Goal: Task Accomplishment & Management: Manage account settings

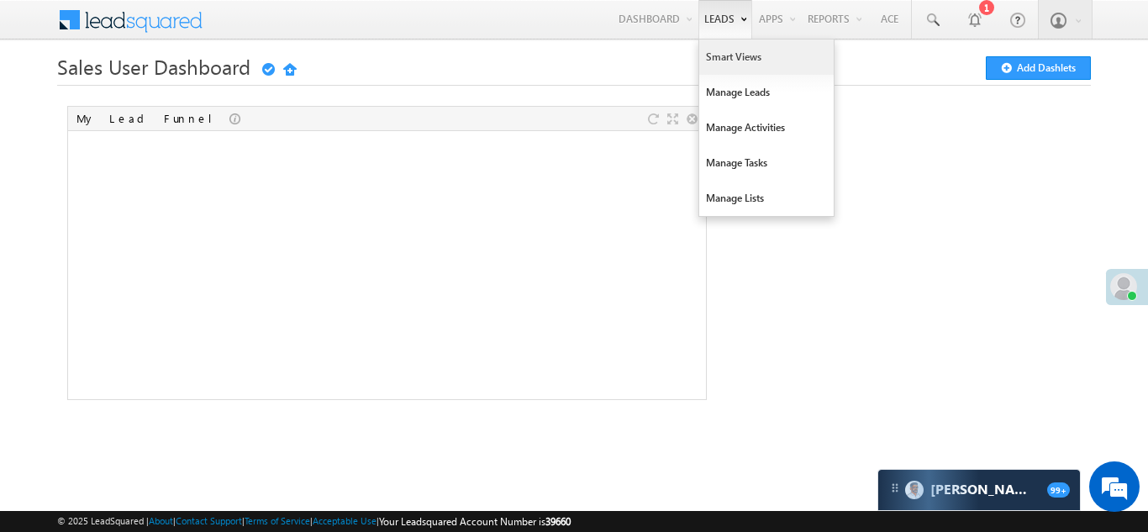
click at [731, 58] on link "Smart Views" at bounding box center [766, 57] width 135 height 35
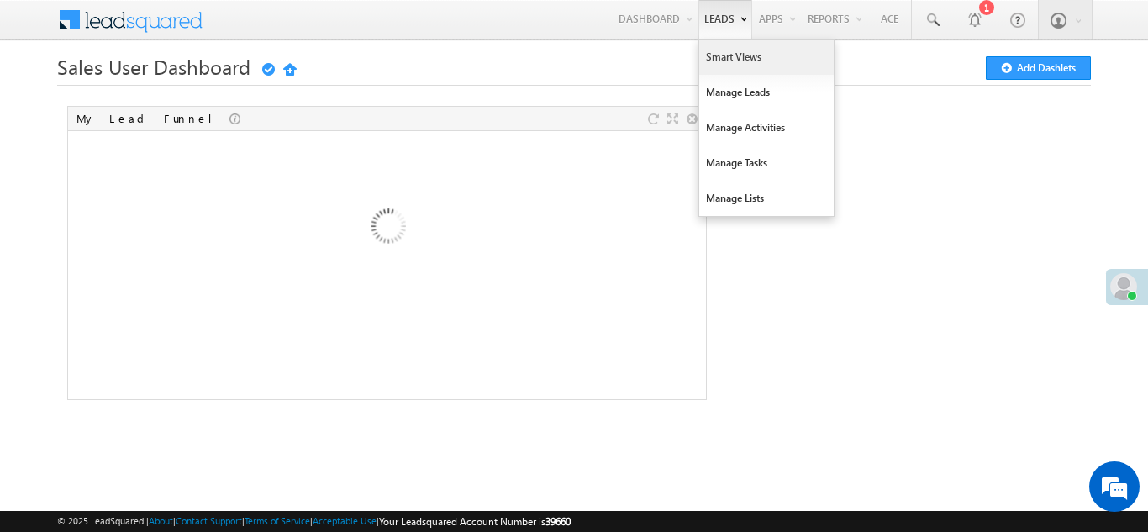
click at [727, 54] on link "Smart Views" at bounding box center [766, 57] width 135 height 35
click at [726, 54] on link "Smart Views" at bounding box center [766, 57] width 135 height 35
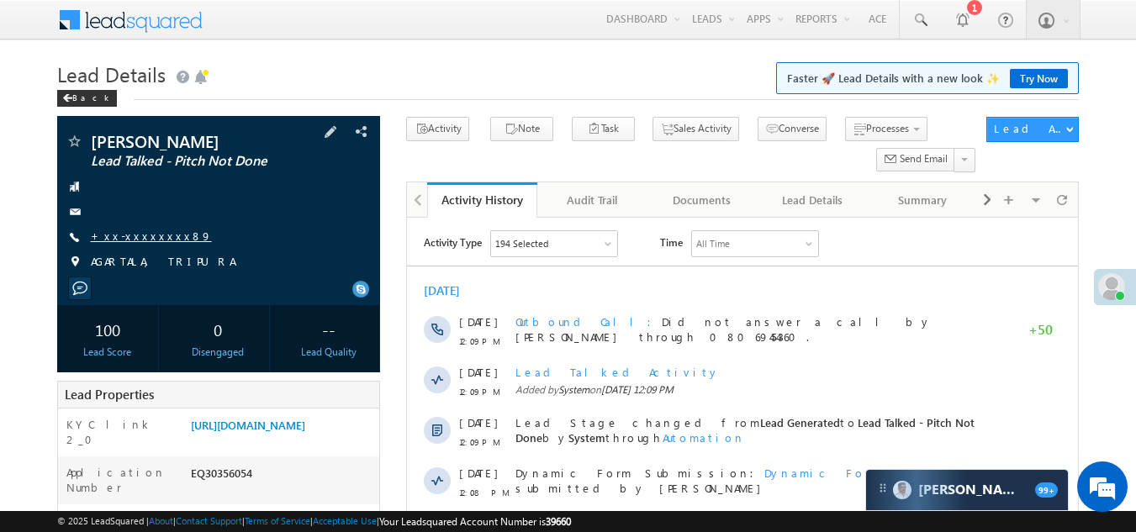
click at [113, 238] on link "+xx-xxxxxxxx89" at bounding box center [151, 236] width 121 height 14
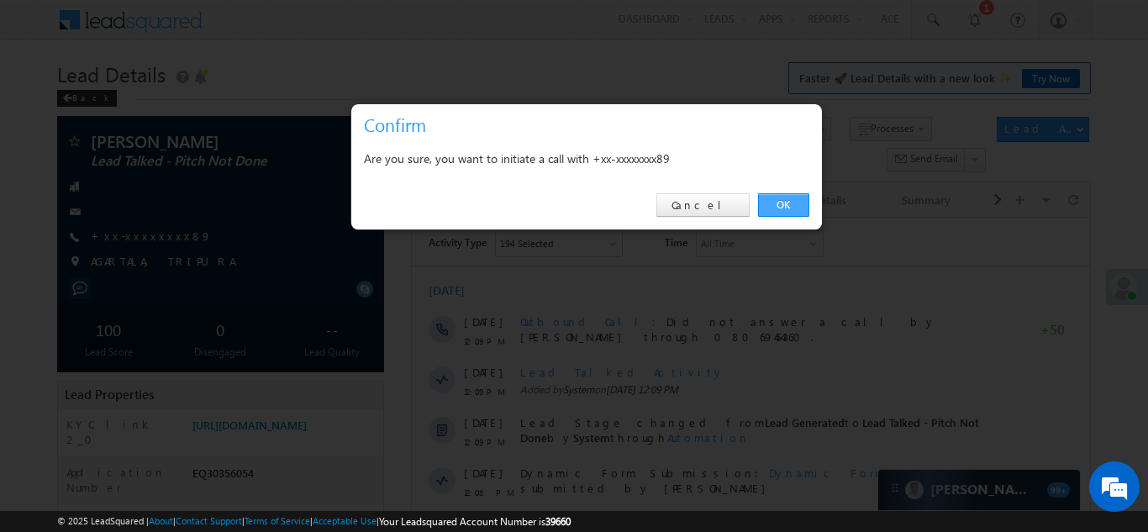
click at [774, 203] on link "OK" at bounding box center [783, 205] width 51 height 24
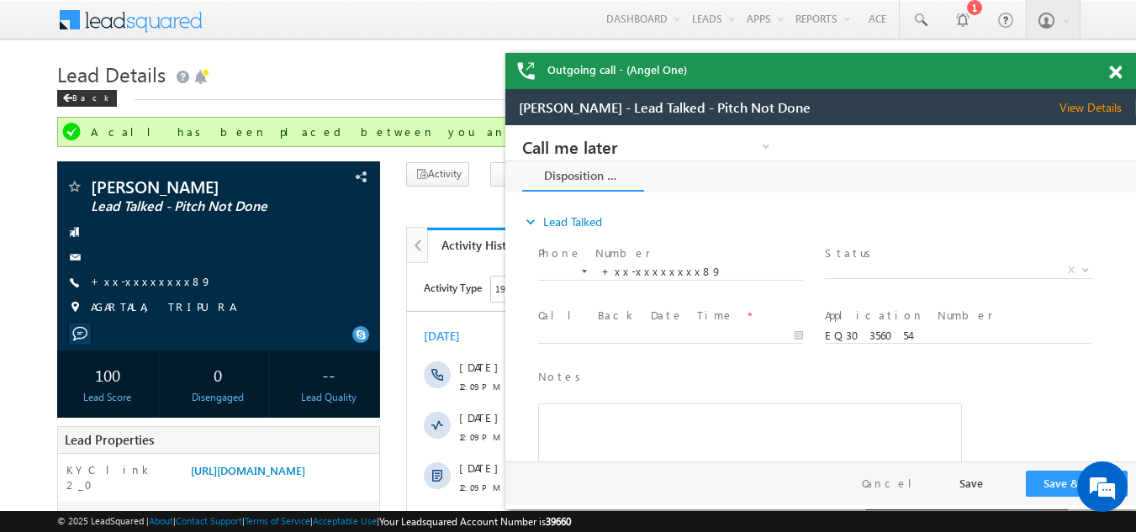
click at [1120, 71] on span at bounding box center [1115, 73] width 13 height 14
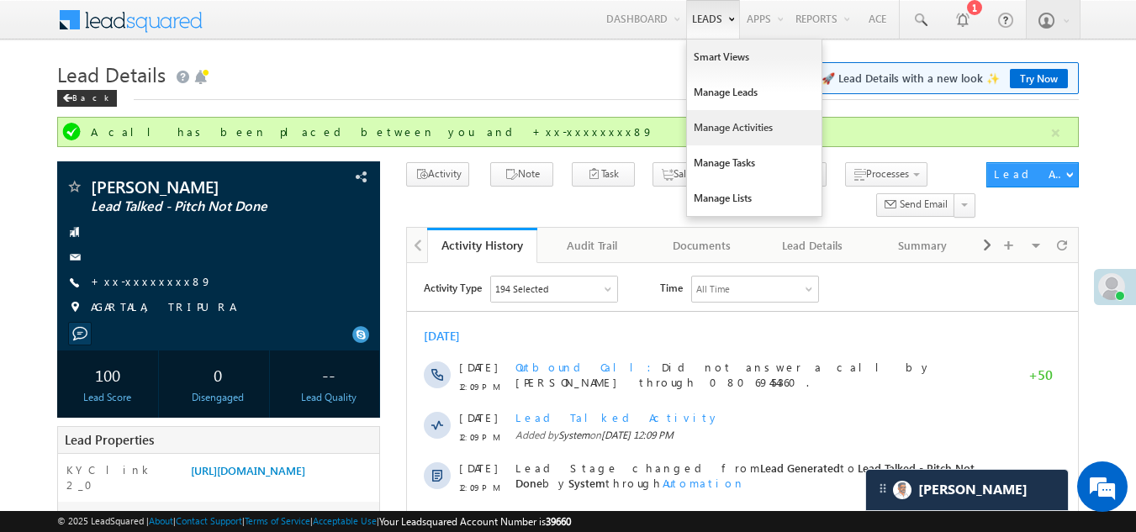
click at [725, 131] on link "Manage Activities" at bounding box center [754, 127] width 135 height 35
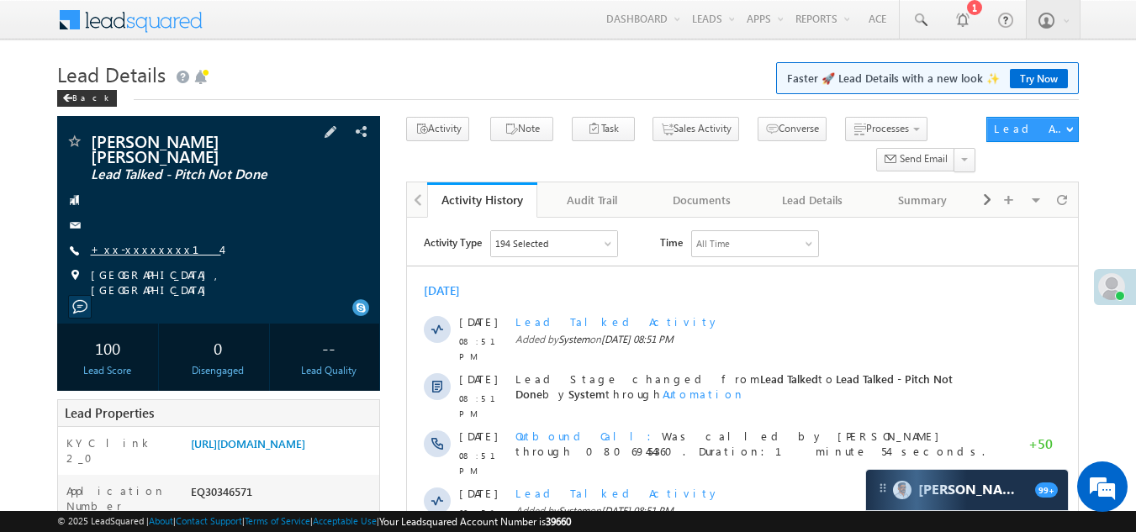
click at [130, 242] on link "+xx-xxxxxxxx14" at bounding box center [156, 249] width 130 height 14
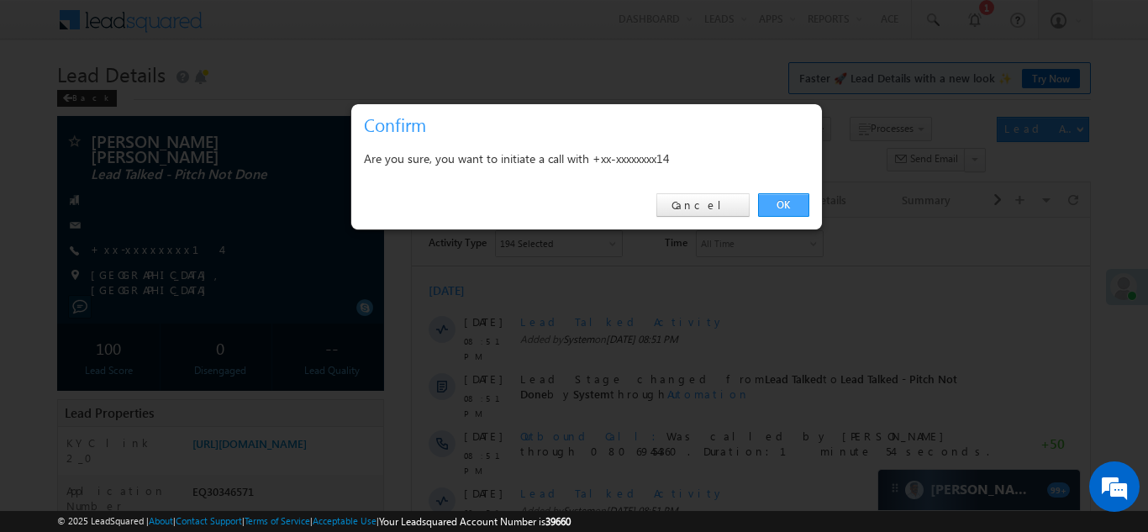
click at [789, 203] on link "OK" at bounding box center [783, 205] width 51 height 24
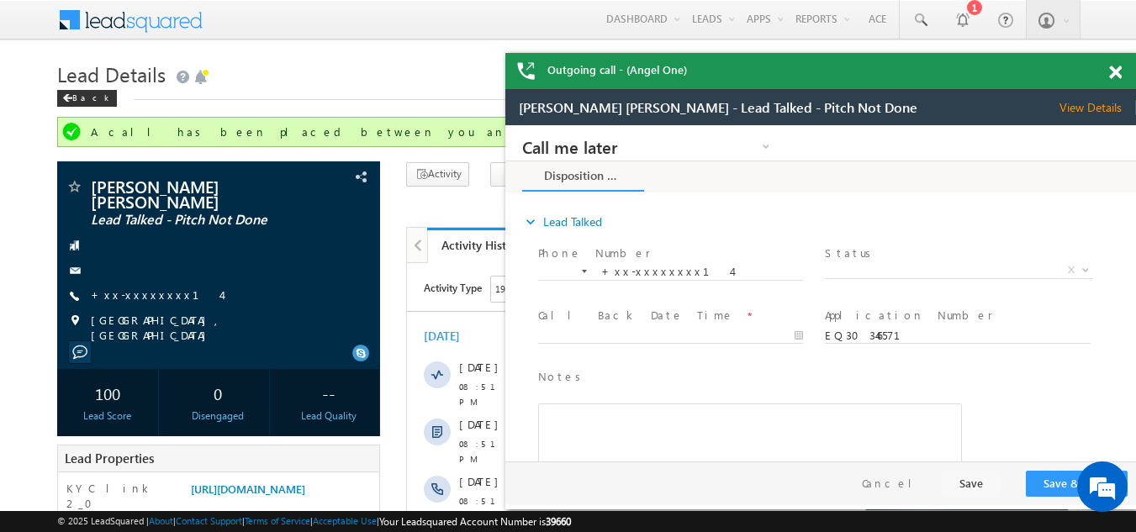
click at [1115, 68] on span at bounding box center [1115, 73] width 13 height 14
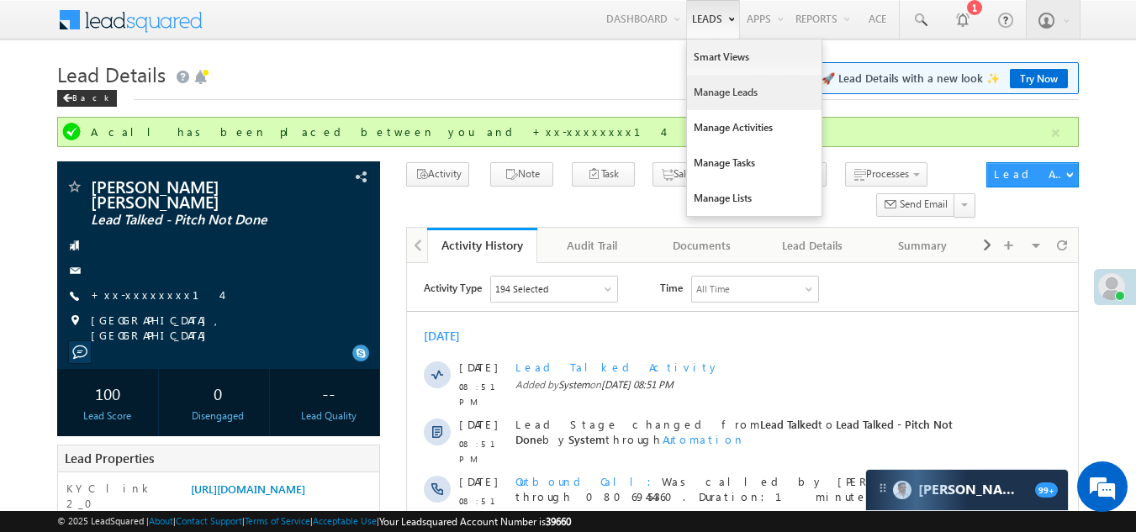
click at [715, 97] on link "Manage Leads" at bounding box center [754, 92] width 135 height 35
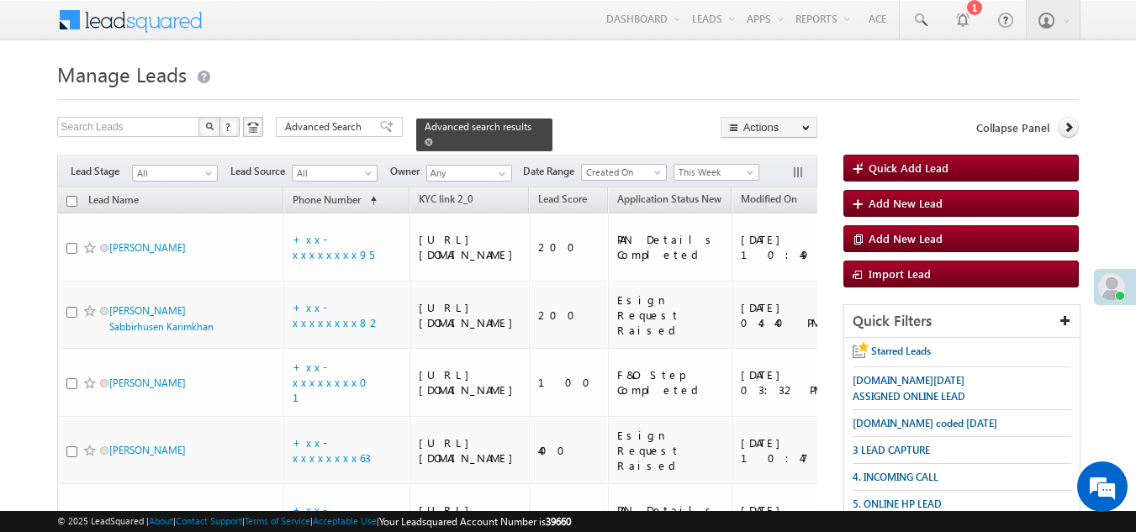
click at [433, 138] on span at bounding box center [429, 142] width 8 height 8
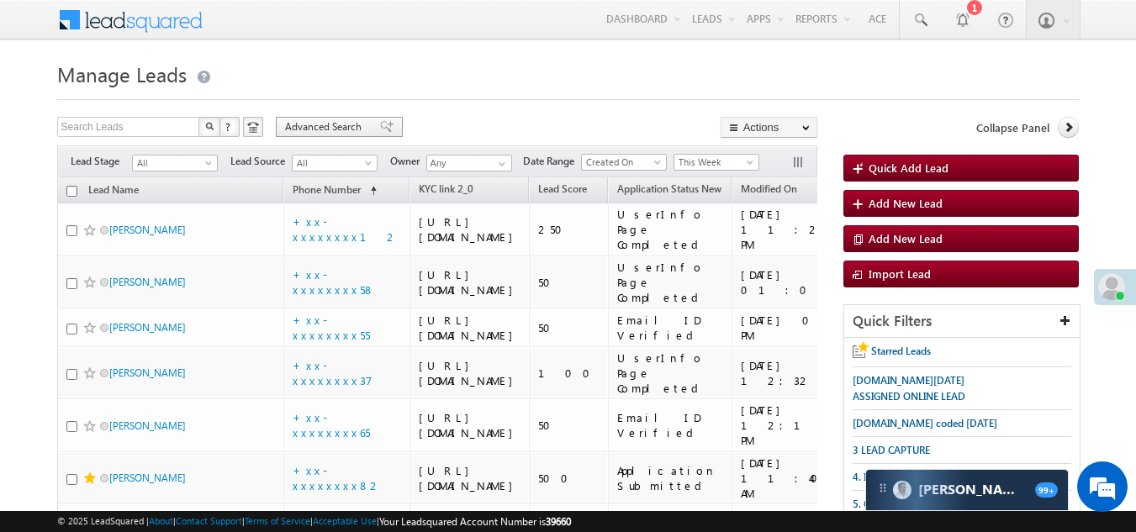
click at [326, 129] on span "Advanced Search" at bounding box center [326, 126] width 82 height 15
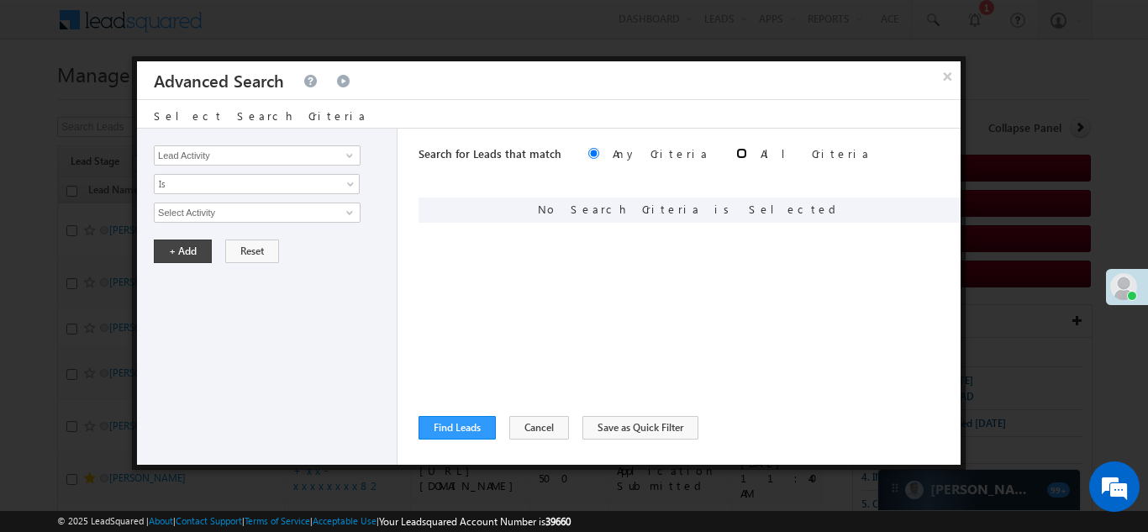
click at [736, 155] on input "radio" at bounding box center [741, 153] width 11 height 11
radio input "true"
click at [339, 156] on link at bounding box center [347, 155] width 21 height 17
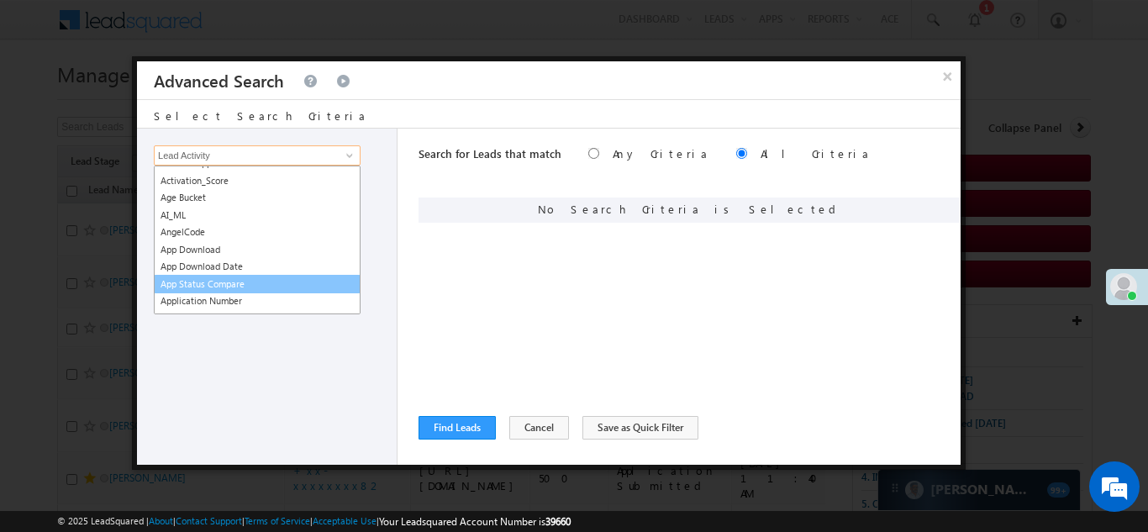
scroll to position [231, 0]
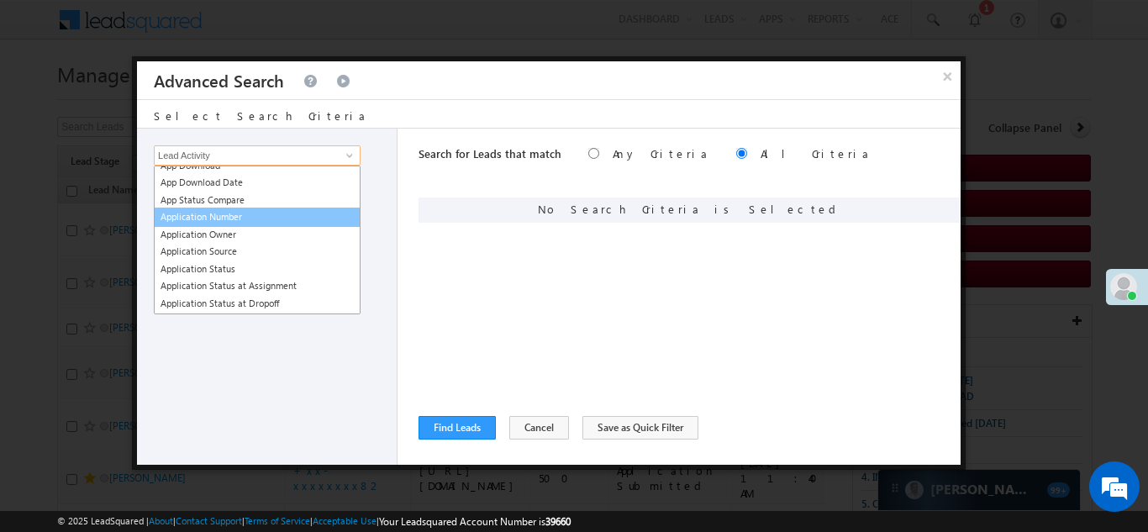
click at [230, 212] on link "Application Number" at bounding box center [257, 217] width 207 height 19
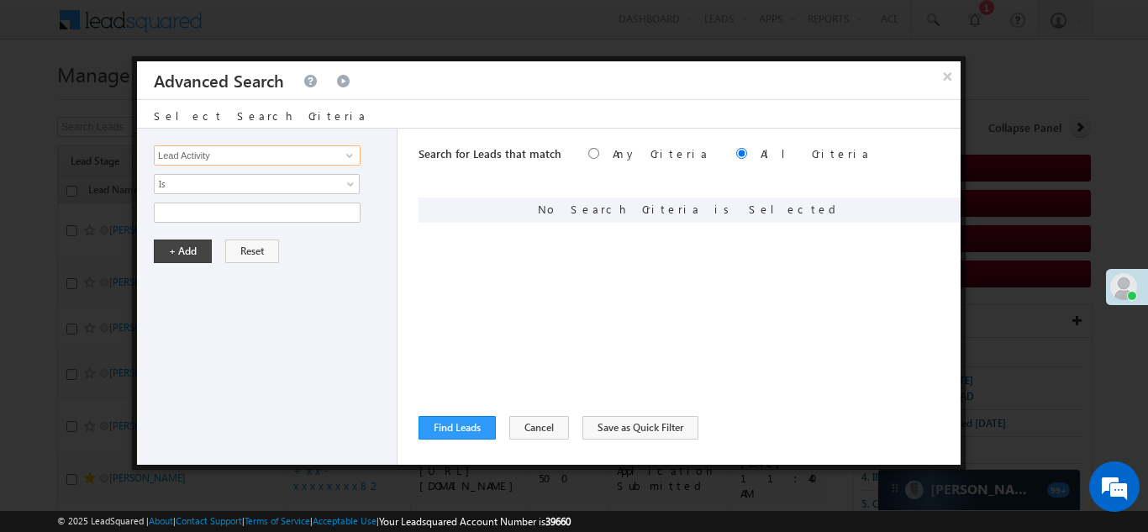
type input "Application Number"
click at [233, 182] on span "Is" at bounding box center [246, 184] width 182 height 15
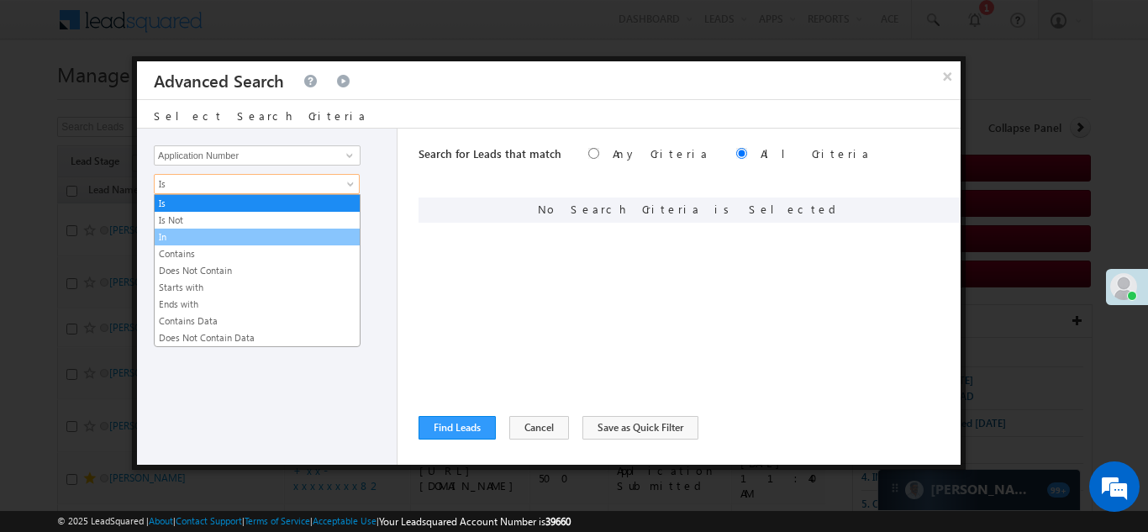
click at [201, 236] on link "In" at bounding box center [257, 237] width 205 height 15
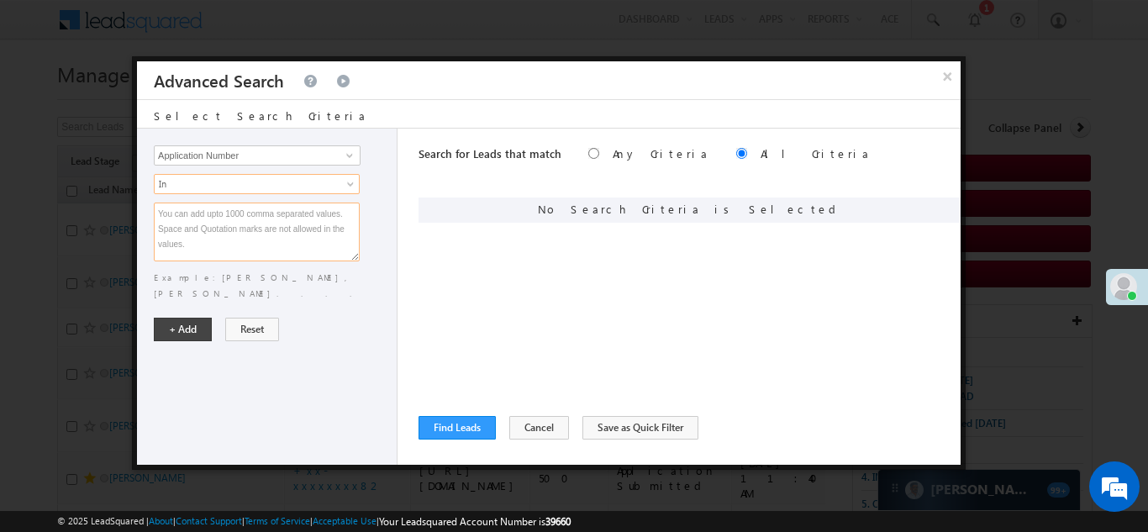
click at [204, 230] on textarea at bounding box center [257, 232] width 206 height 59
paste textarea "EQ29169513 EQ28240981 EQ24379538 EQ29145350 EQ28137614 EQ29744435 EQ28863732 EQ…"
type textarea "EQ29169513 EQ28240981 EQ24379538 EQ29145350 EQ28137614 EQ29744435 EQ28863732 EQ…"
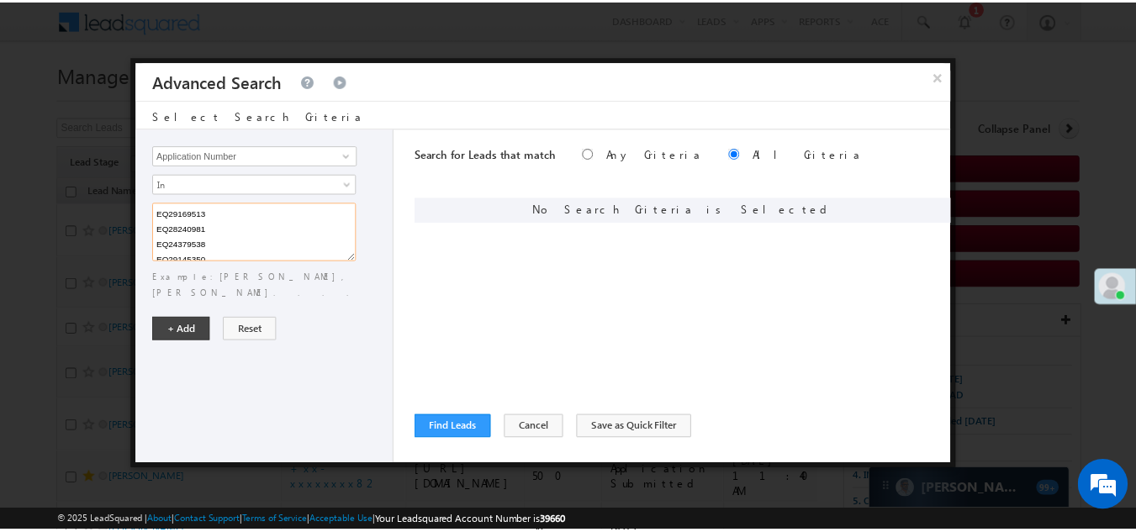
scroll to position [352, 0]
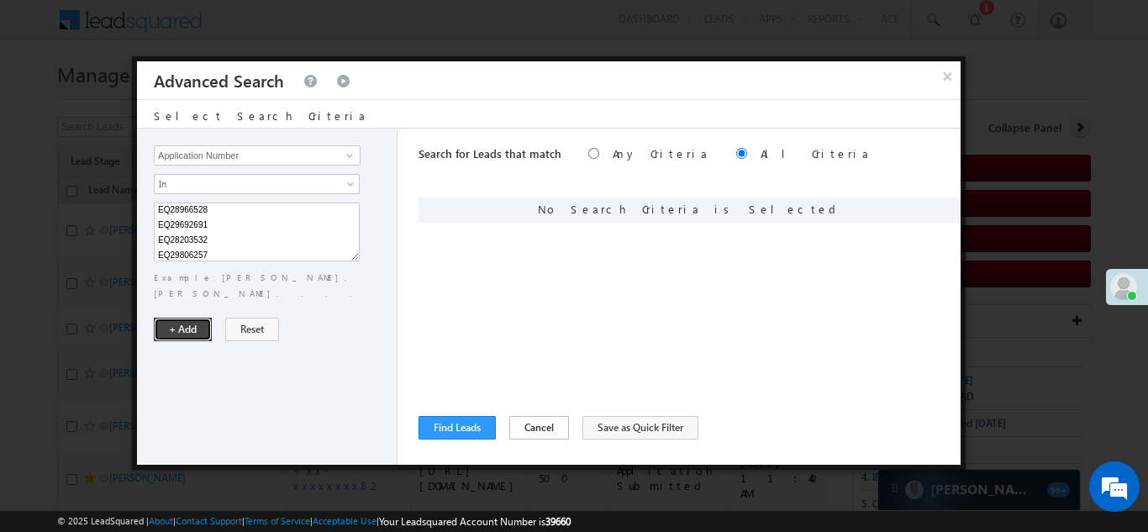
click at [182, 318] on button "+ Add" at bounding box center [183, 330] width 58 height 24
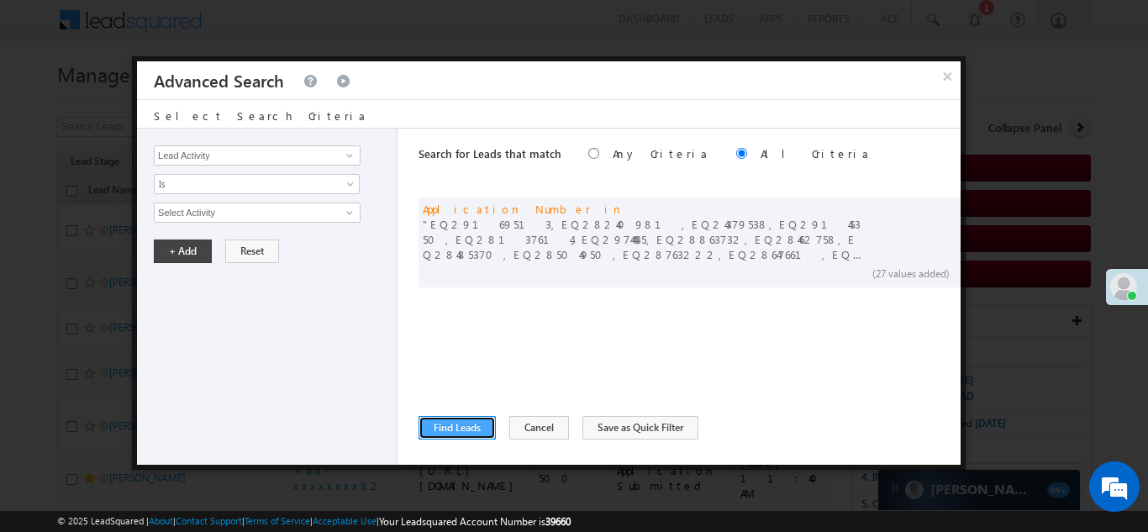
click at [464, 425] on button "Find Leads" at bounding box center [457, 428] width 77 height 24
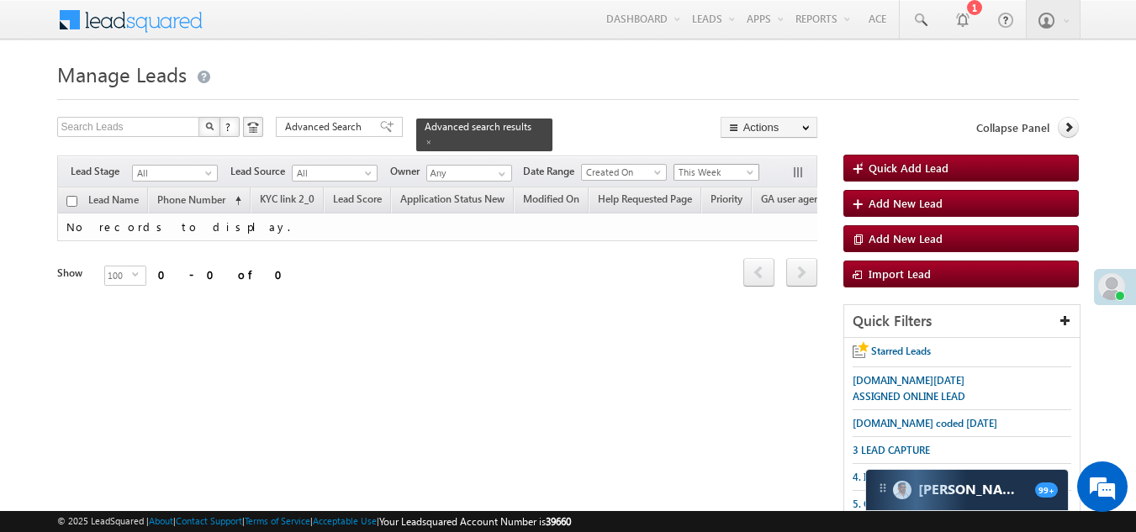
click at [702, 166] on span "This Week" at bounding box center [714, 172] width 80 height 15
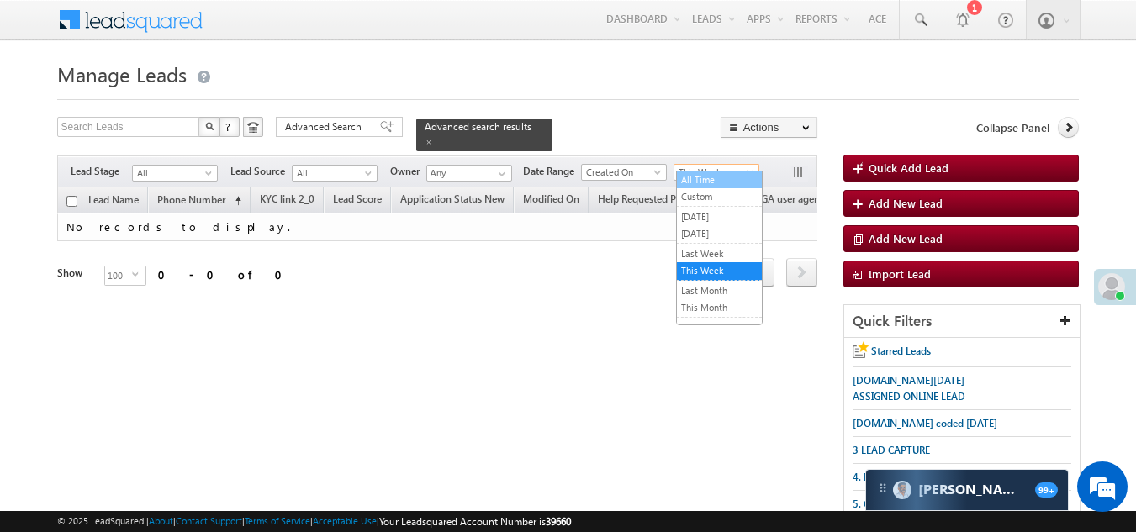
click at [705, 182] on link "All Time" at bounding box center [719, 179] width 85 height 15
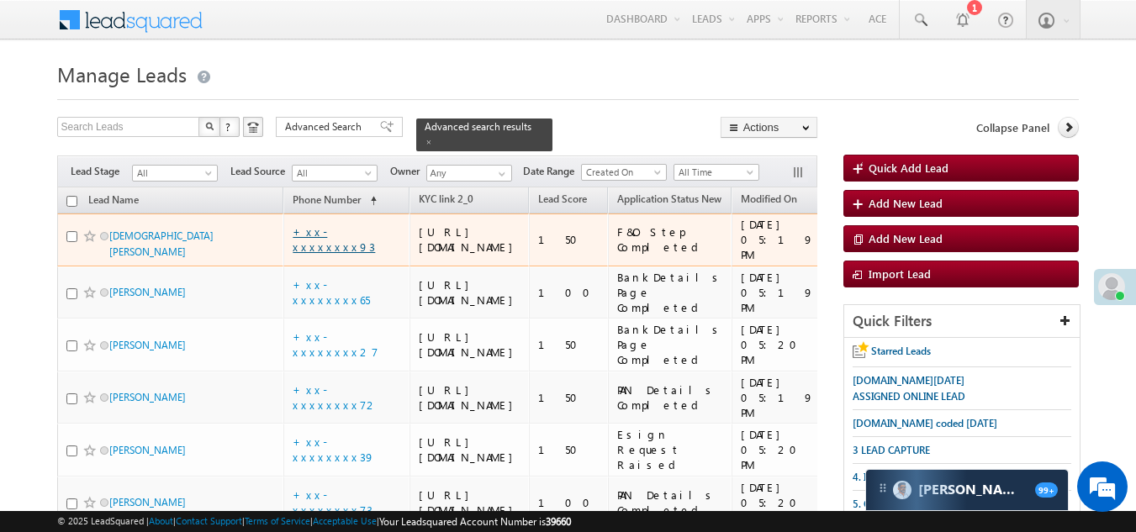
click at [320, 251] on link "+xx-xxxxxxxx93" at bounding box center [334, 238] width 82 height 29
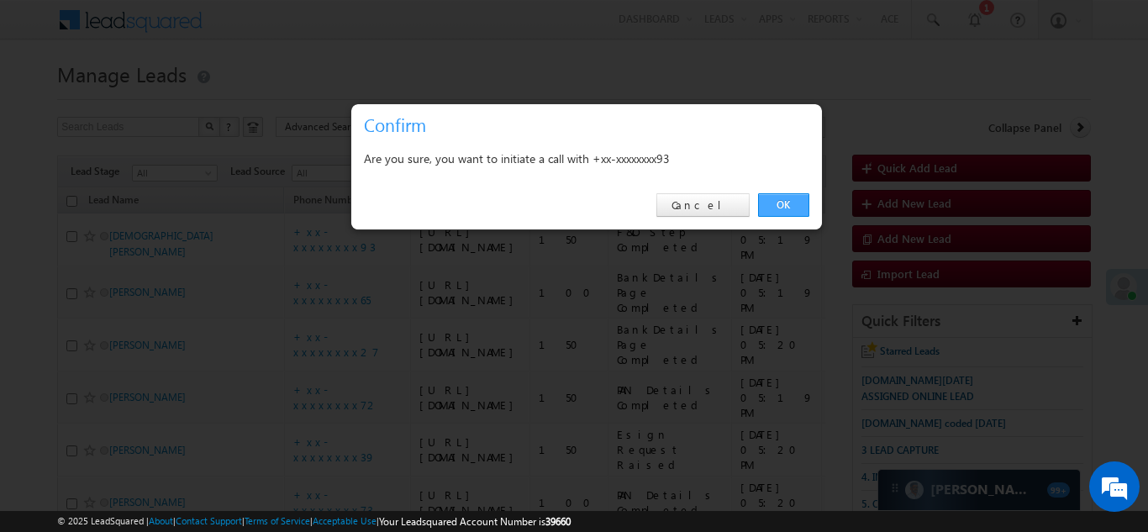
click at [781, 208] on link "OK" at bounding box center [783, 205] width 51 height 24
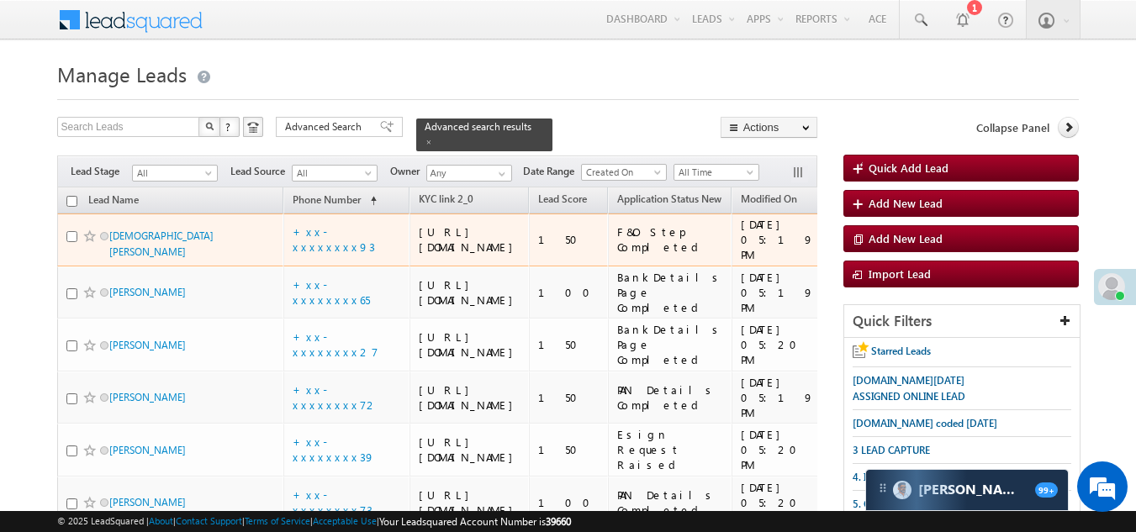
click at [70, 242] on input "checkbox" at bounding box center [71, 236] width 11 height 11
checkbox input "true"
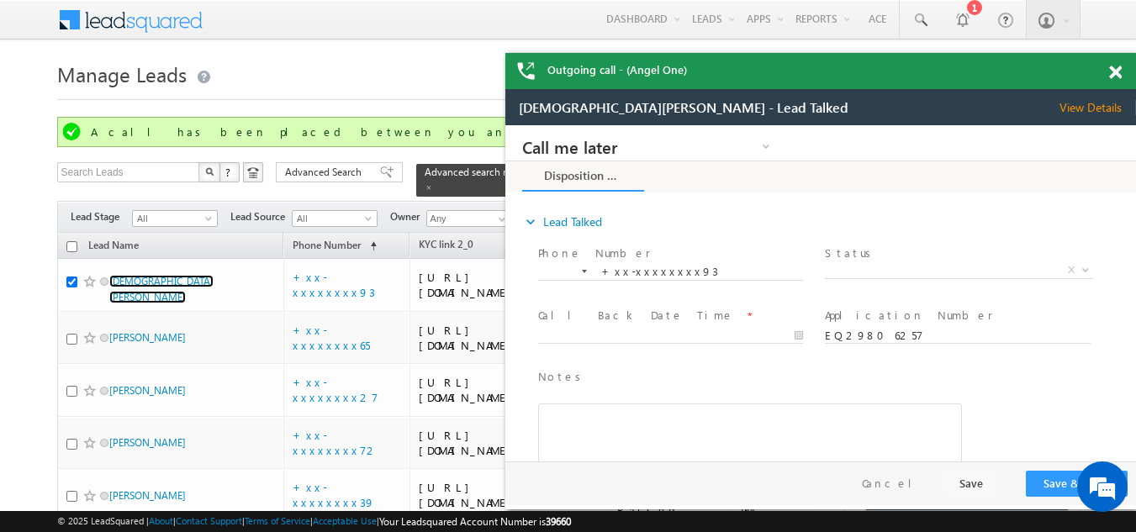
scroll to position [0, 0]
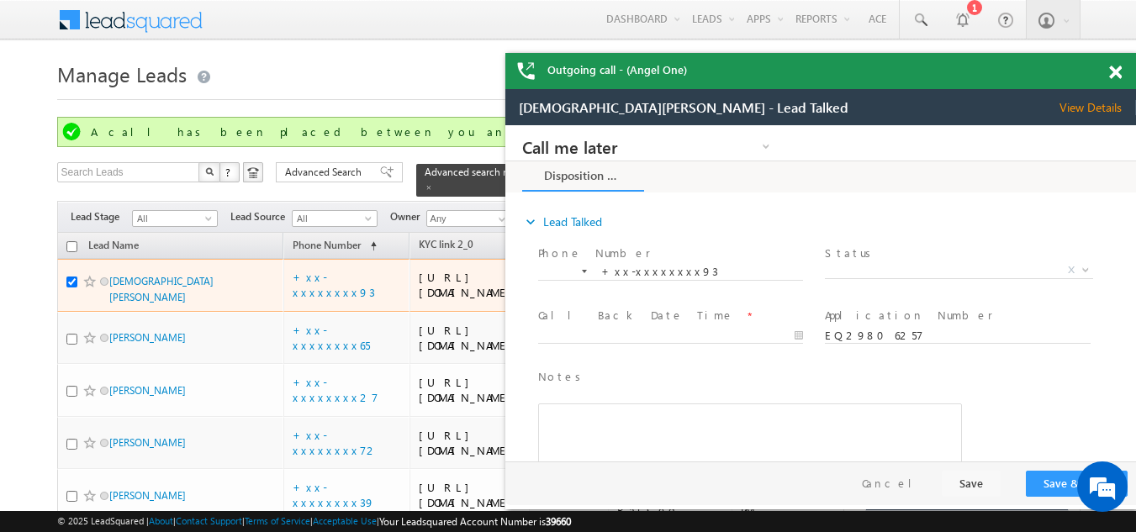
click at [87, 288] on span at bounding box center [89, 281] width 13 height 13
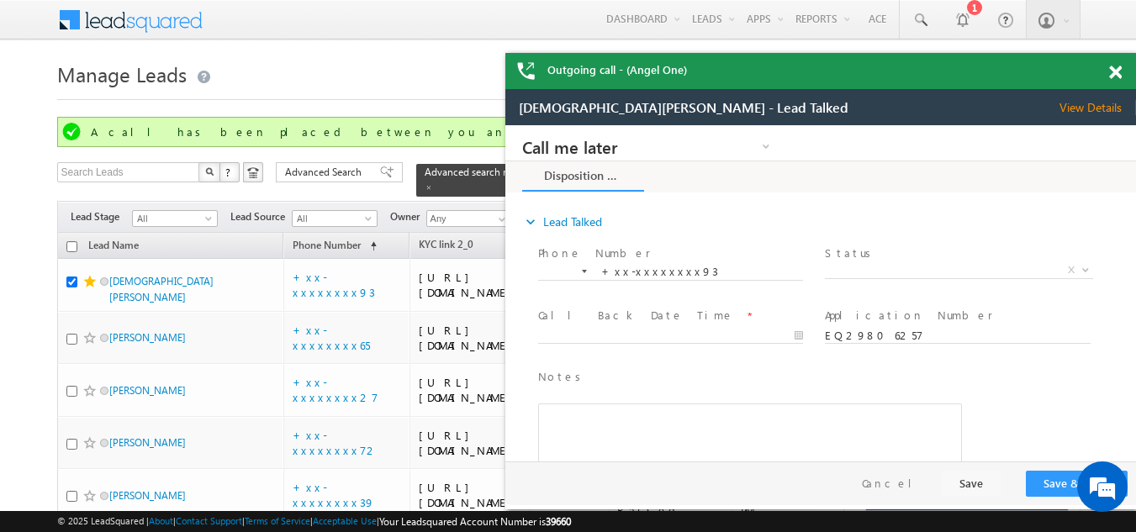
click at [1111, 67] on span at bounding box center [1115, 73] width 13 height 14
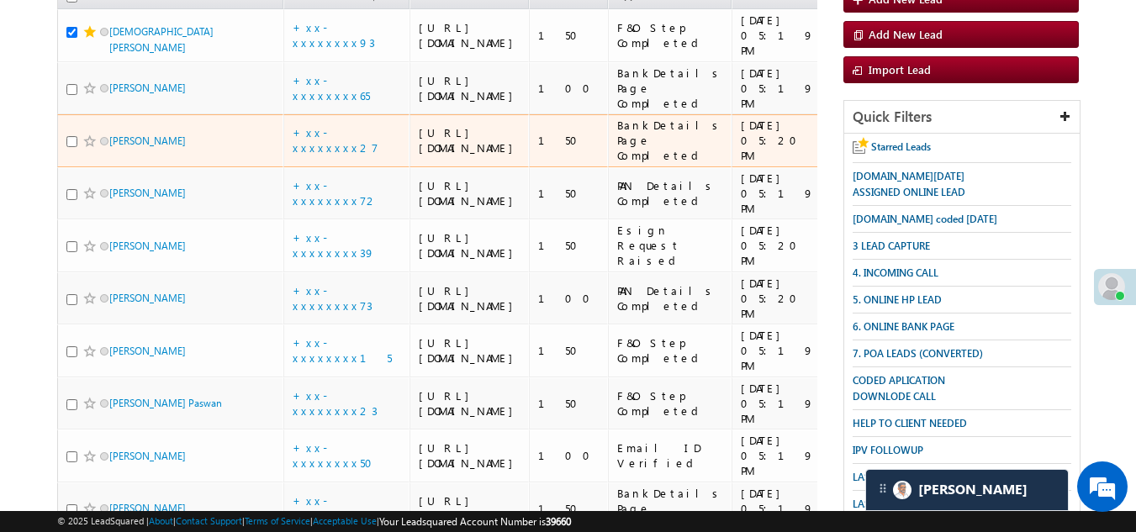
scroll to position [252, 0]
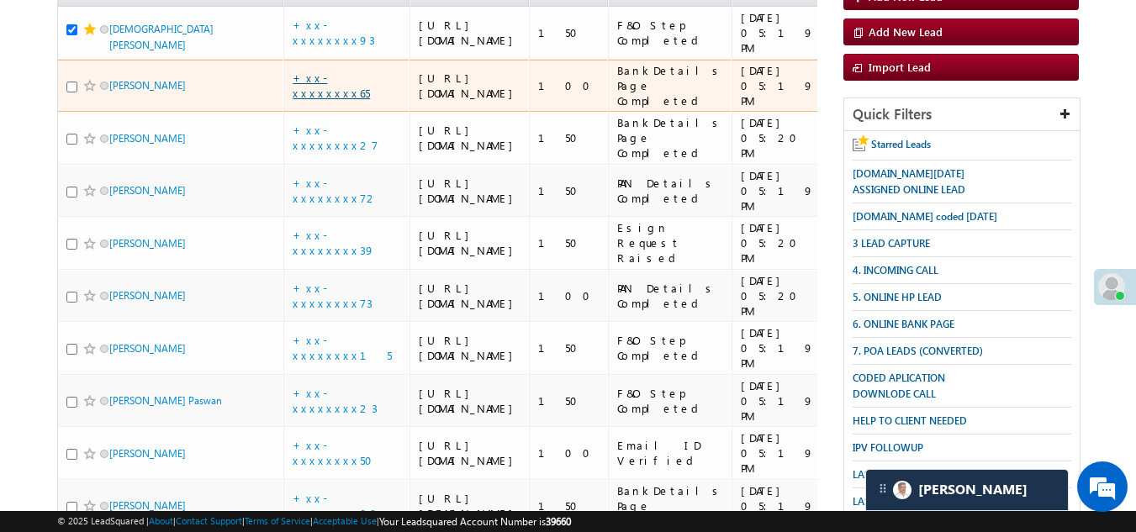
click at [325, 100] on link "+xx-xxxxxxxx65" at bounding box center [331, 85] width 77 height 29
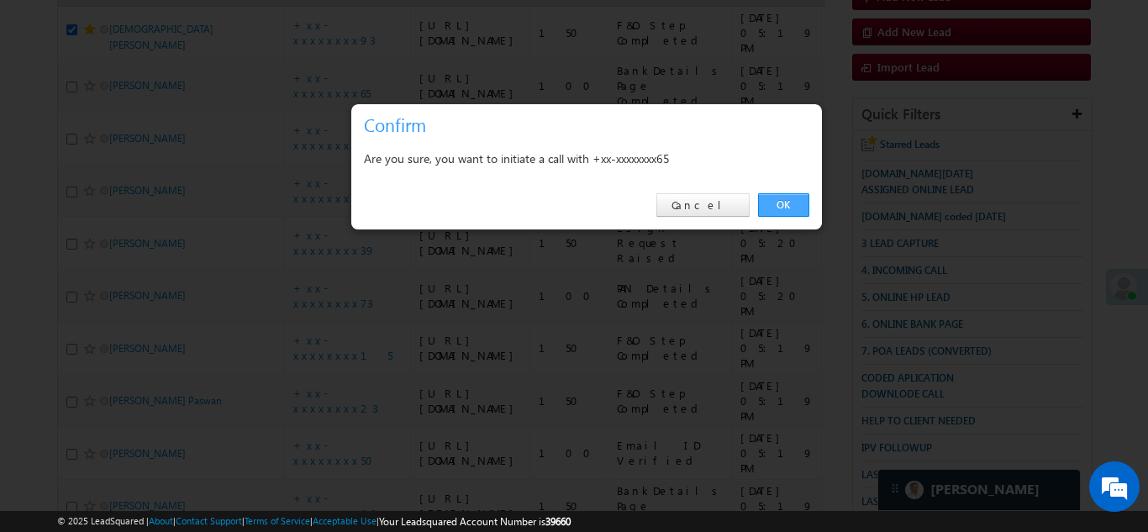
click at [776, 204] on link "OK" at bounding box center [783, 205] width 51 height 24
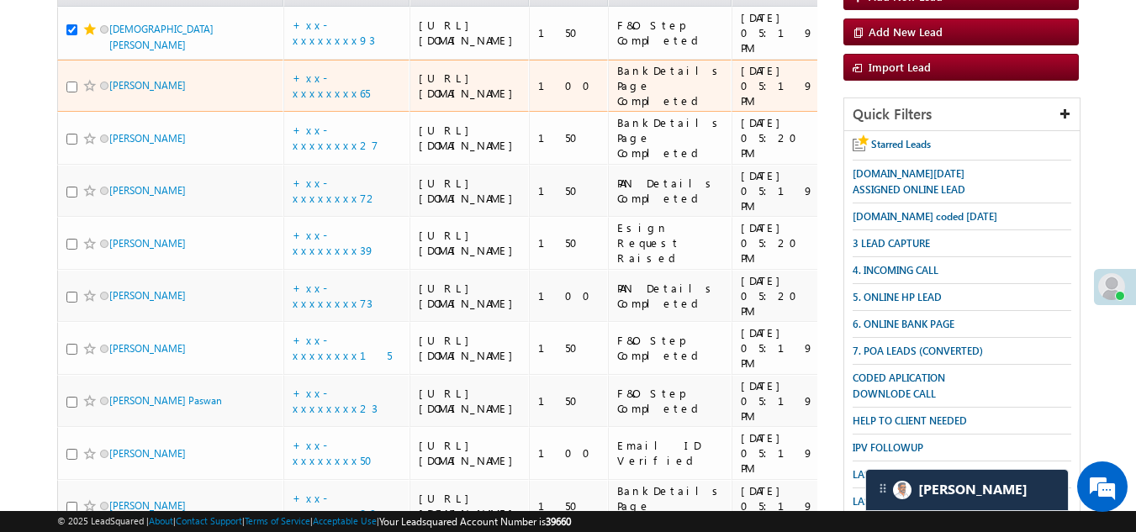
click at [71, 92] on input "checkbox" at bounding box center [71, 87] width 11 height 11
checkbox input "true"
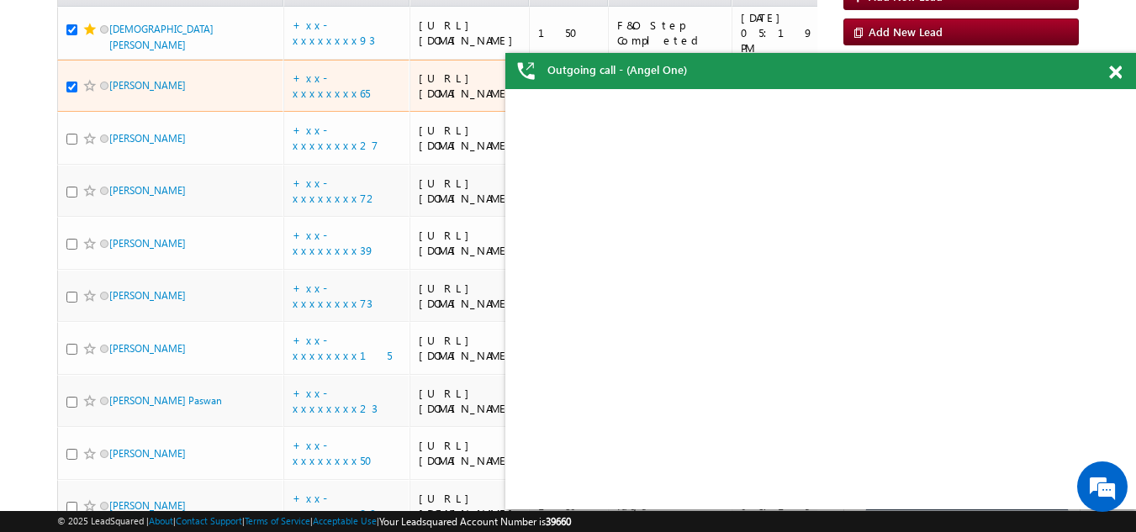
click at [86, 92] on span at bounding box center [89, 85] width 13 height 13
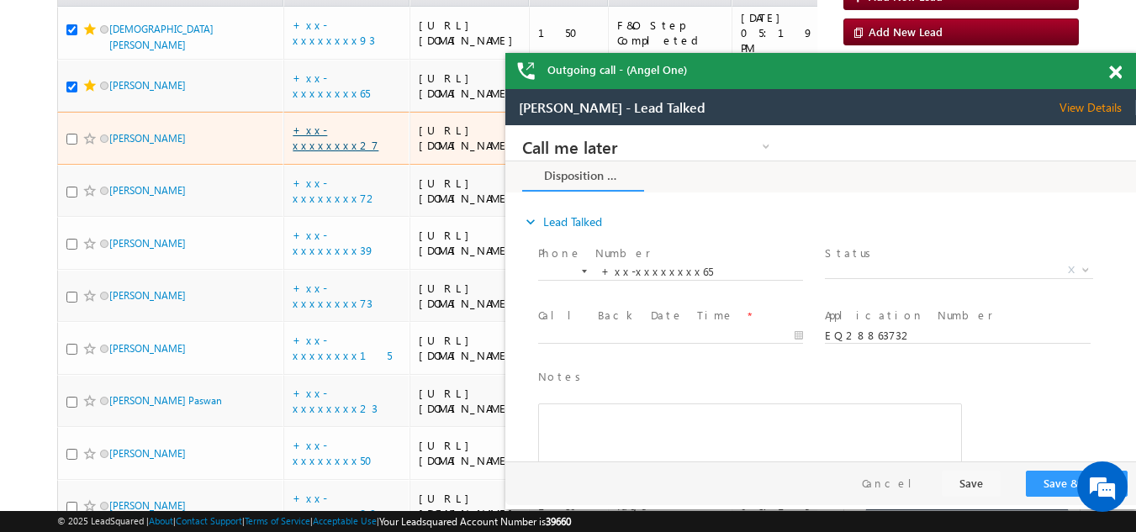
click at [320, 152] on link "+xx-xxxxxxxx27" at bounding box center [336, 137] width 86 height 29
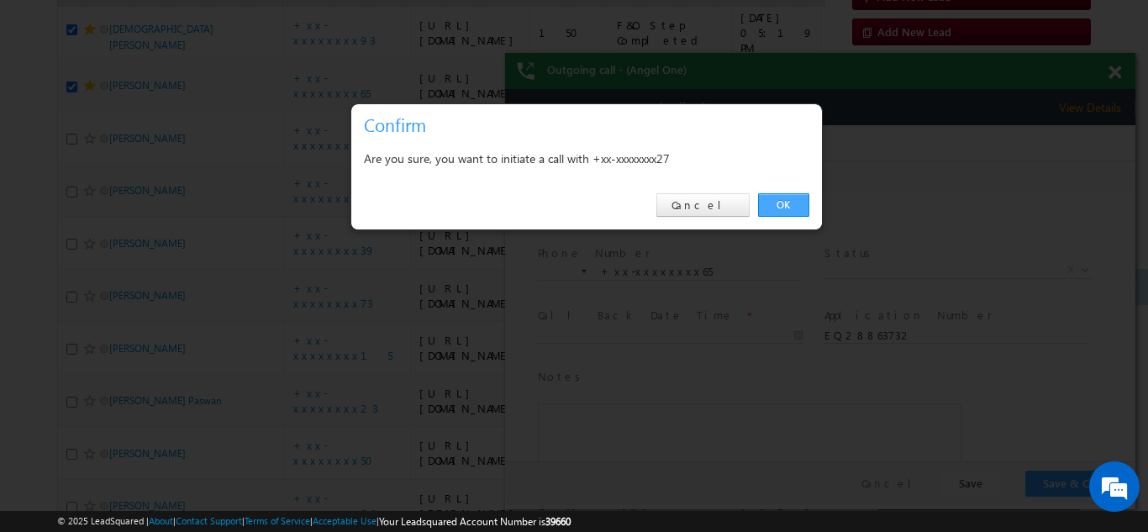
click at [776, 208] on link "OK" at bounding box center [783, 205] width 51 height 24
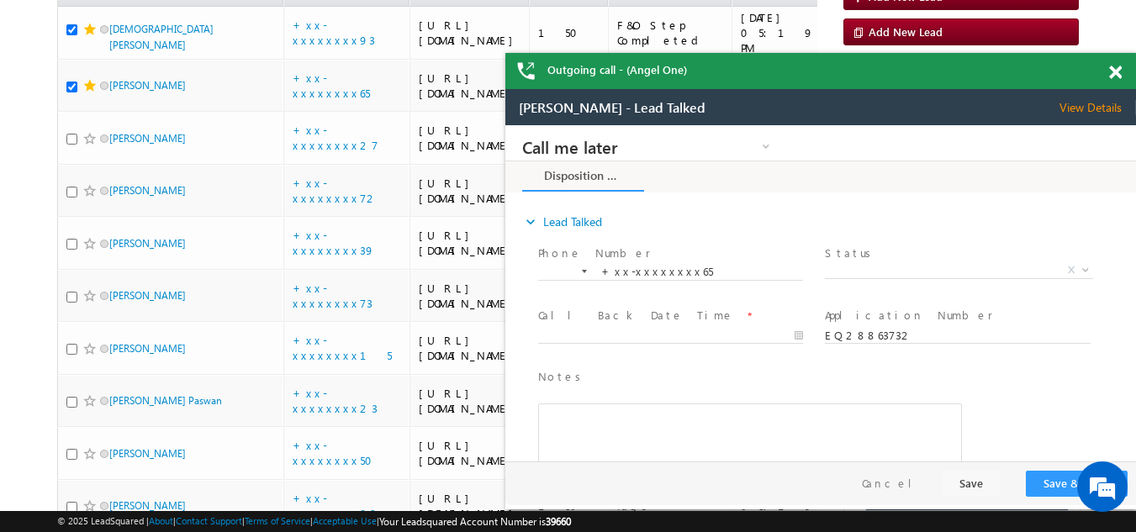
click at [1116, 72] on span at bounding box center [1115, 73] width 13 height 14
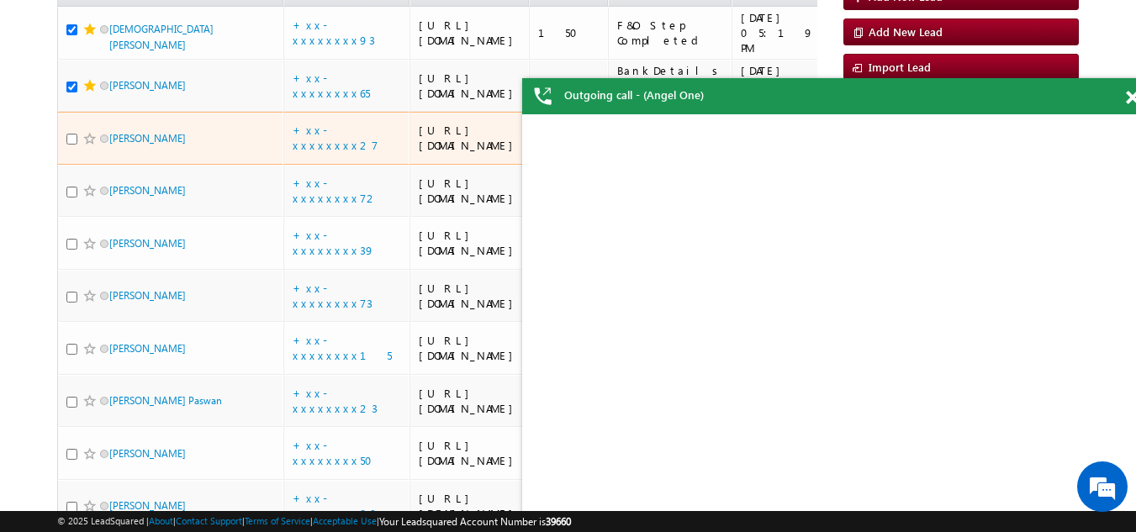
scroll to position [0, 0]
click at [69, 145] on input "checkbox" at bounding box center [71, 139] width 11 height 11
checkbox input "true"
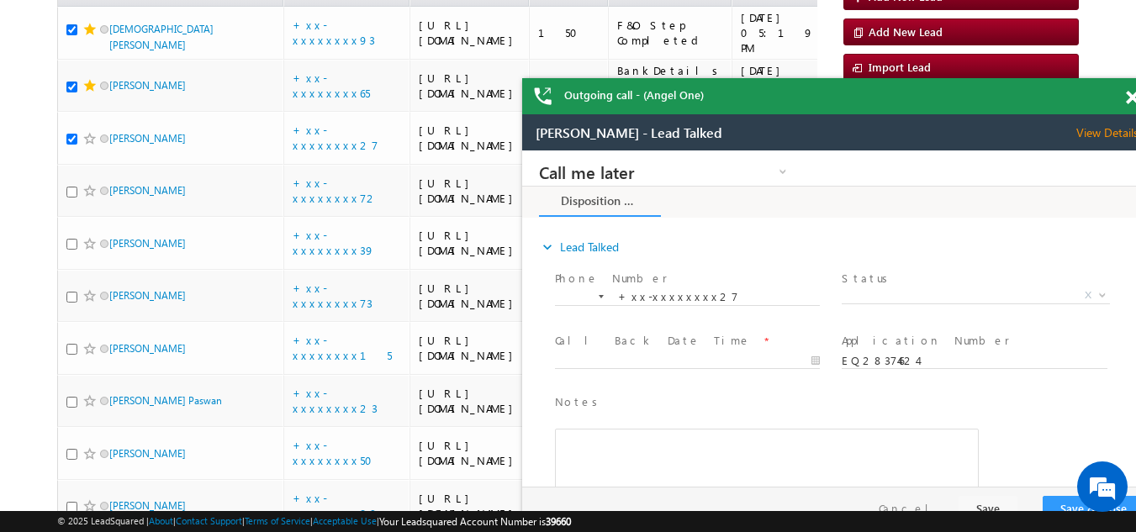
click at [1128, 94] on span at bounding box center [1132, 98] width 13 height 14
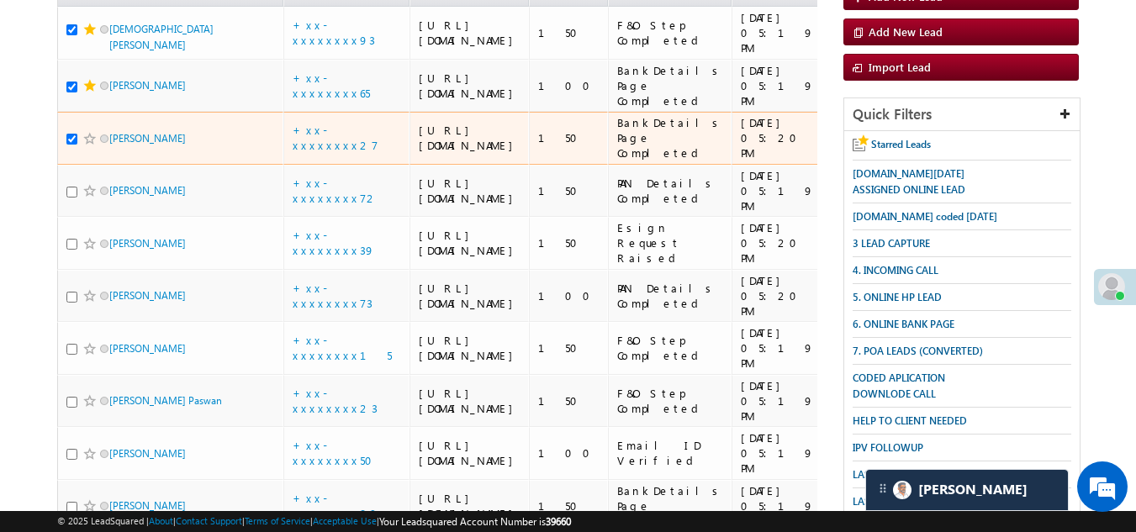
click at [85, 145] on span at bounding box center [89, 138] width 13 height 13
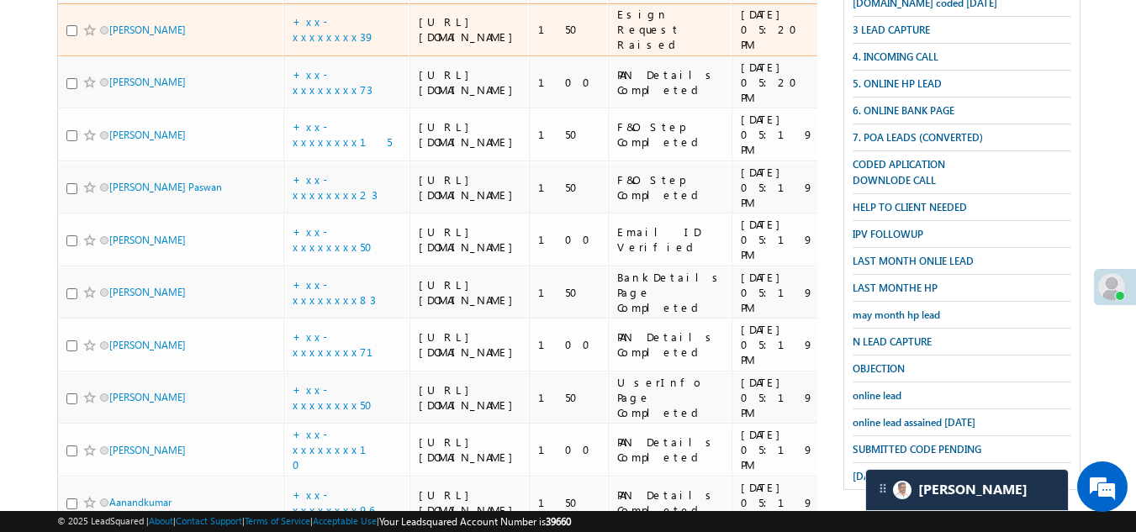
scroll to position [504, 0]
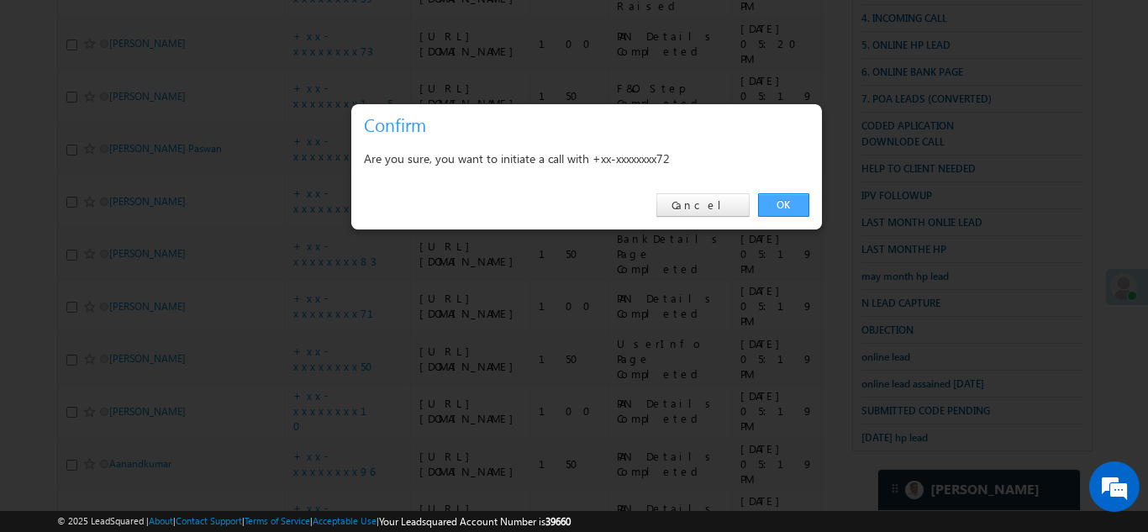
click at [784, 203] on link "OK" at bounding box center [783, 205] width 51 height 24
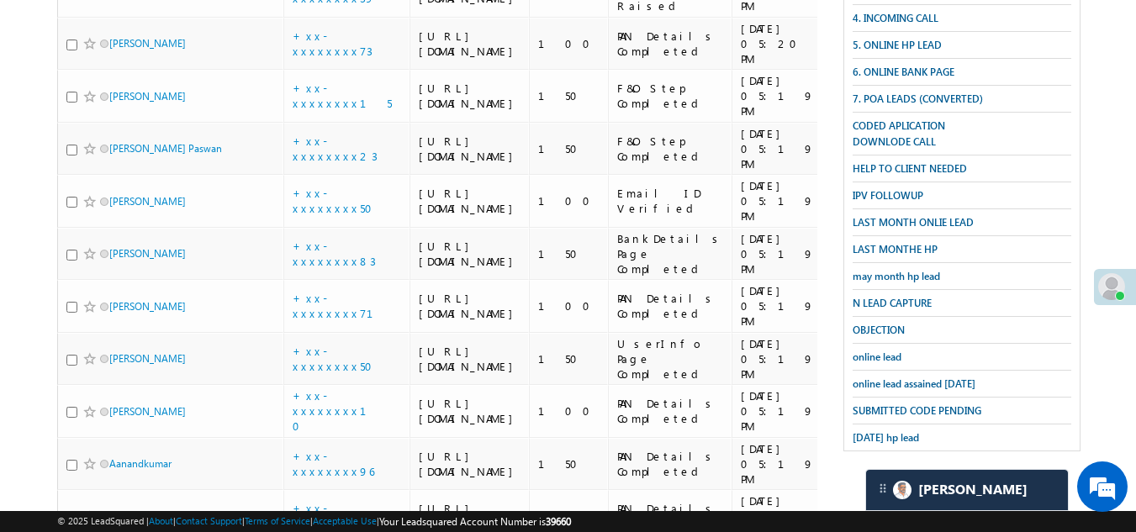
checkbox input "true"
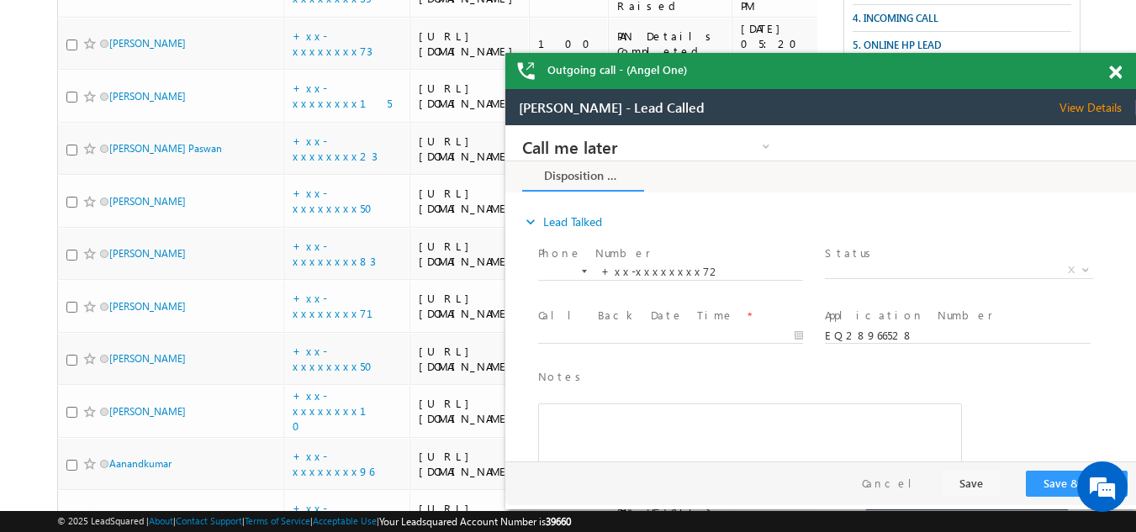
scroll to position [0, 0]
click at [1115, 71] on span at bounding box center [1115, 73] width 13 height 14
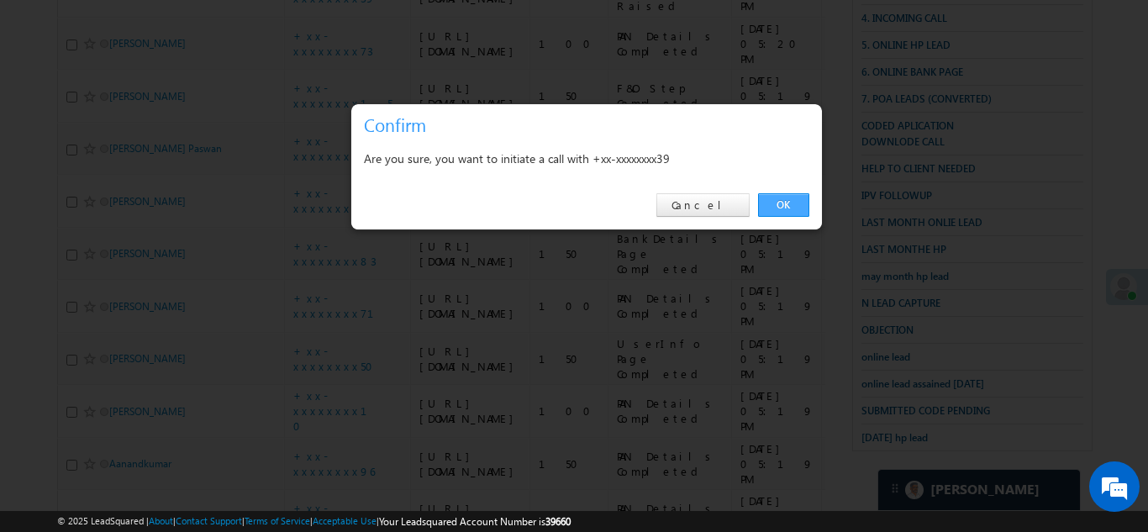
click at [784, 200] on link "OK" at bounding box center [783, 205] width 51 height 24
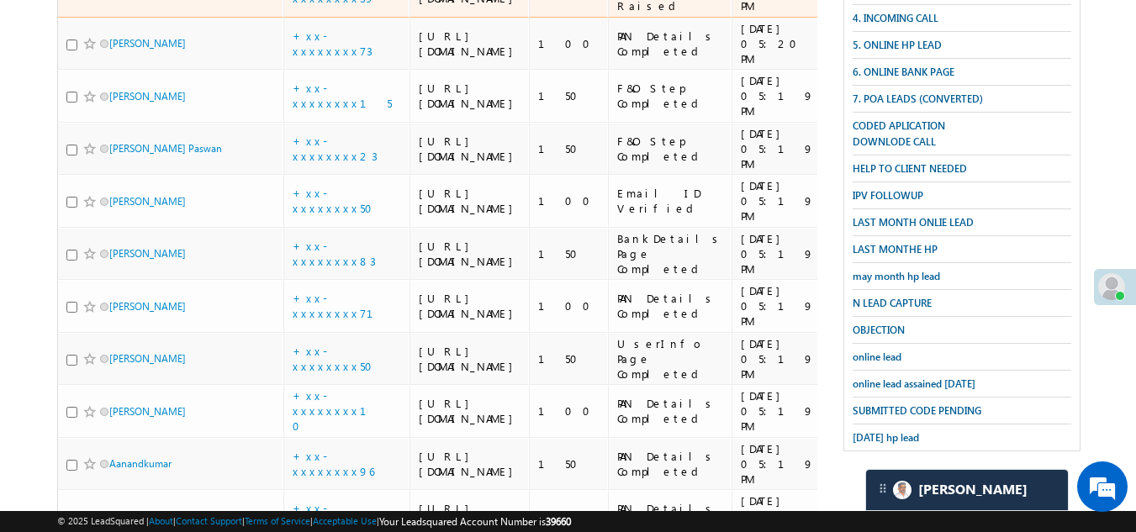
checkbox input "true"
drag, startPoint x: 82, startPoint y: 185, endPoint x: 446, endPoint y: 281, distance: 376.4
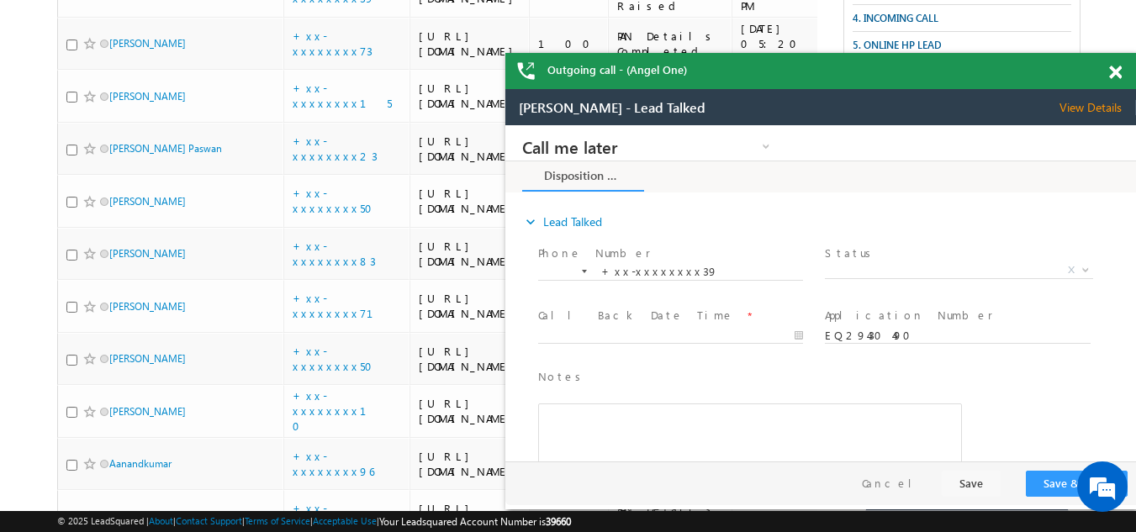
click at [1115, 70] on span at bounding box center [1115, 73] width 13 height 14
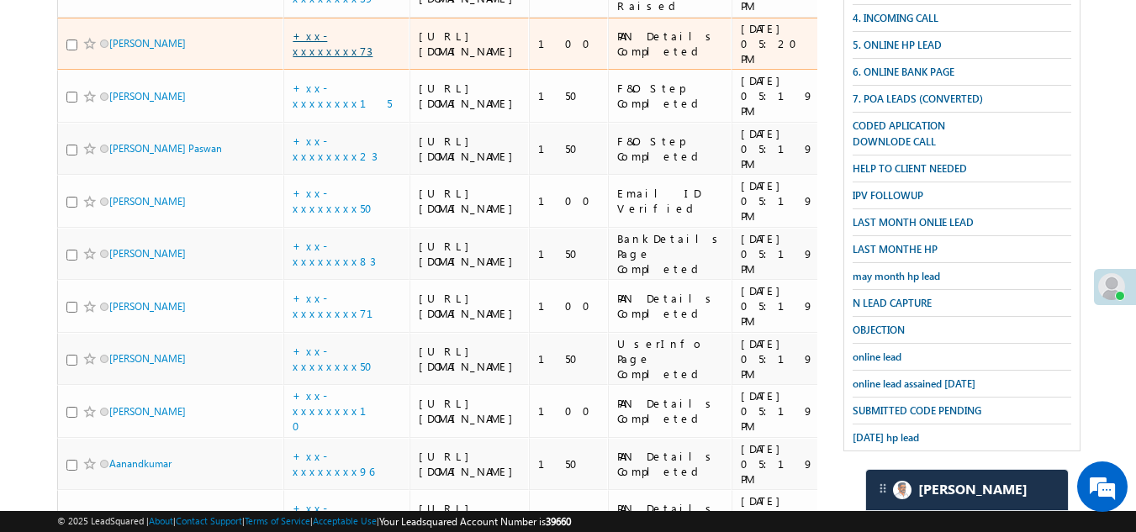
click at [330, 58] on link "+xx-xxxxxxxx73" at bounding box center [333, 43] width 80 height 29
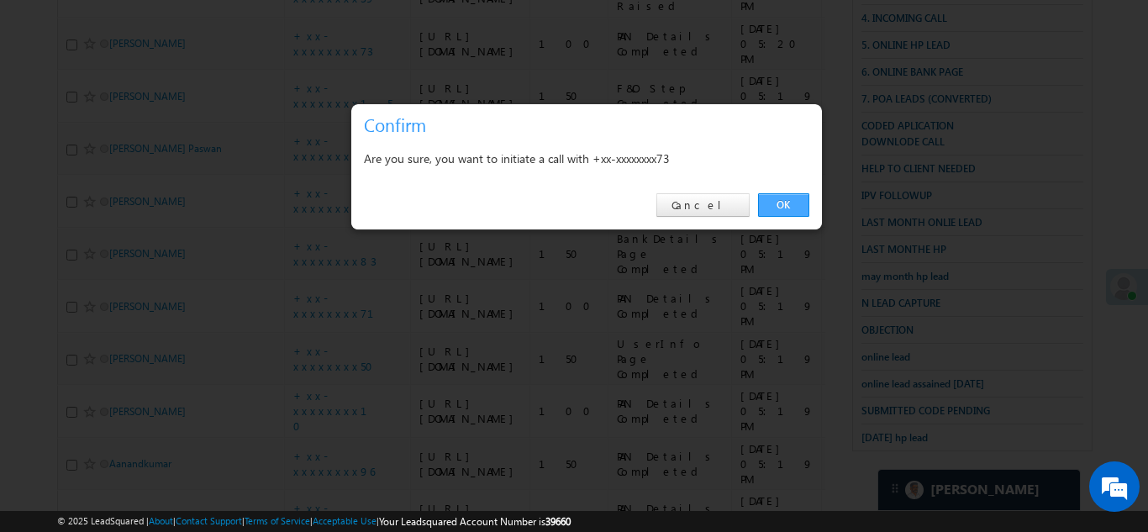
click at [793, 202] on link "OK" at bounding box center [783, 205] width 51 height 24
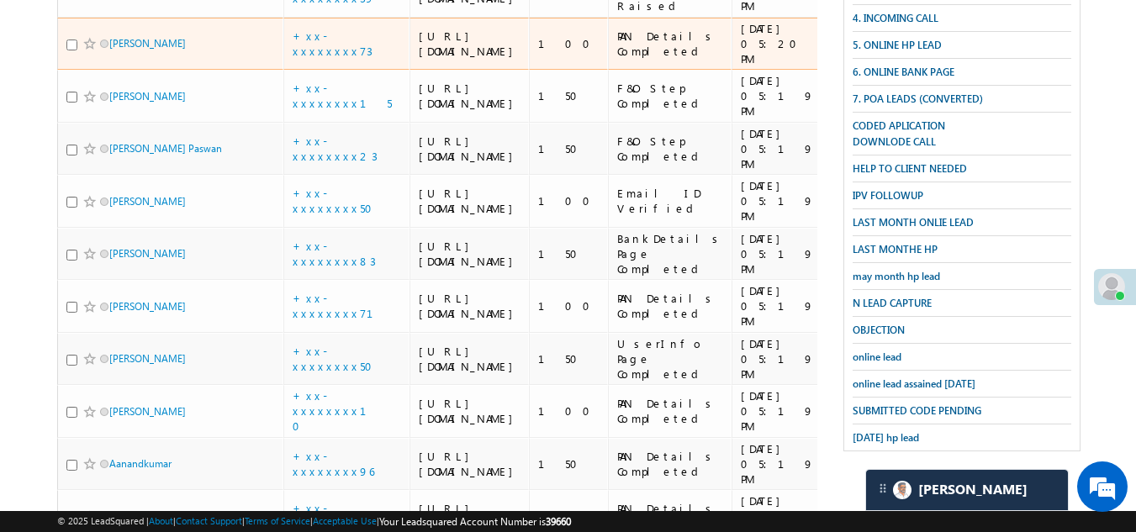
click at [69, 50] on input "checkbox" at bounding box center [71, 45] width 11 height 11
checkbox input "true"
drag, startPoint x: 86, startPoint y: 284, endPoint x: 235, endPoint y: 255, distance: 152.5
click at [87, 50] on span at bounding box center [89, 43] width 13 height 13
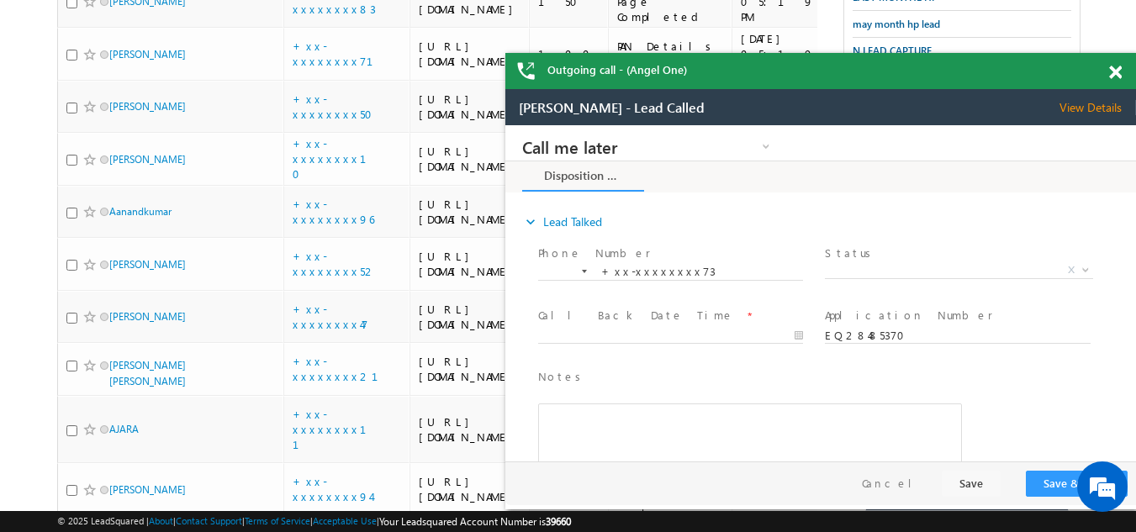
click at [1110, 71] on span at bounding box center [1115, 73] width 13 height 14
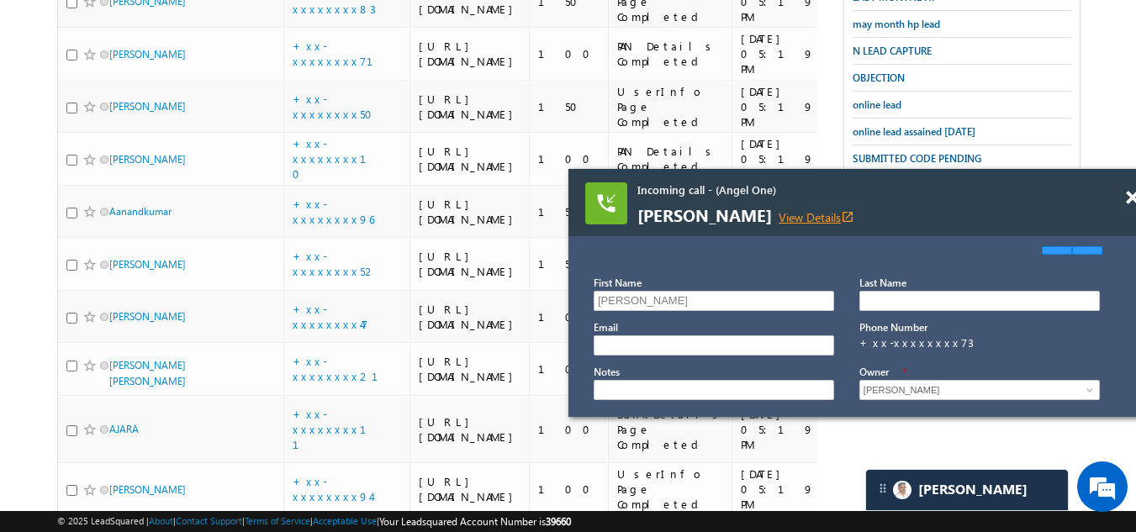
click at [854, 215] on link "View Details open_in_new" at bounding box center [816, 217] width 76 height 16
click at [1128, 197] on span at bounding box center [1132, 198] width 13 height 14
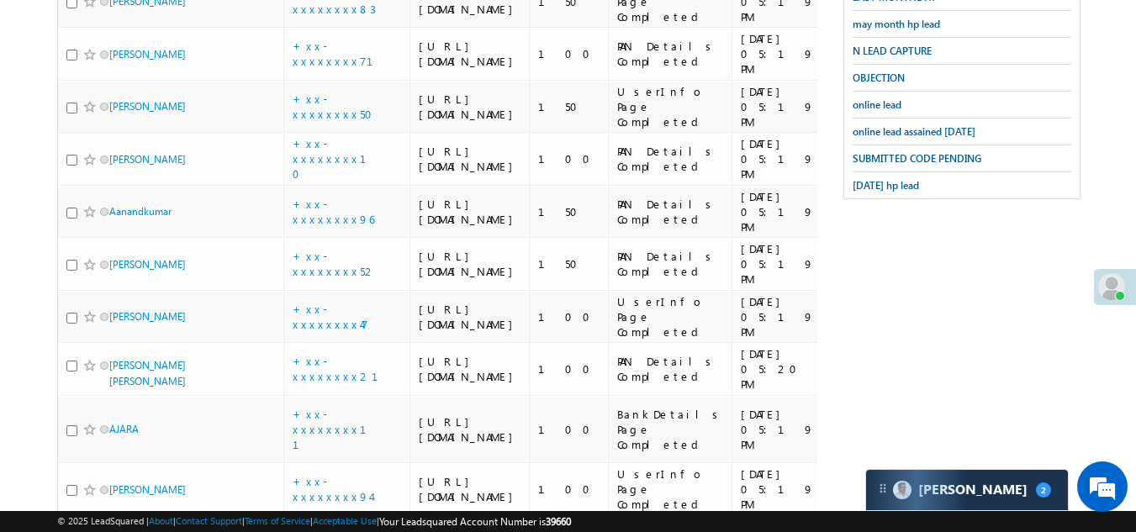
checkbox input "true"
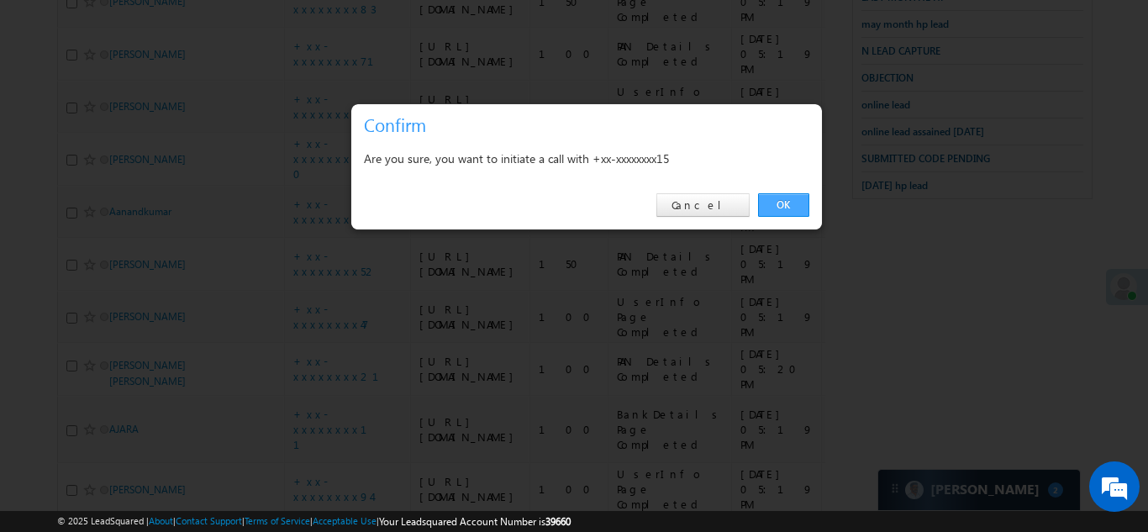
click at [775, 203] on link "OK" at bounding box center [783, 205] width 51 height 24
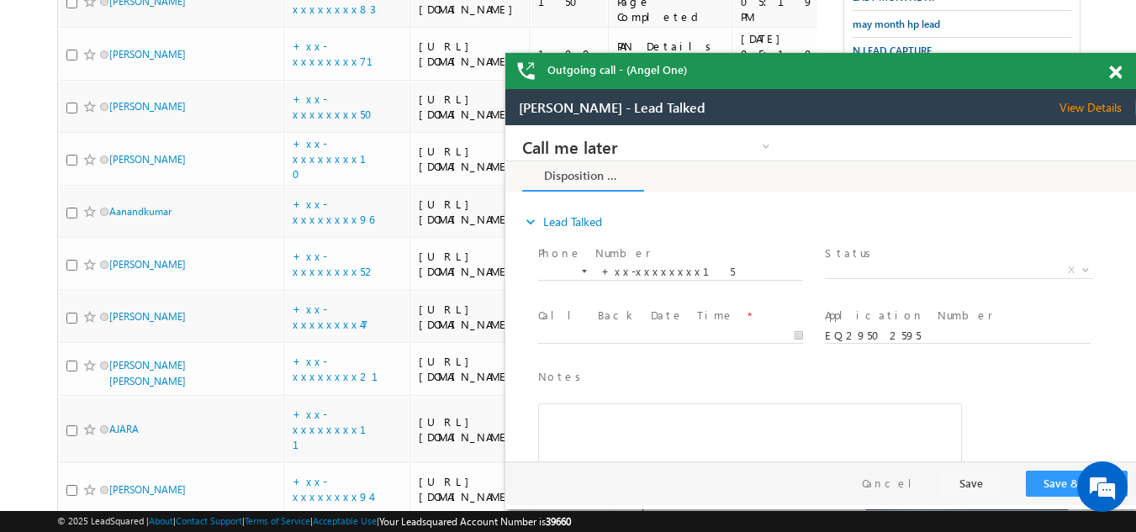
click at [1112, 70] on span at bounding box center [1115, 73] width 13 height 14
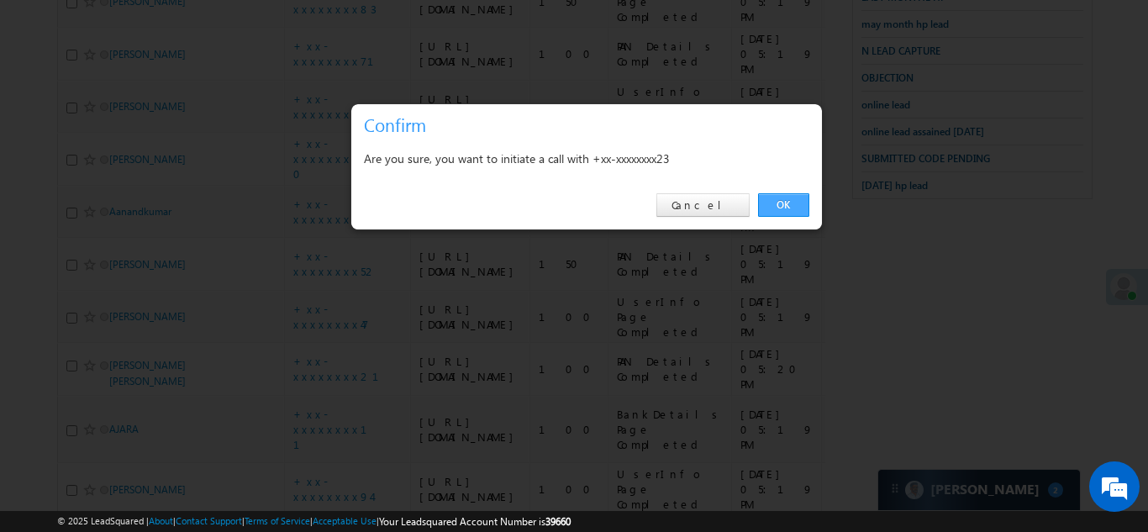
click at [796, 202] on link "OK" at bounding box center [783, 205] width 51 height 24
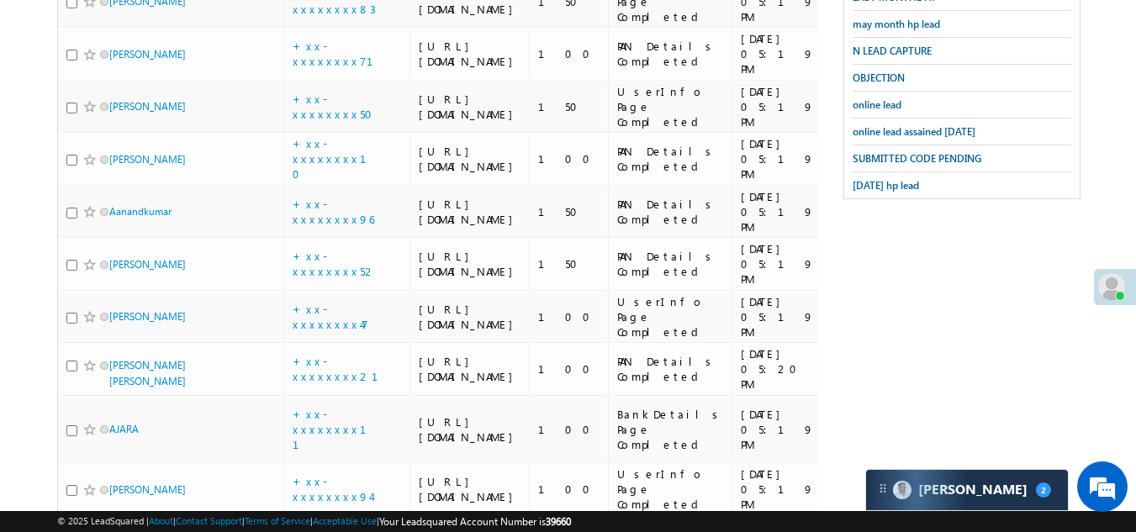
checkbox input "true"
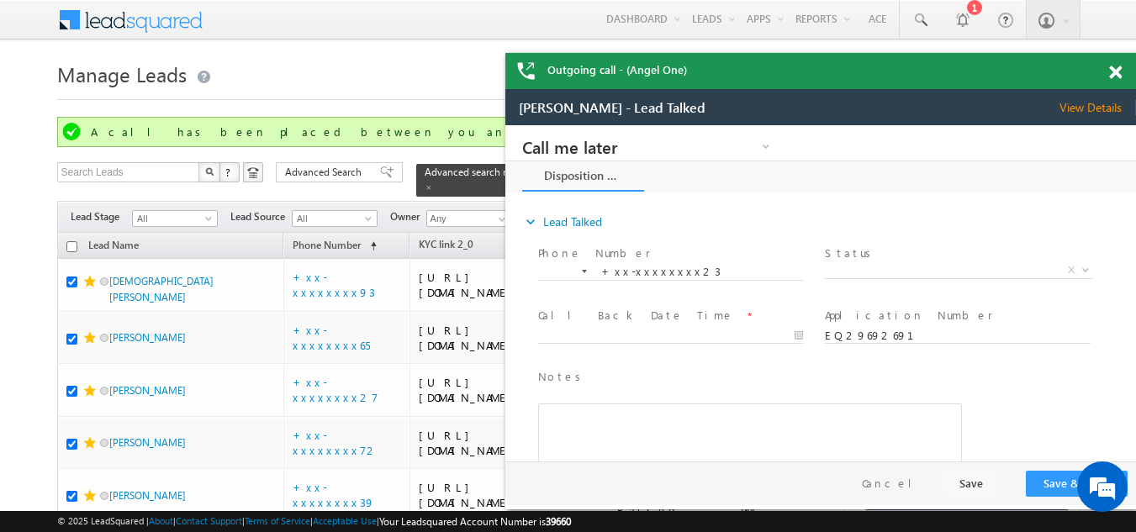
click at [1115, 71] on span at bounding box center [1115, 73] width 13 height 14
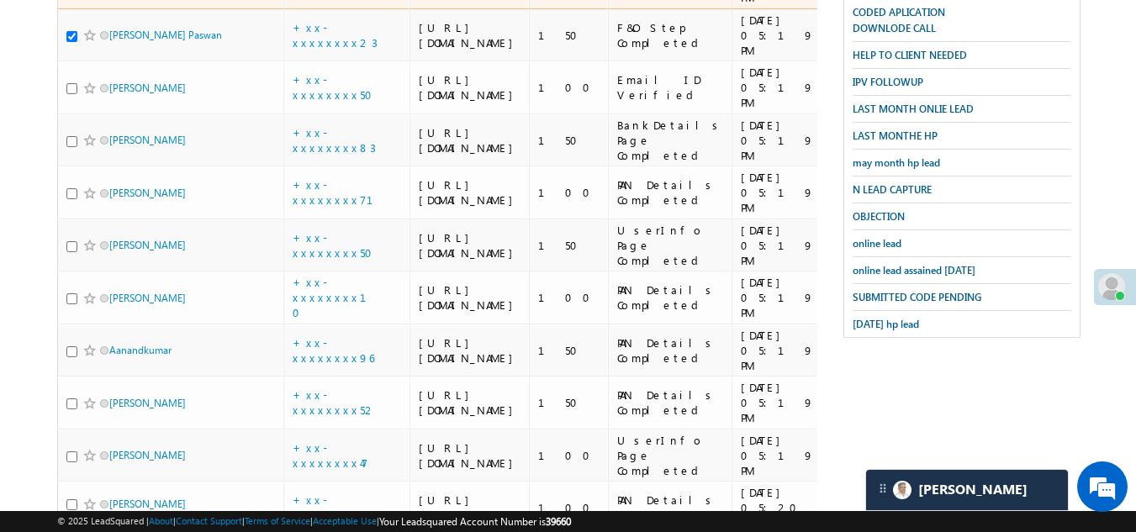
scroll to position [925, 0]
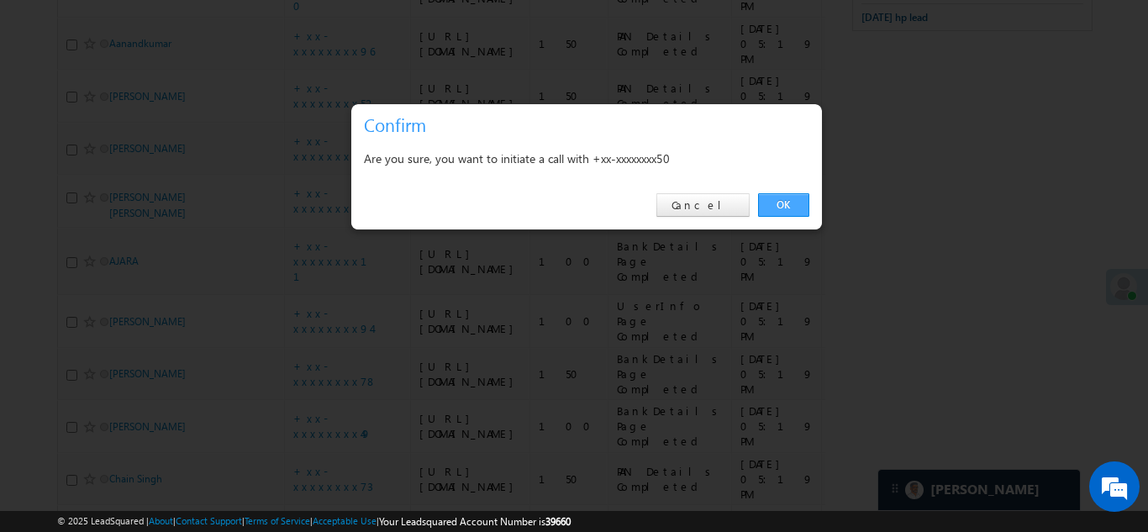
click at [780, 203] on link "OK" at bounding box center [783, 205] width 51 height 24
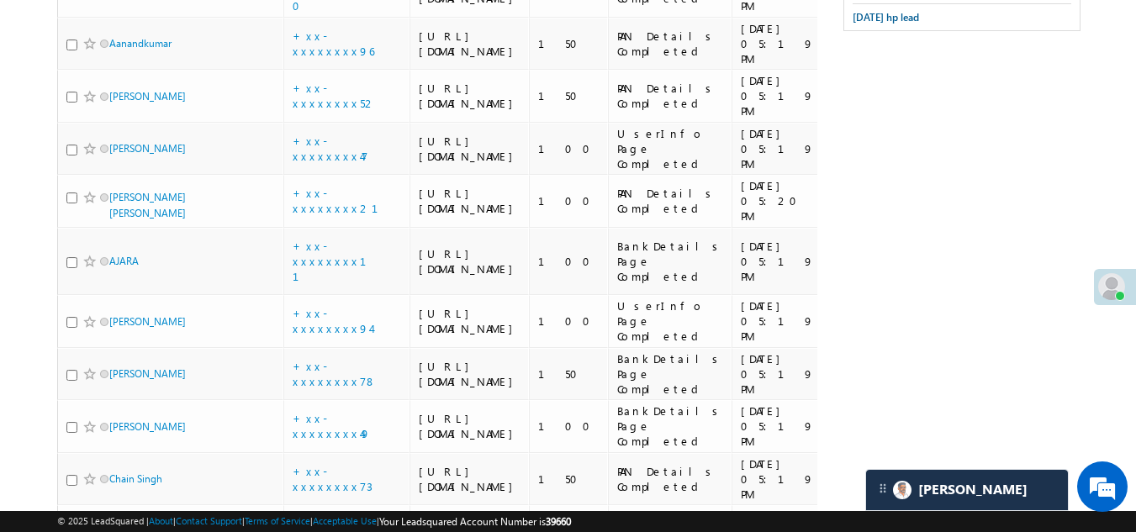
checkbox input "true"
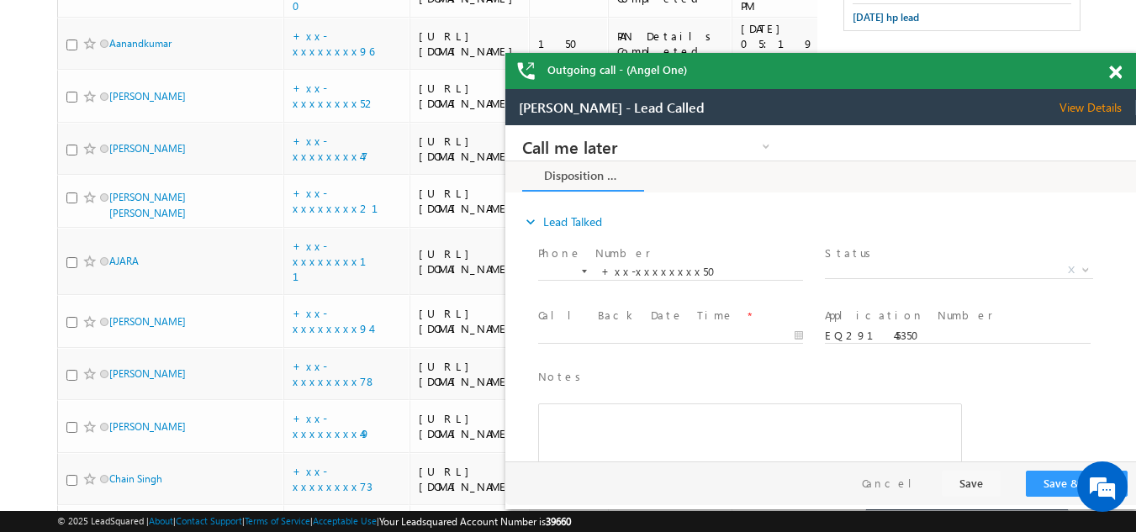
scroll to position [0, 0]
click at [1114, 68] on span at bounding box center [1115, 73] width 13 height 14
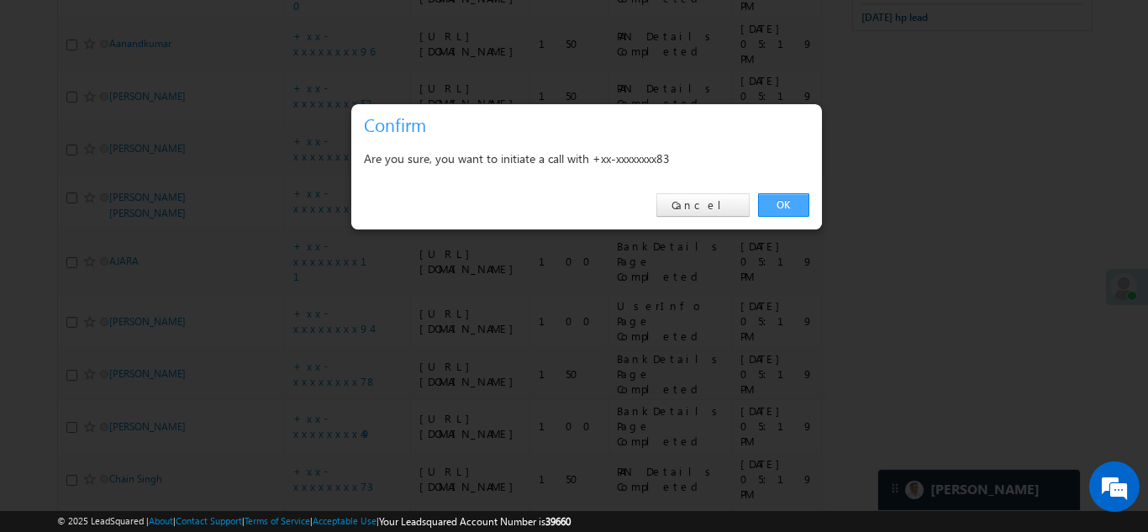
click at [783, 202] on link "OK" at bounding box center [783, 205] width 51 height 24
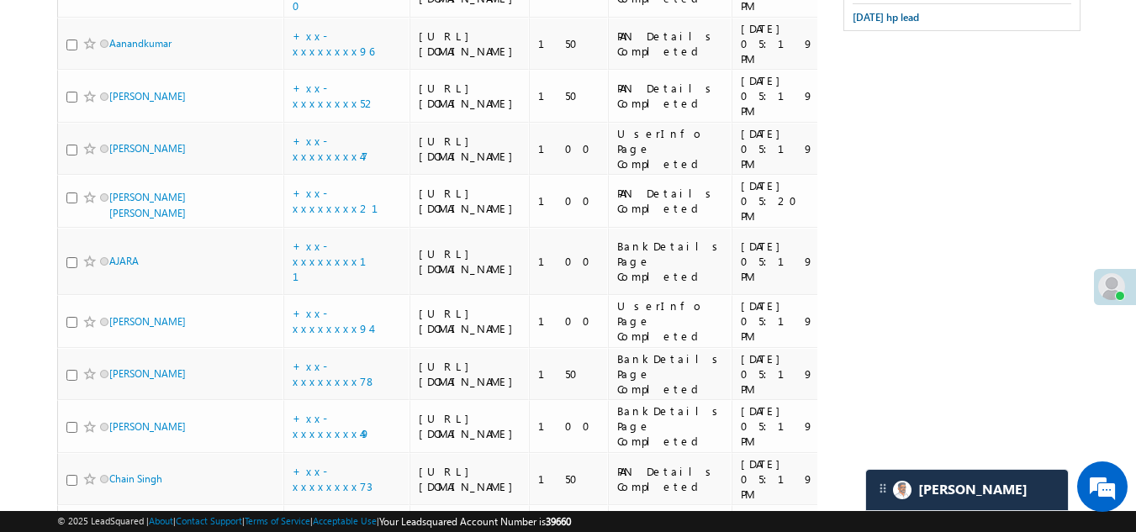
checkbox input "true"
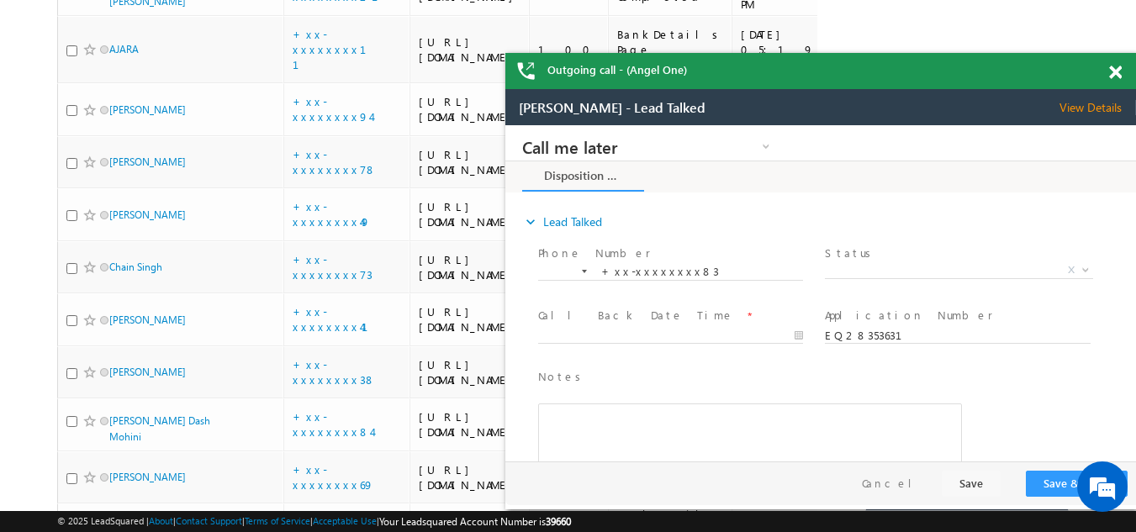
scroll to position [1177, 0]
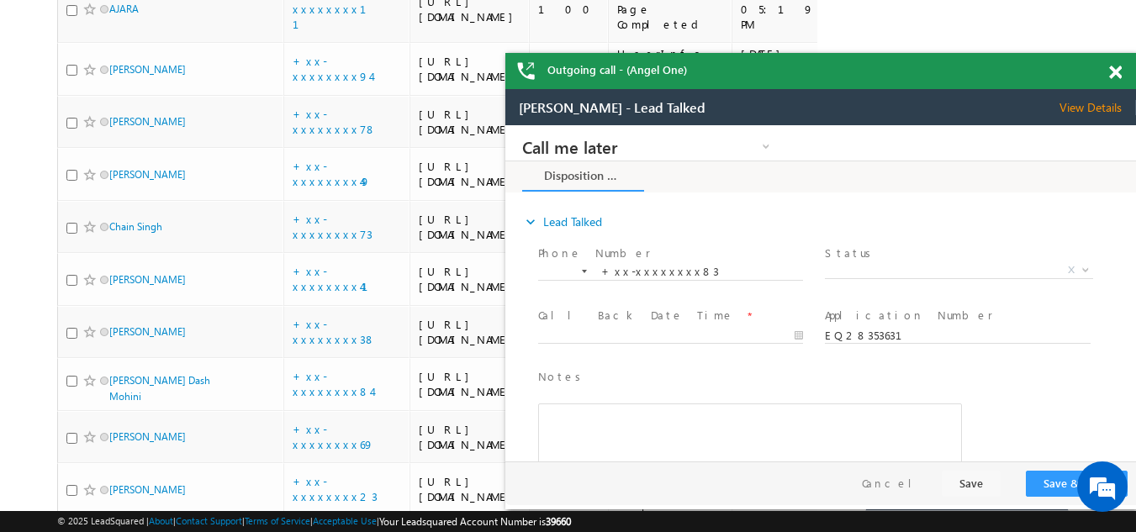
click at [1117, 71] on span at bounding box center [1115, 73] width 13 height 14
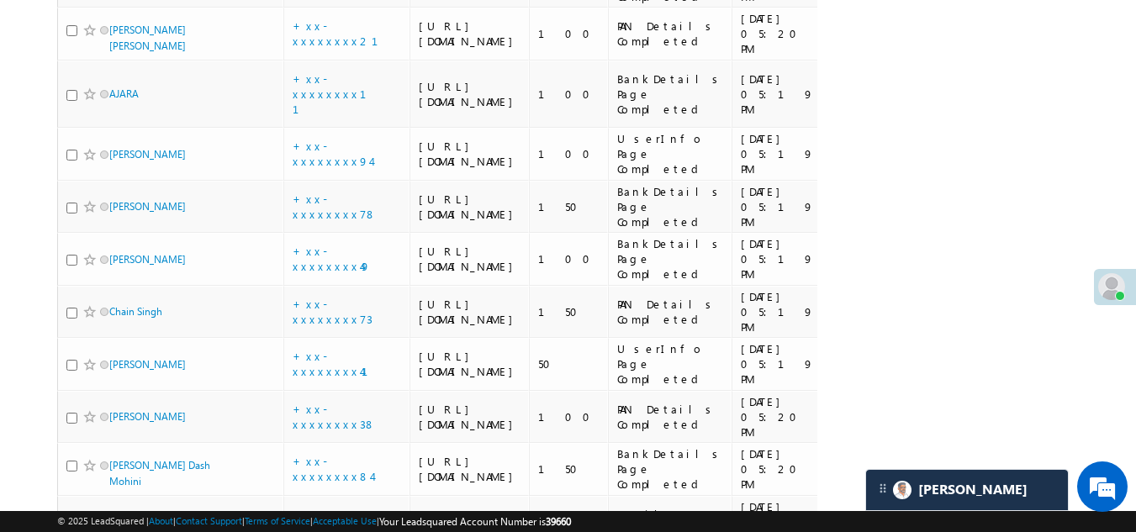
scroll to position [1093, 0]
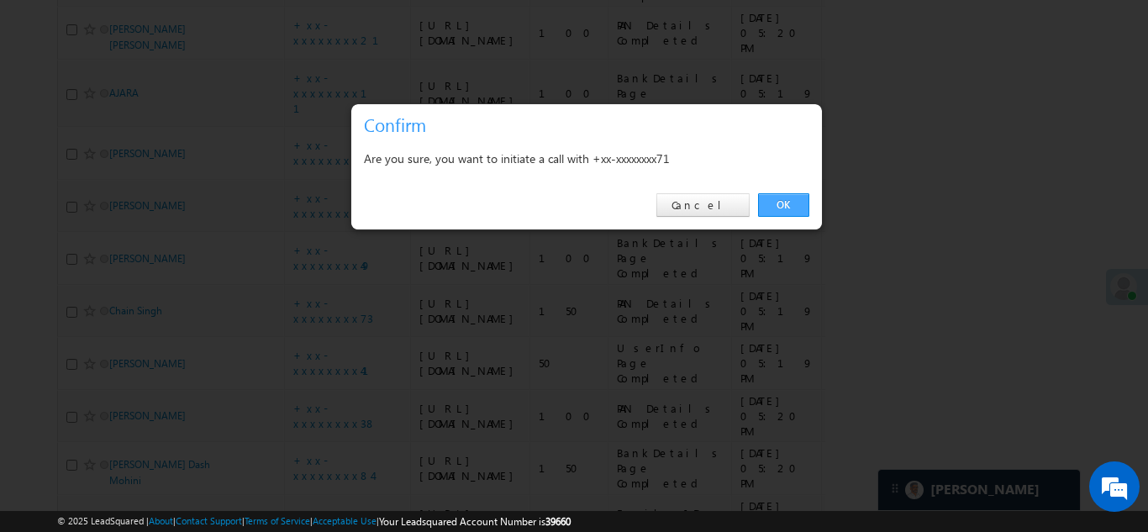
click at [780, 201] on link "OK" at bounding box center [783, 205] width 51 height 24
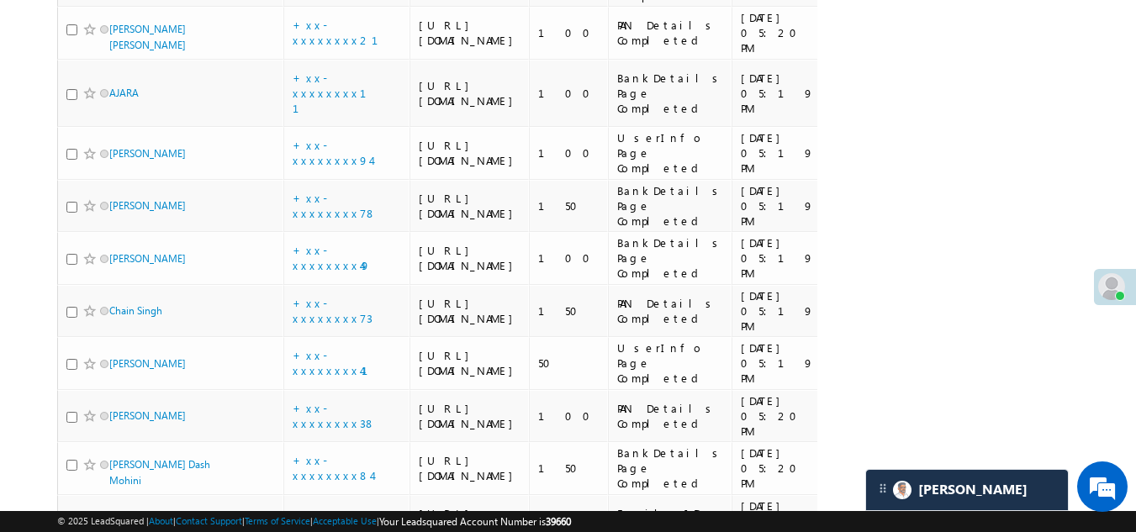
checkbox input "true"
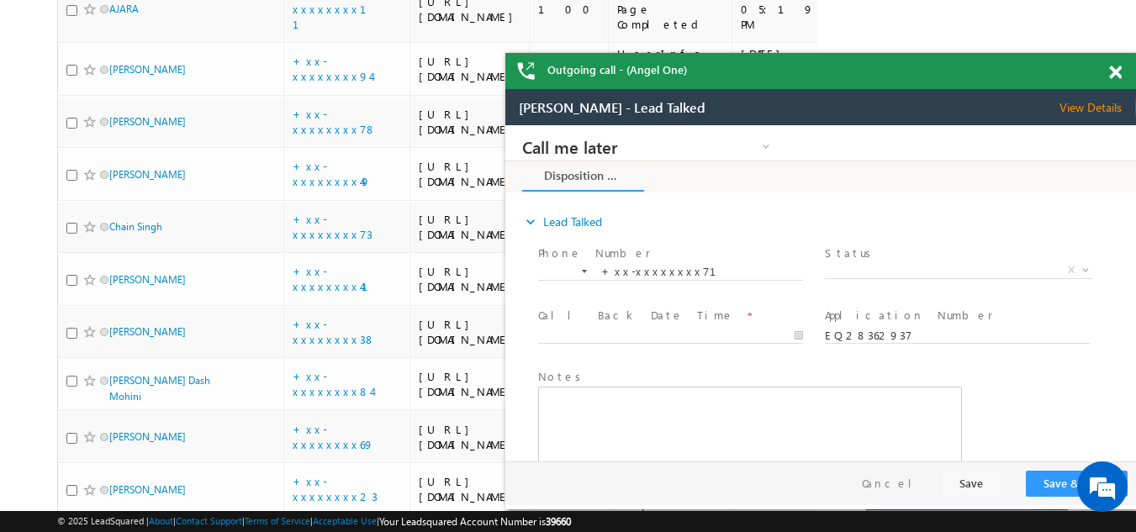
scroll to position [0, 0]
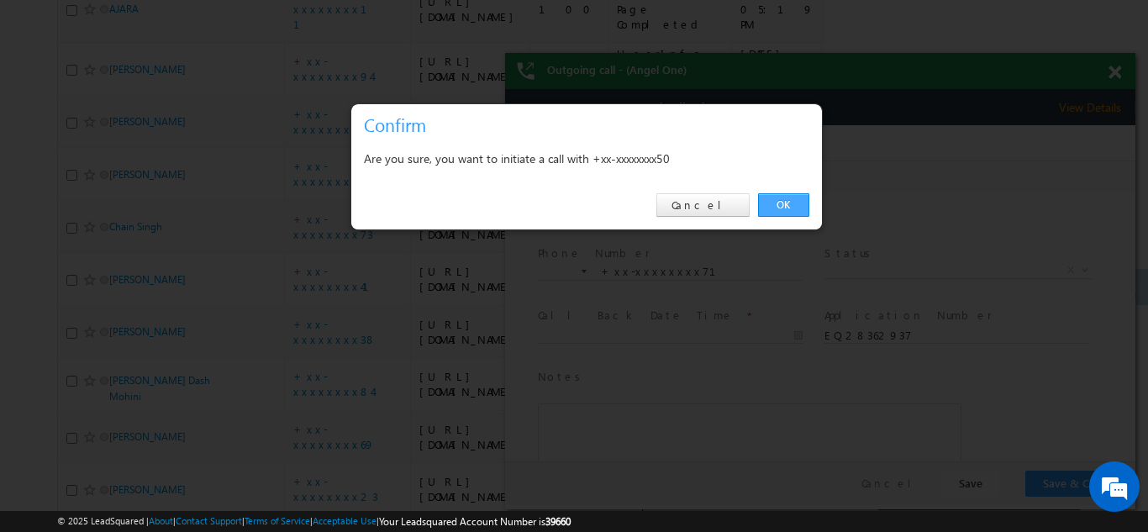
click at [776, 201] on link "OK" at bounding box center [783, 205] width 51 height 24
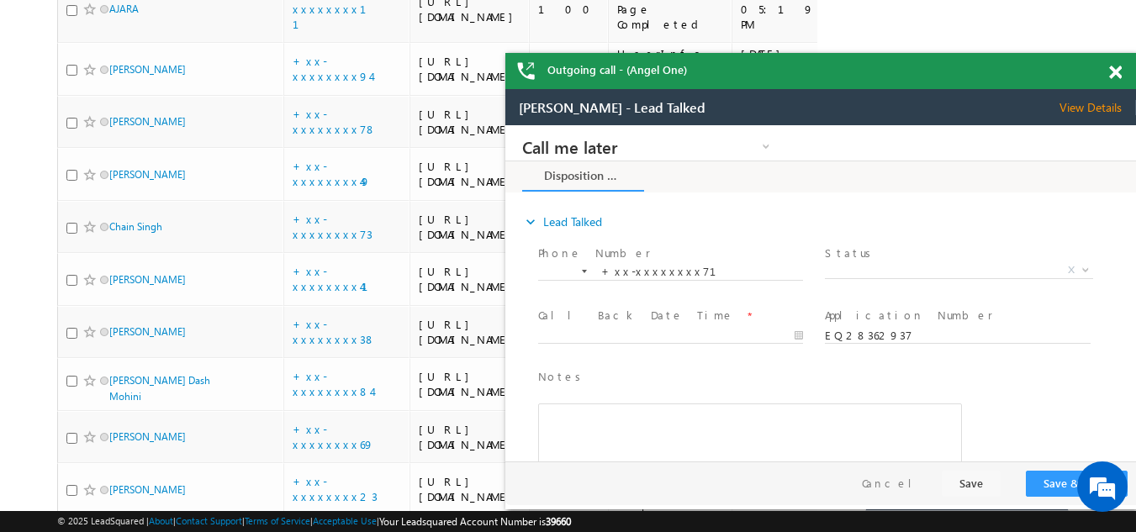
click at [1117, 73] on span at bounding box center [1115, 73] width 13 height 14
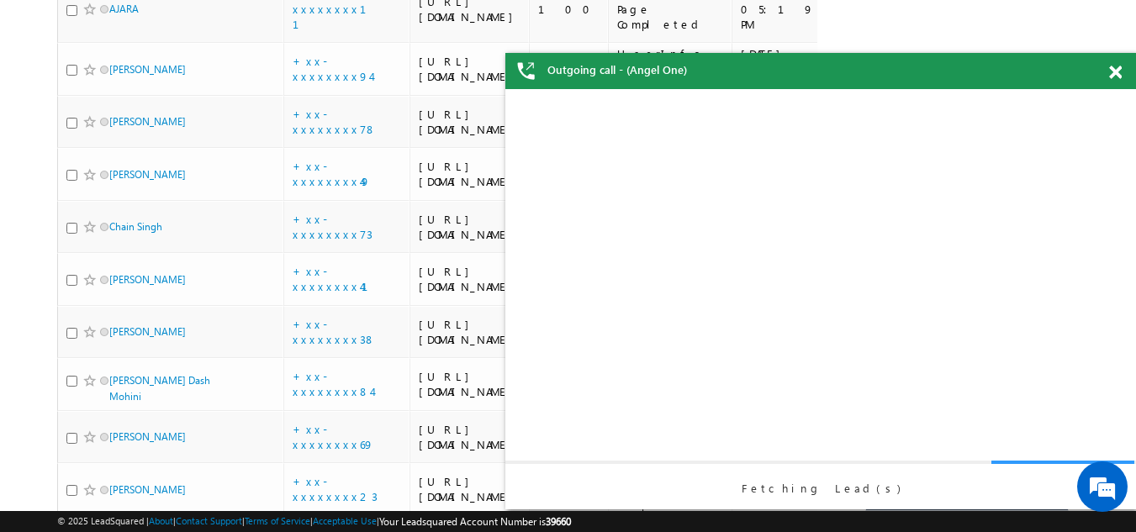
checkbox input "true"
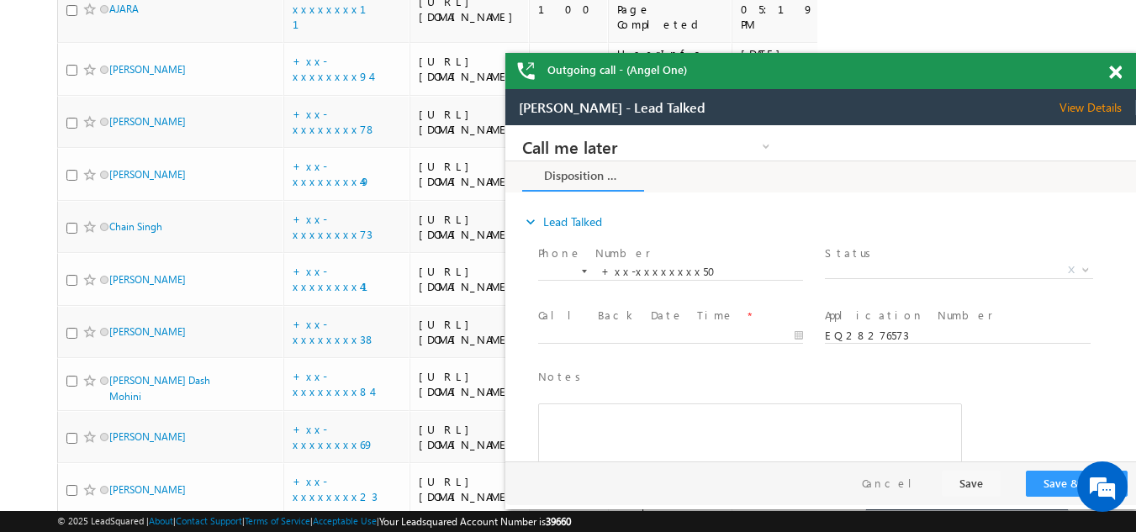
click at [1115, 73] on span at bounding box center [1115, 73] width 13 height 14
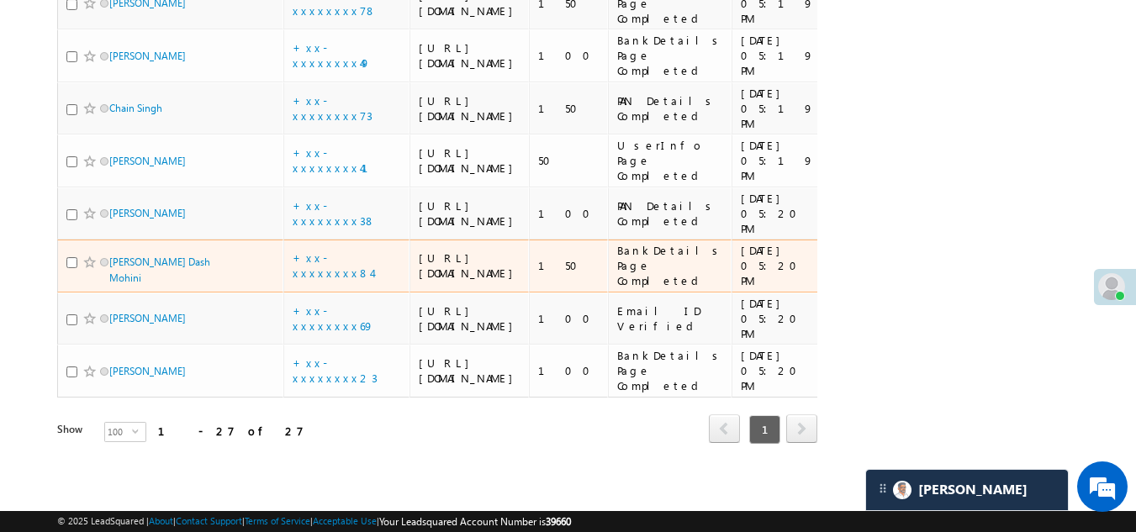
scroll to position [2509, 0]
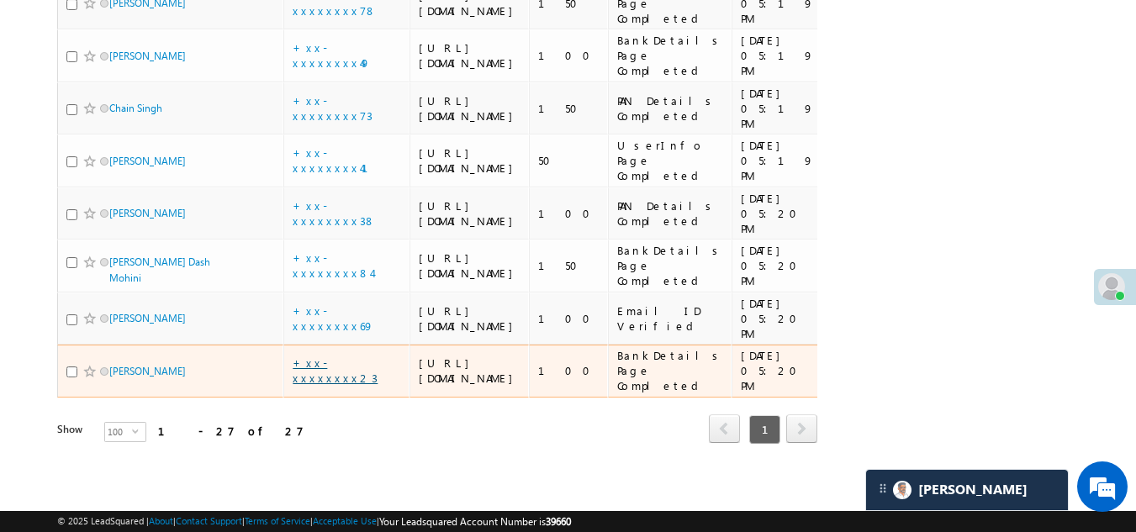
click at [336, 356] on link "+xx-xxxxxxxx23" at bounding box center [335, 370] width 85 height 29
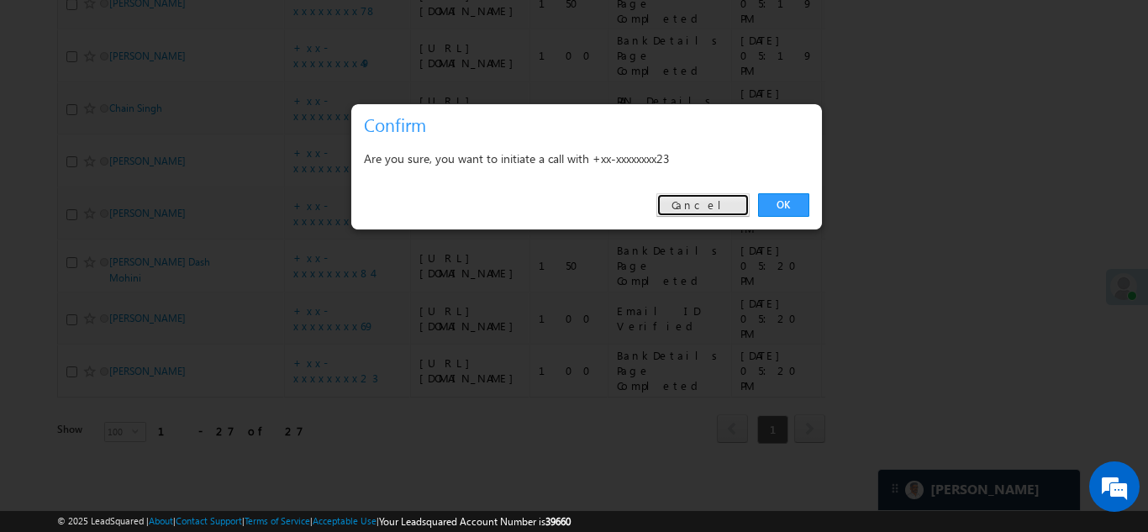
click at [724, 199] on link "Cancel" at bounding box center [703, 205] width 93 height 24
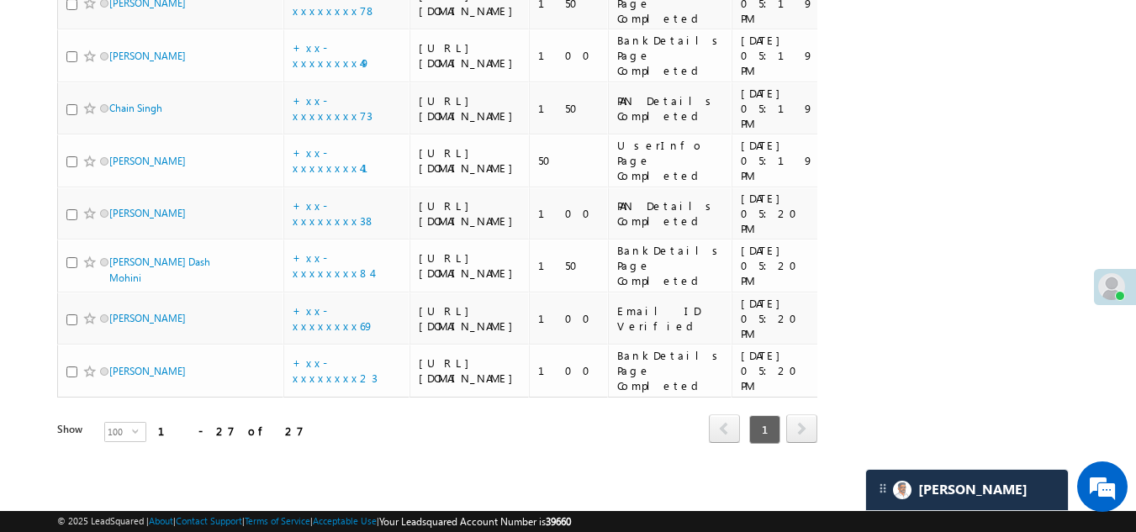
scroll to position [2004, 0]
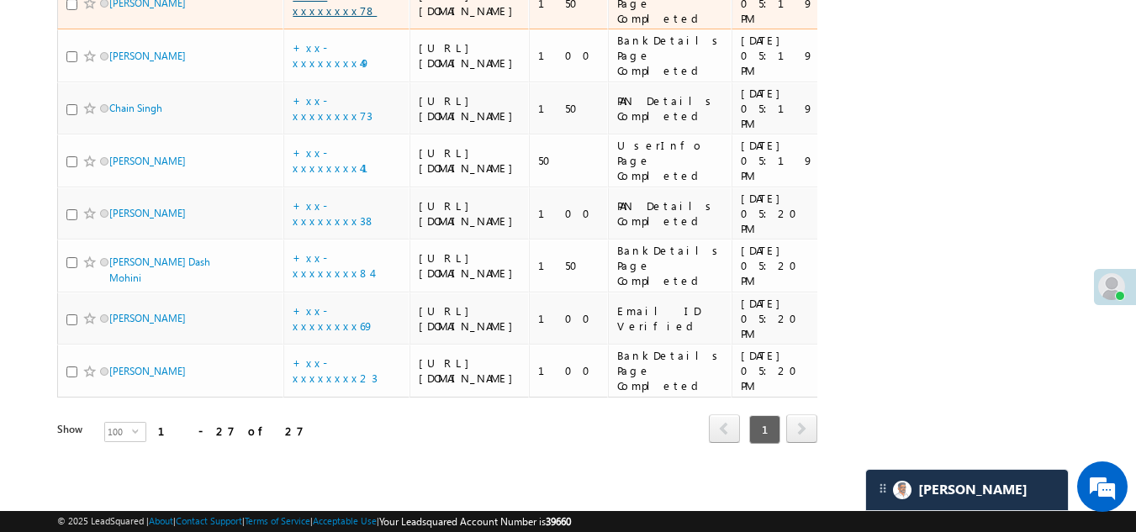
click at [333, 18] on link "+xx-xxxxxxxx78" at bounding box center [335, 2] width 84 height 29
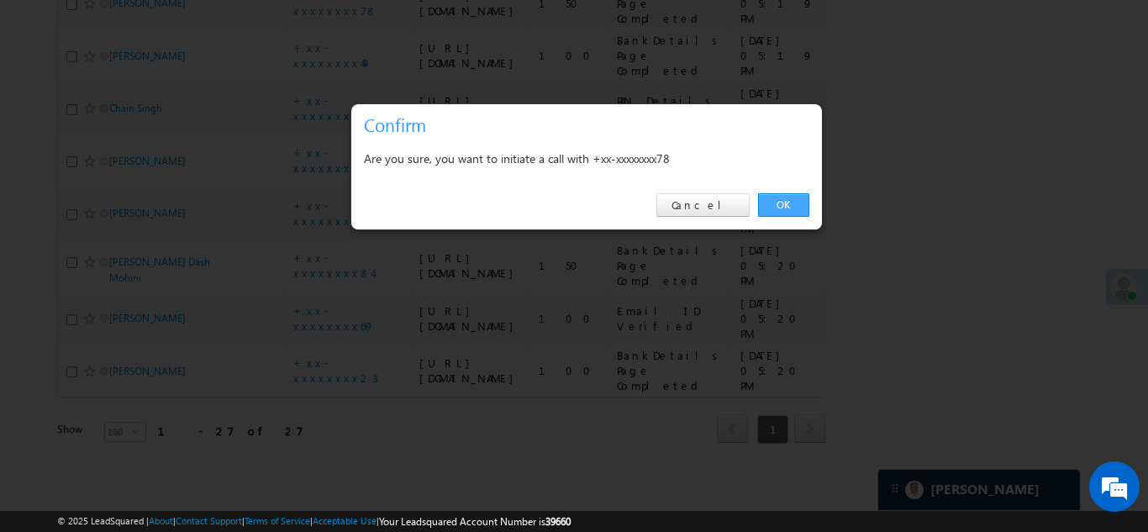
click at [787, 203] on link "OK" at bounding box center [783, 205] width 51 height 24
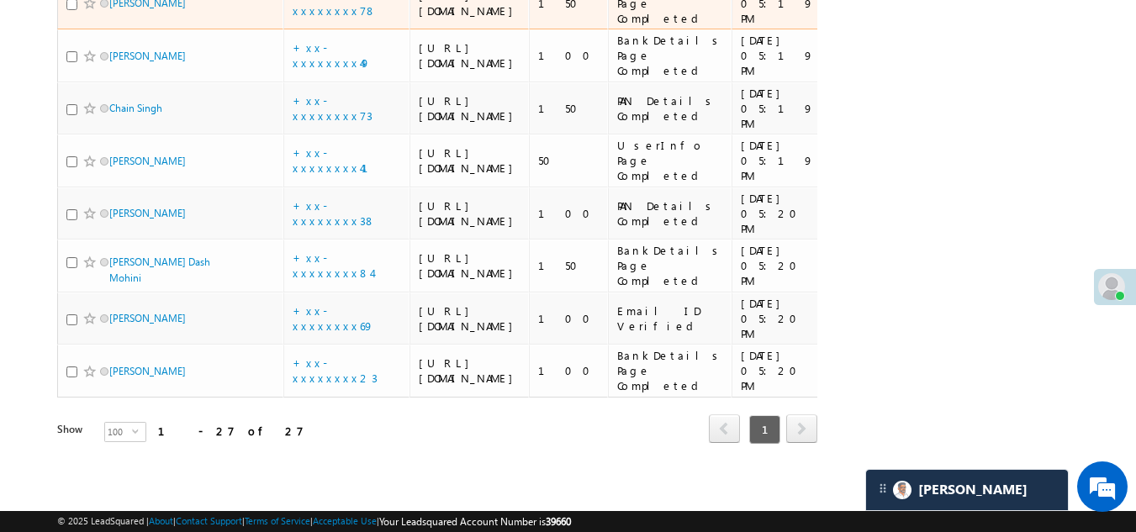
click at [71, 10] on input "checkbox" at bounding box center [71, 4] width 11 height 11
checkbox input "true"
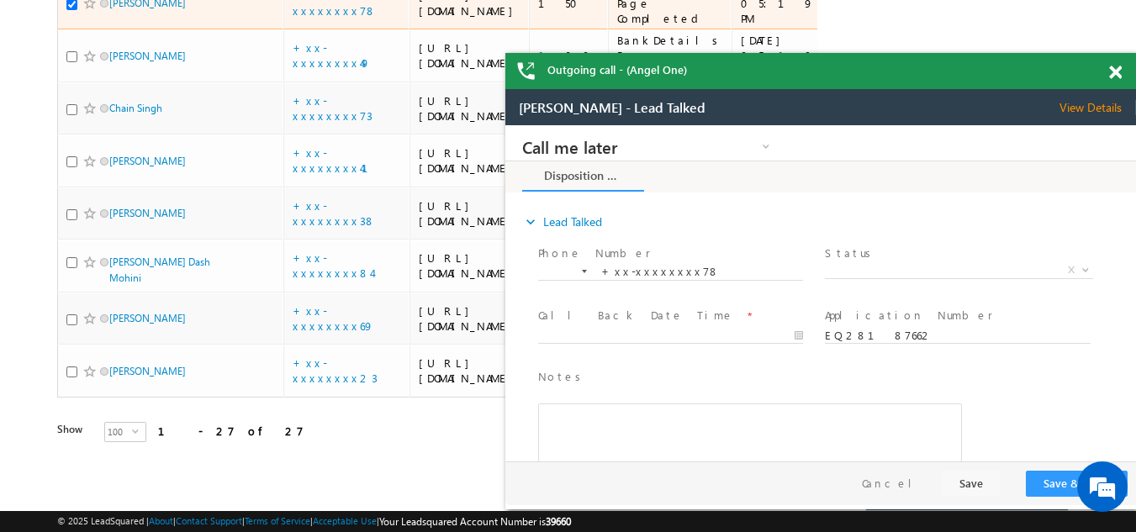
scroll to position [0, 0]
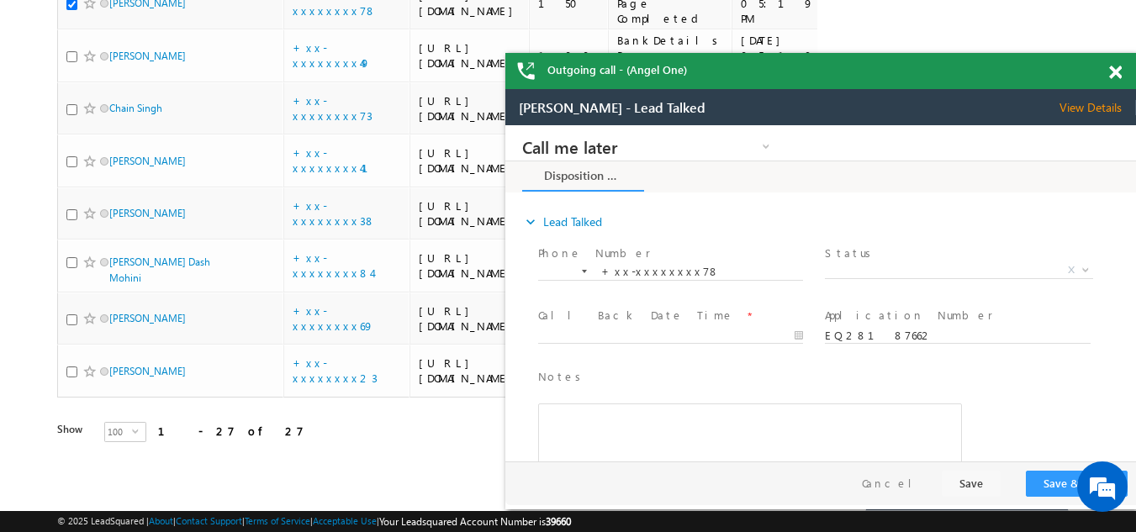
click at [1087, 109] on span "View Details" at bounding box center [1097, 107] width 77 height 15
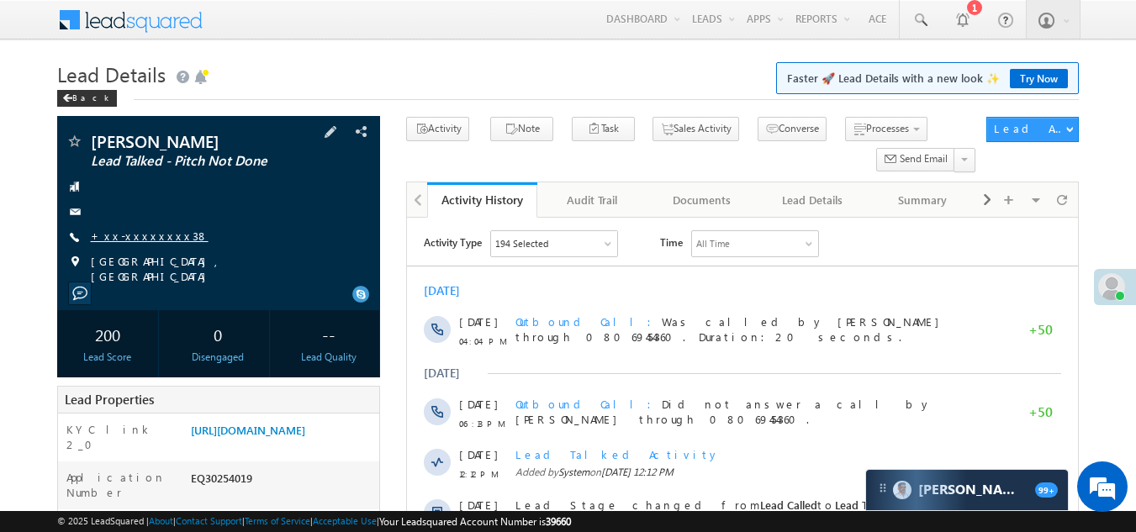
click at [130, 234] on link "+xx-xxxxxxxx38" at bounding box center [150, 236] width 118 height 14
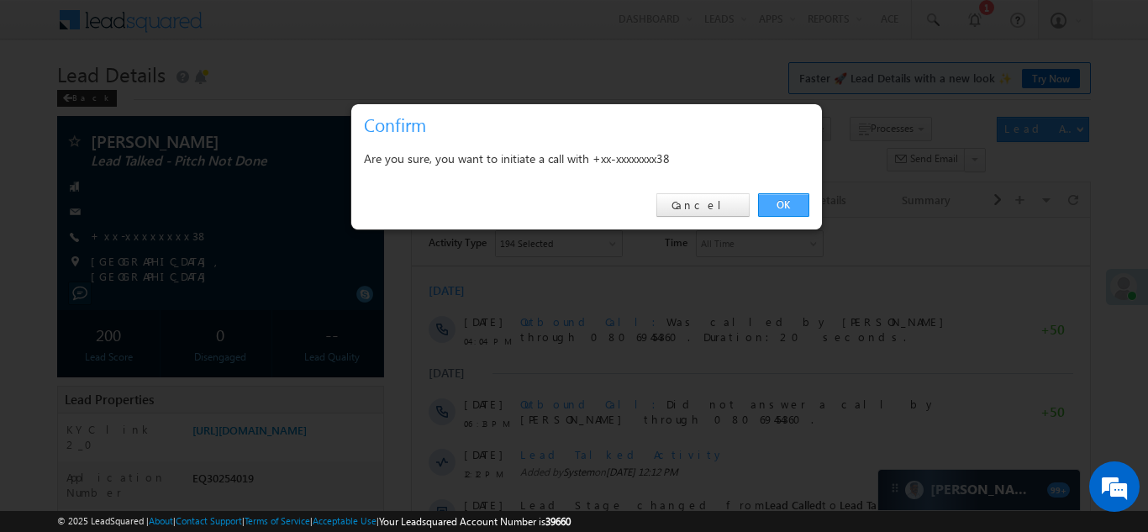
click at [780, 198] on link "OK" at bounding box center [783, 205] width 51 height 24
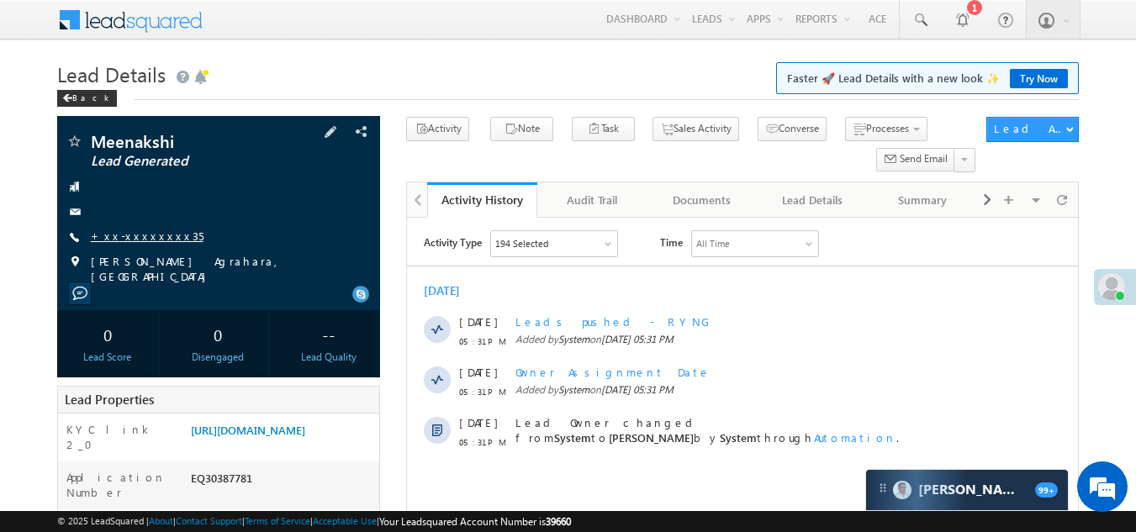
click at [152, 231] on link "+xx-xxxxxxxx35" at bounding box center [147, 236] width 113 height 14
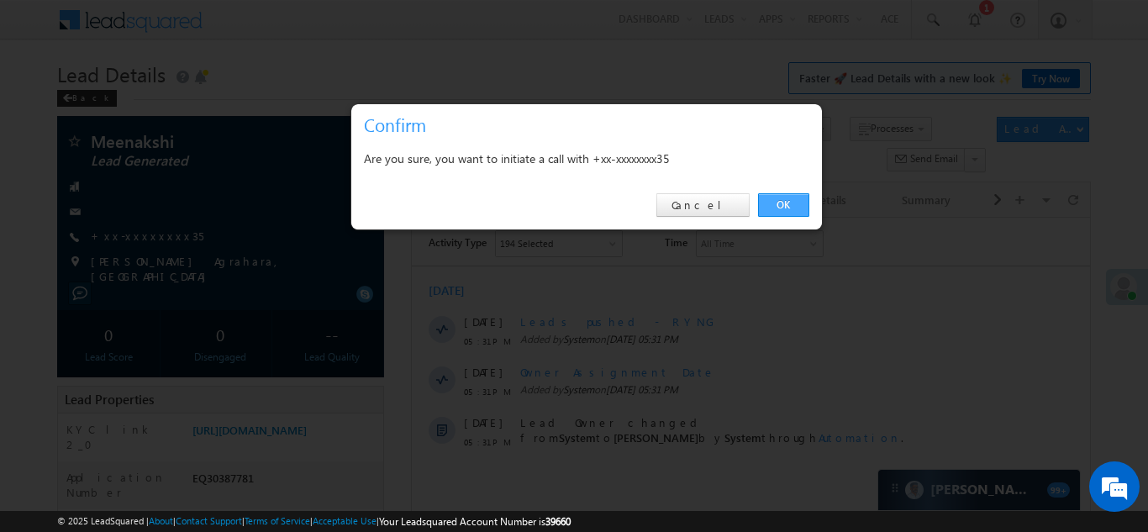
click at [784, 198] on link "OK" at bounding box center [783, 205] width 51 height 24
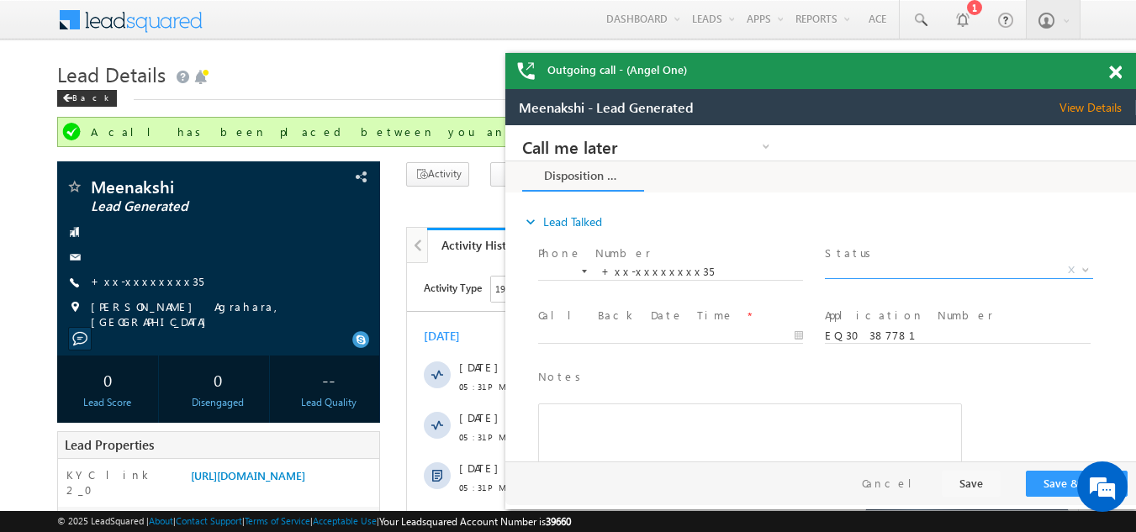
click at [911, 270] on span "X" at bounding box center [958, 270] width 267 height 17
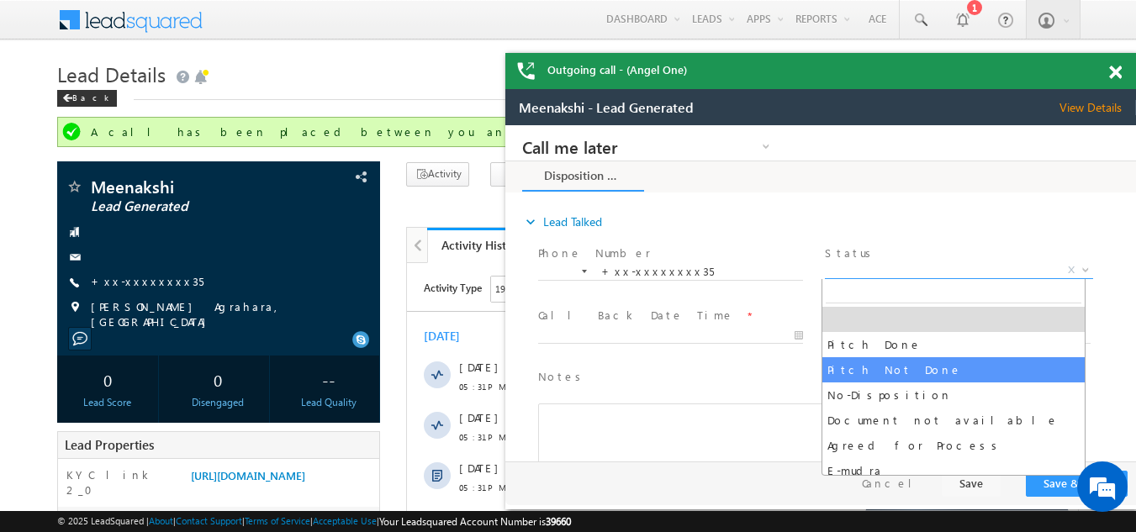
select select "Pitch Not Done"
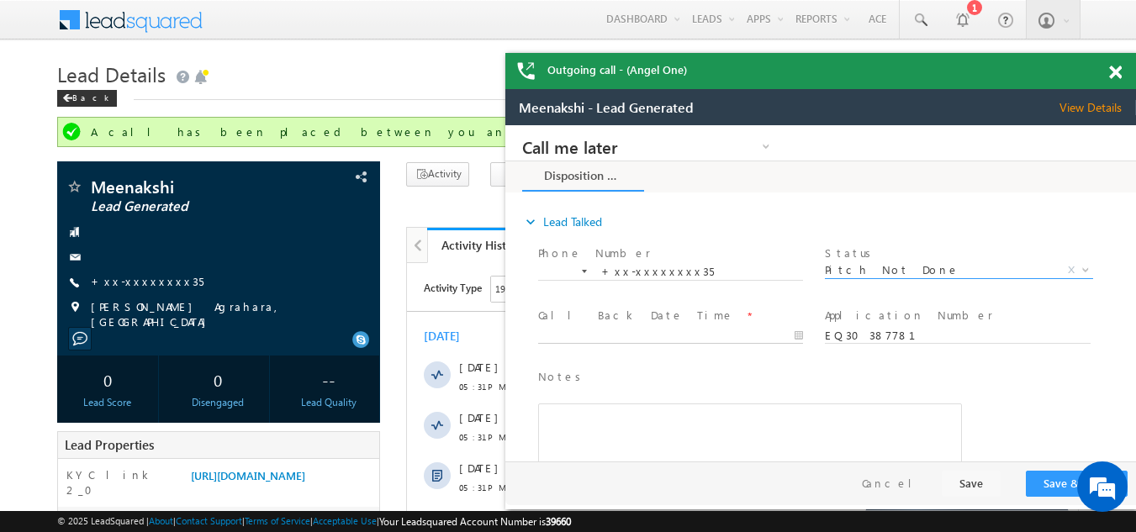
type input "10/11/25 5:40 PM"
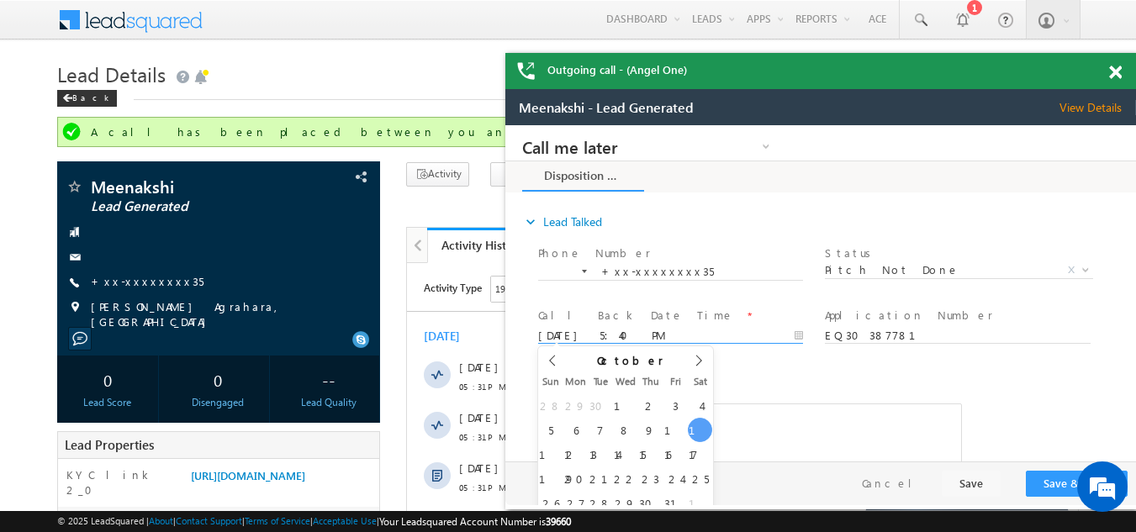
click at [633, 335] on body "Call me later Campaign Success Commitment Cross Sell Customer Drop-off reasons …" at bounding box center [820, 293] width 631 height 336
click at [1051, 481] on button "Save & Close" at bounding box center [1077, 484] width 102 height 26
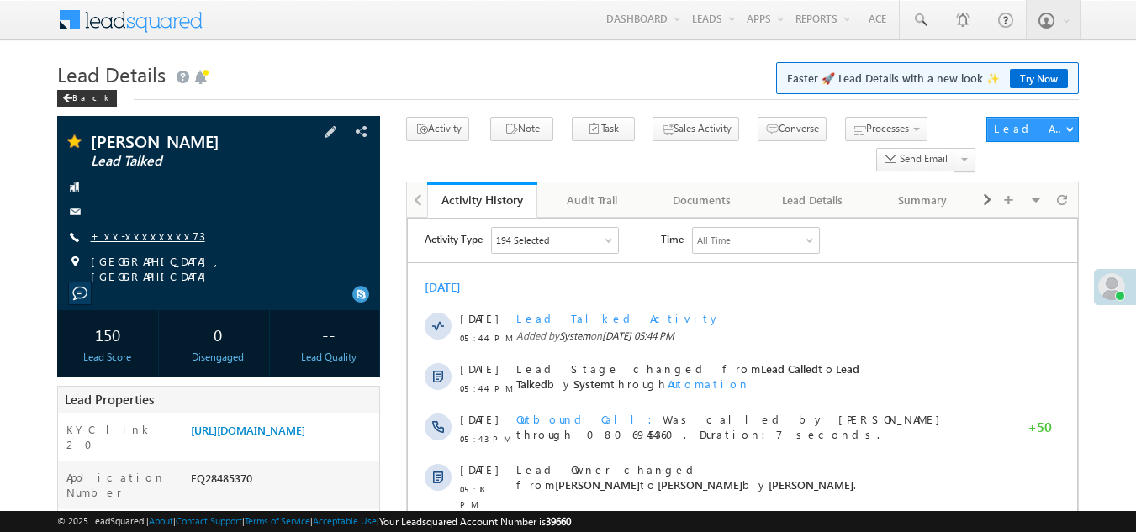
click at [139, 230] on link "+xx-xxxxxxxx73" at bounding box center [148, 236] width 114 height 14
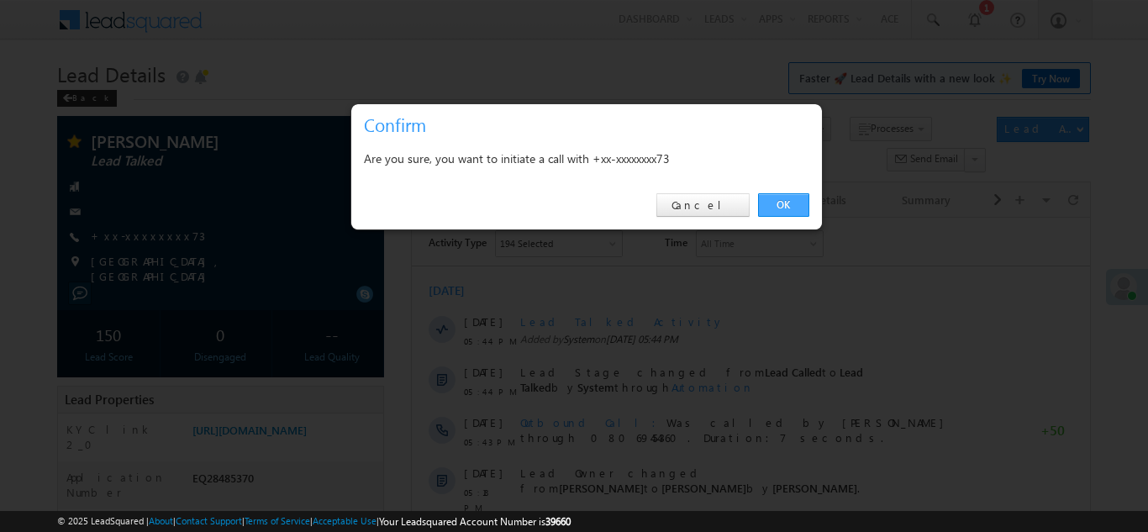
click at [789, 199] on link "OK" at bounding box center [783, 205] width 51 height 24
click at [789, 201] on link "OK" at bounding box center [783, 205] width 51 height 24
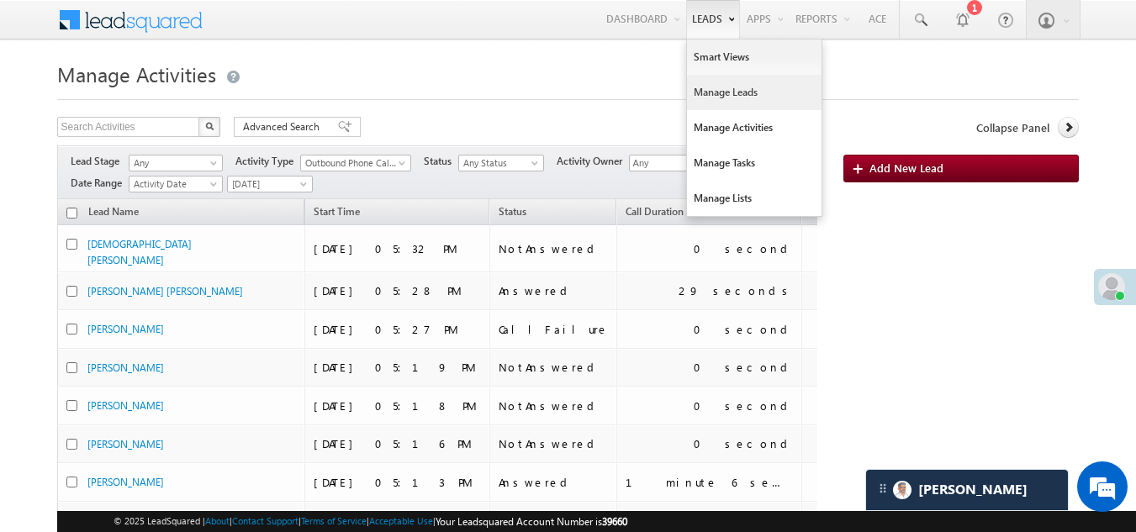
click at [720, 101] on link "Manage Leads" at bounding box center [754, 92] width 135 height 35
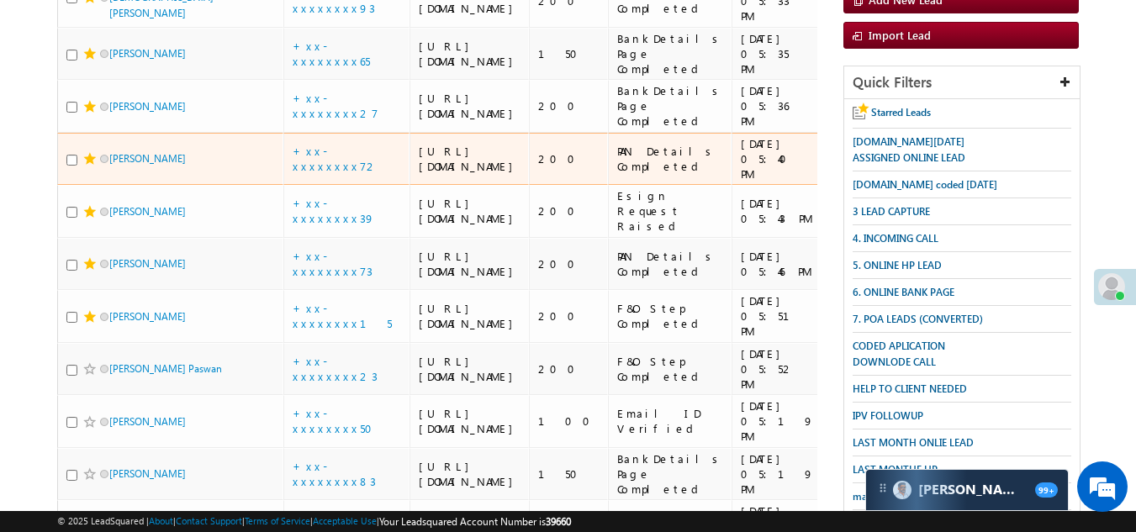
scroll to position [84, 0]
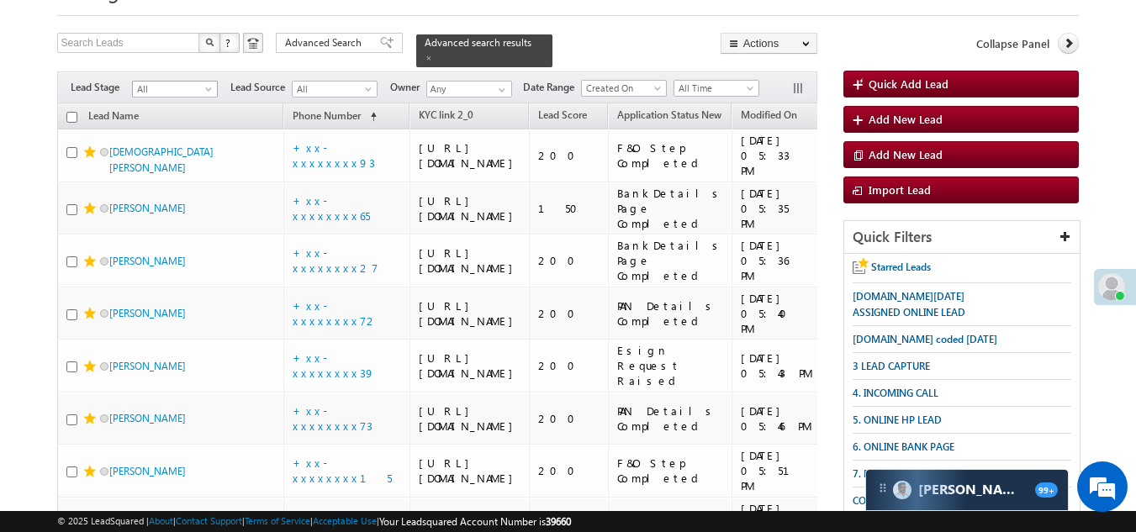
click at [175, 82] on span "All" at bounding box center [173, 89] width 80 height 15
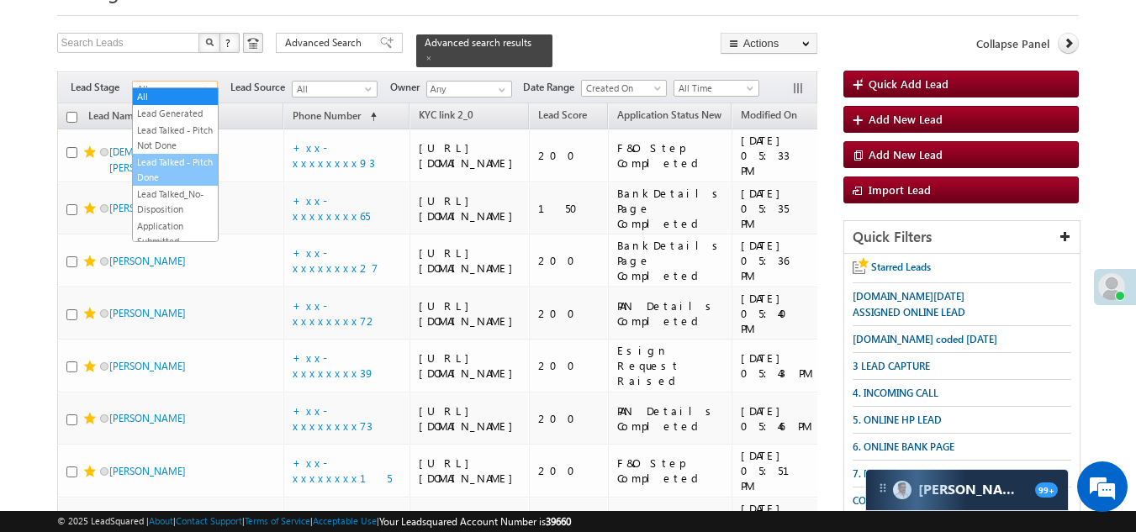
click at [176, 185] on link "Lead Talked - Pitch Done" at bounding box center [175, 170] width 85 height 30
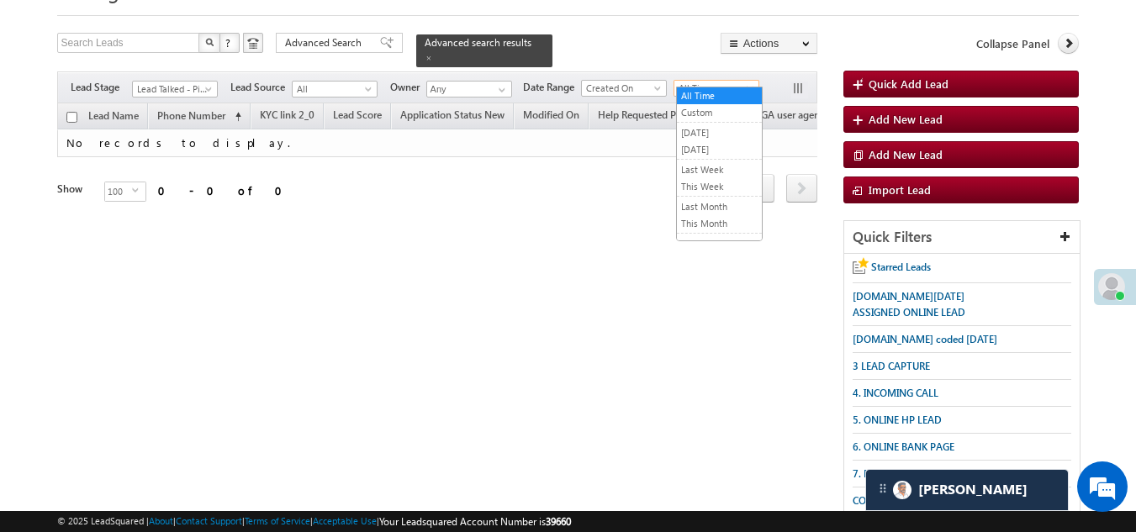
click at [710, 81] on span "All Time" at bounding box center [714, 88] width 80 height 15
click at [699, 147] on link "[DATE]" at bounding box center [719, 149] width 85 height 15
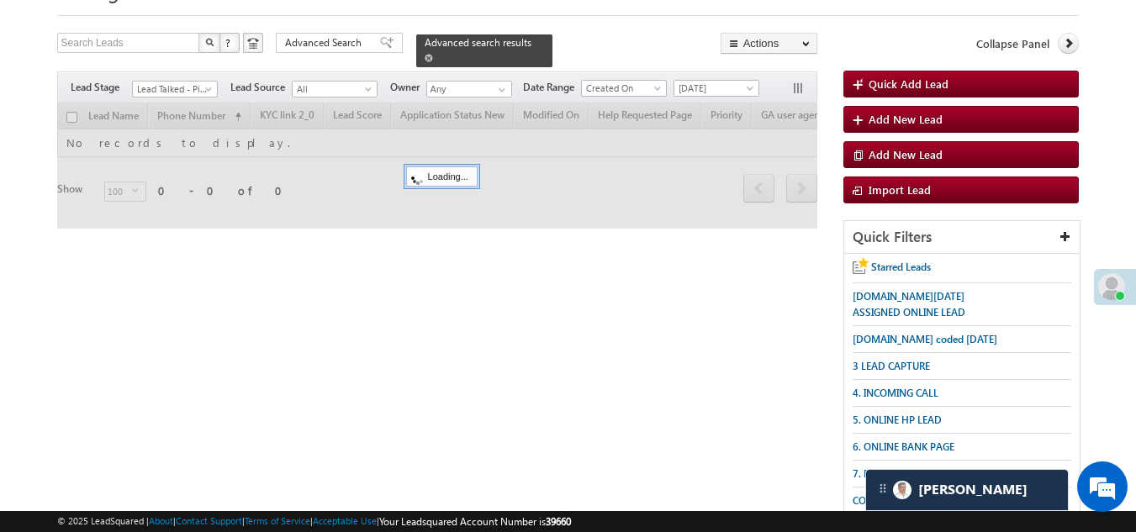
click at [433, 54] on span at bounding box center [429, 58] width 8 height 8
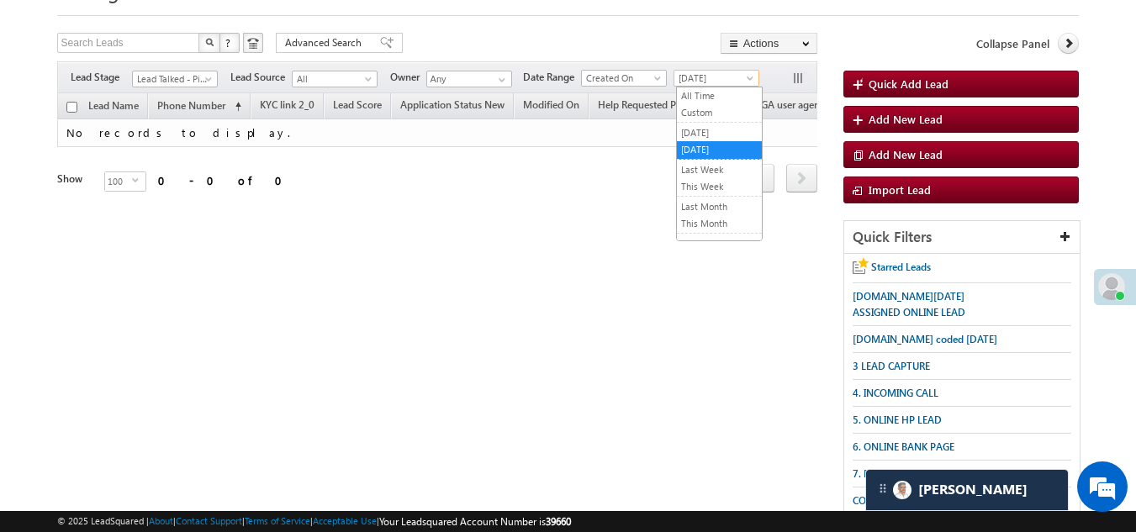
click at [729, 80] on span "Today" at bounding box center [714, 78] width 80 height 15
click at [705, 132] on link "[DATE]" at bounding box center [719, 132] width 85 height 15
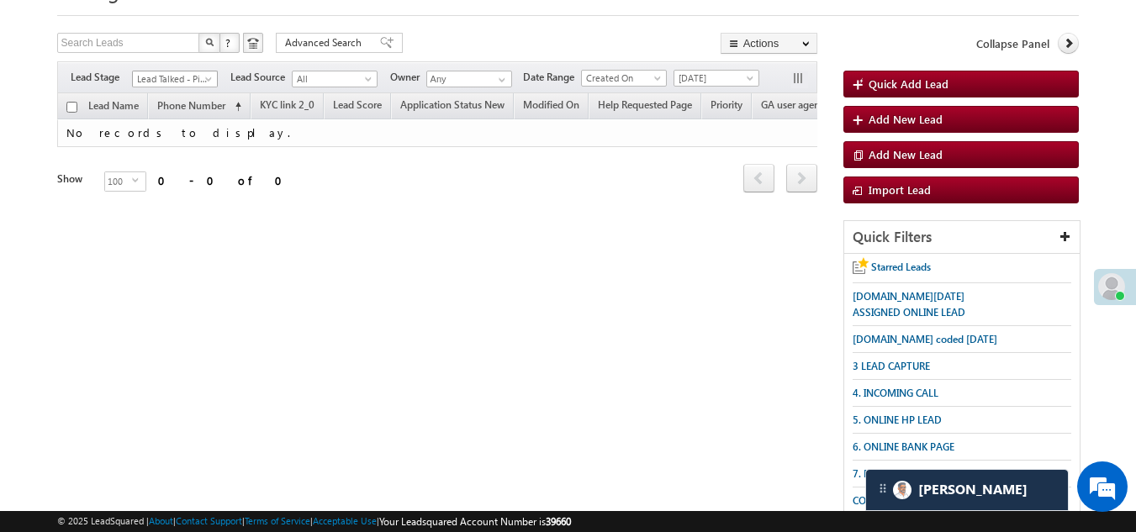
click at [166, 76] on span "Lead Talked - Pitch Done" at bounding box center [173, 78] width 80 height 15
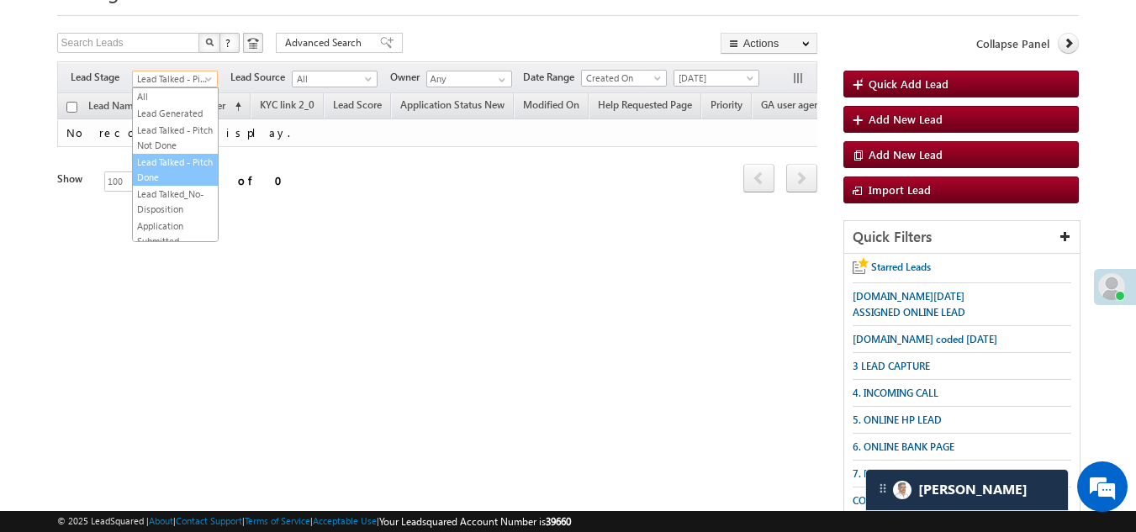
click at [172, 185] on link "Lead Talked - Pitch Done" at bounding box center [175, 170] width 85 height 30
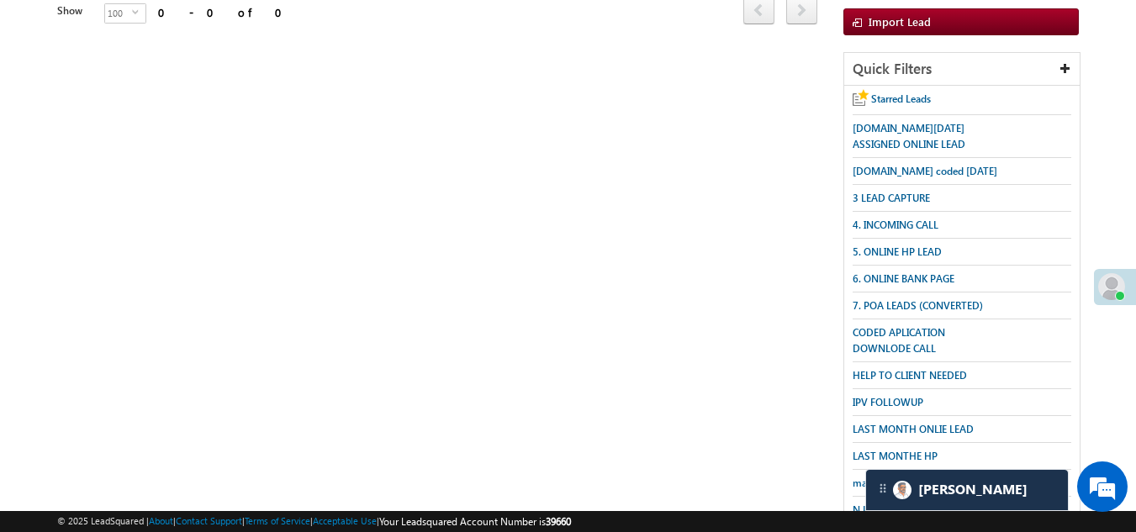
scroll to position [0, 0]
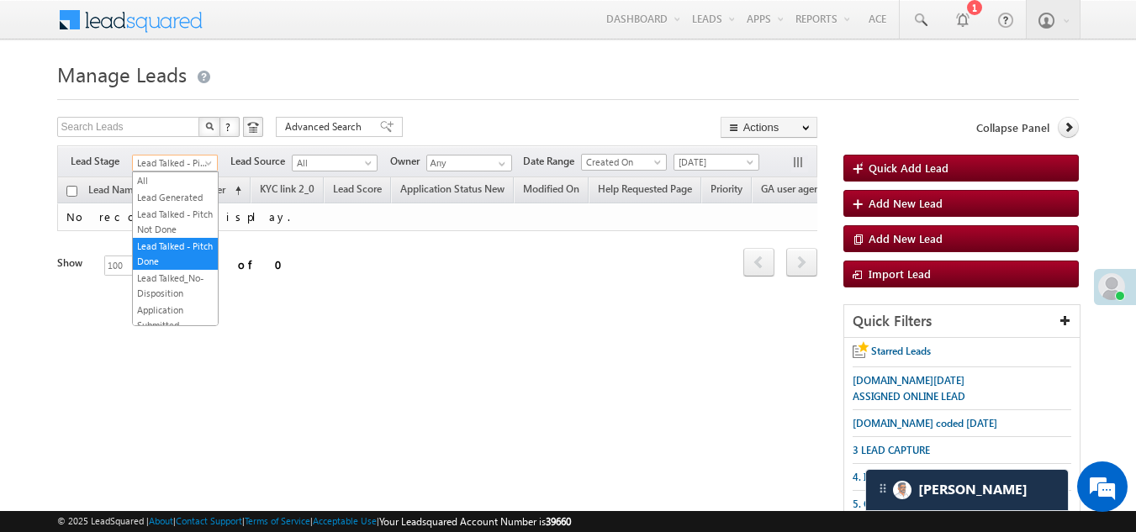
click at [172, 161] on span "Lead Talked - Pitch Done" at bounding box center [173, 163] width 80 height 15
click at [163, 269] on link "Lead Talked - Pitch Done" at bounding box center [175, 254] width 85 height 30
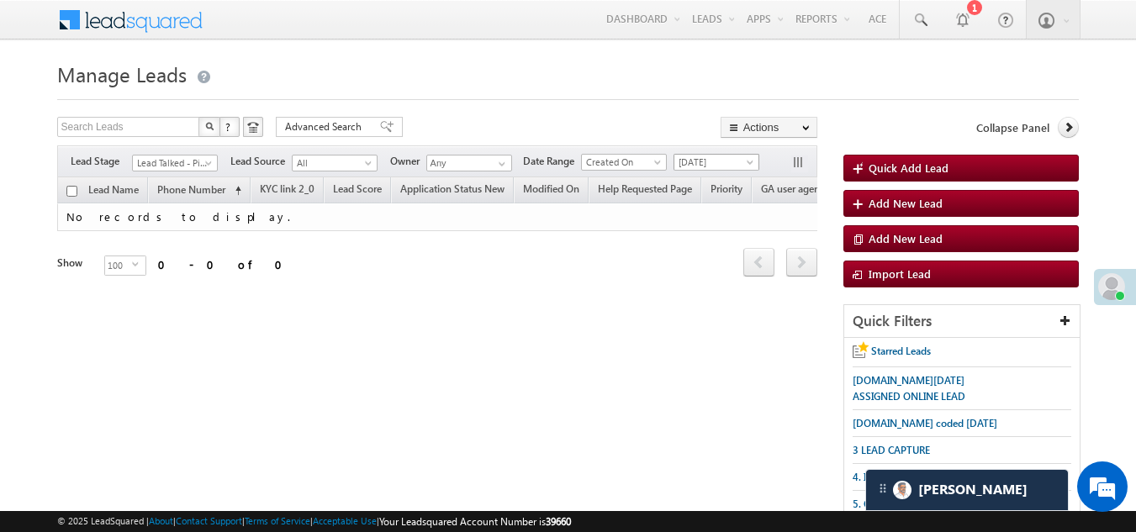
click at [720, 162] on span "[DATE]" at bounding box center [714, 162] width 80 height 15
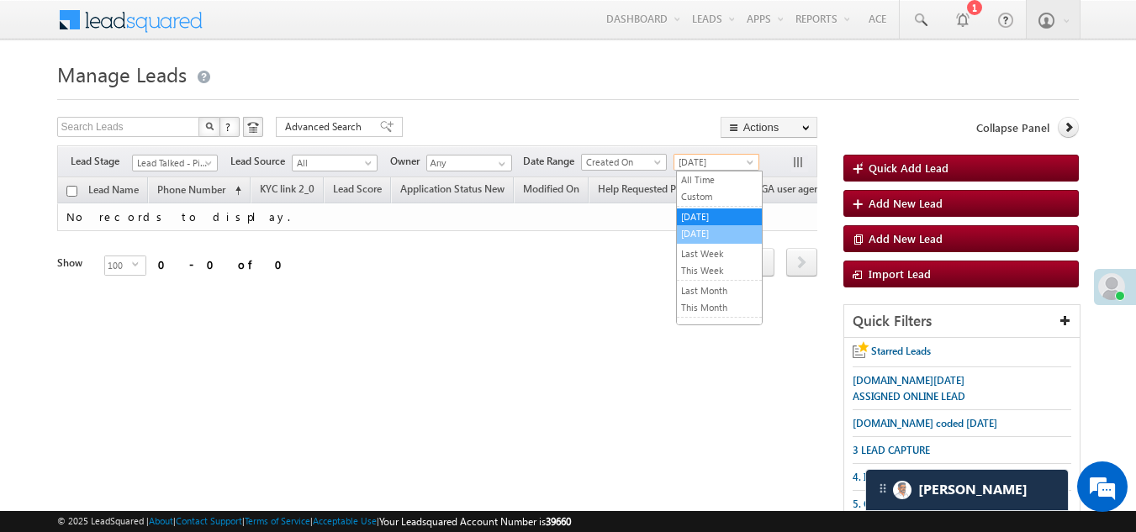
click at [705, 232] on link "[DATE]" at bounding box center [719, 233] width 85 height 15
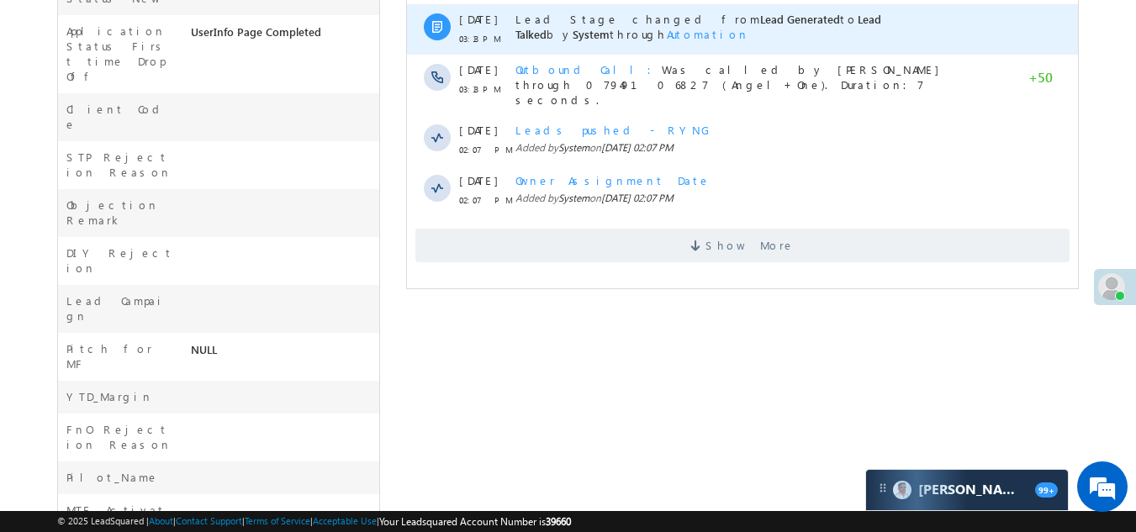
scroll to position [673, 0]
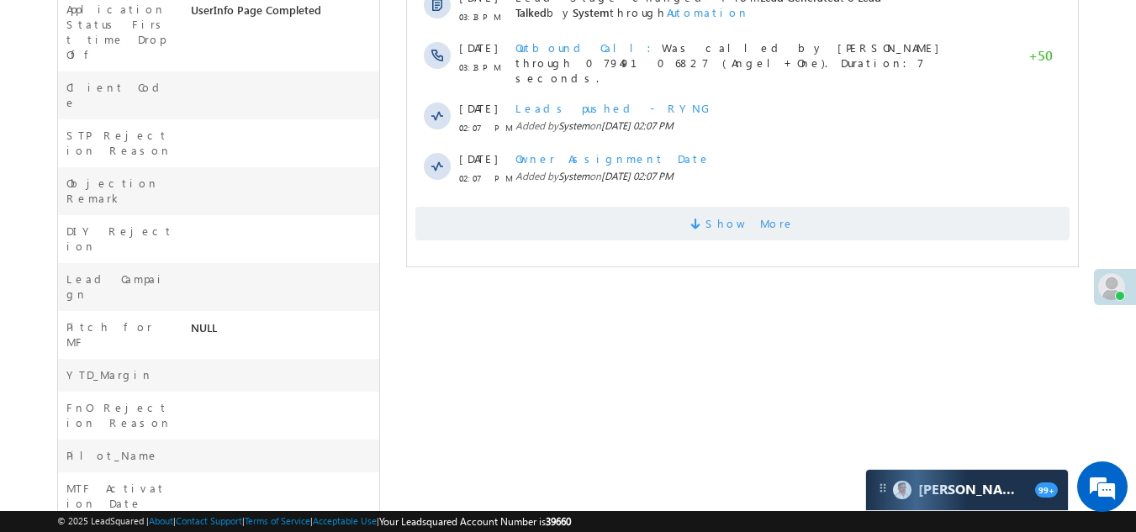
click at [576, 207] on span "Show More" at bounding box center [742, 224] width 654 height 34
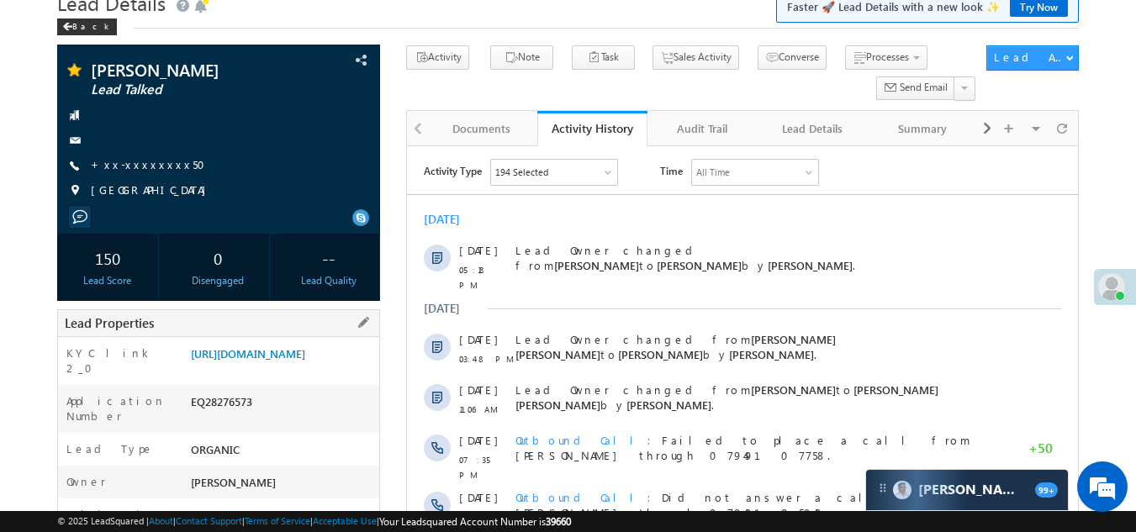
scroll to position [168, 0]
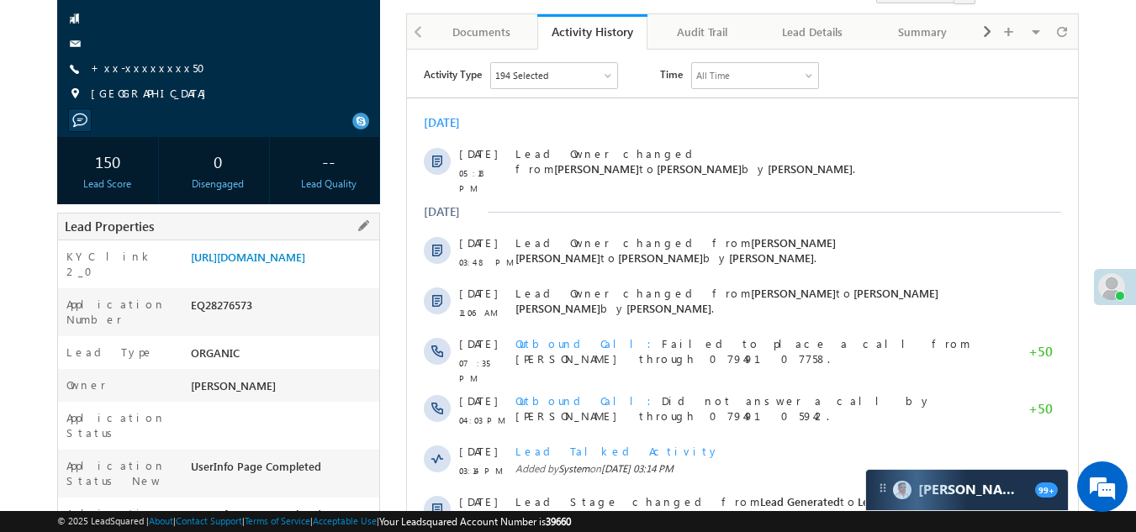
drag, startPoint x: 189, startPoint y: 332, endPoint x: 269, endPoint y: 330, distance: 79.9
click at [269, 320] on div "EQ28276573" at bounding box center [283, 309] width 193 height 24
copy div "EQ28276573"
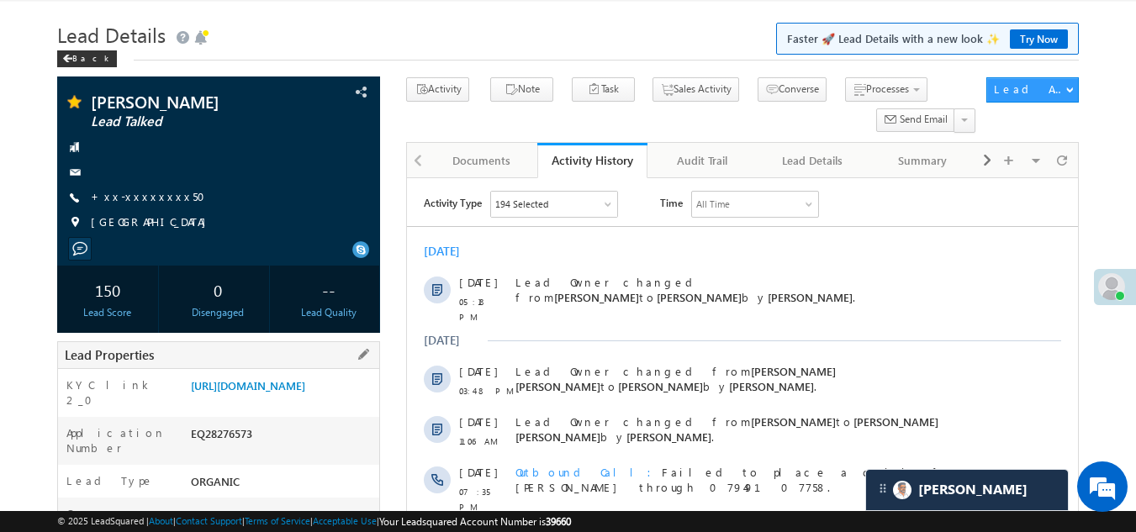
scroll to position [0, 0]
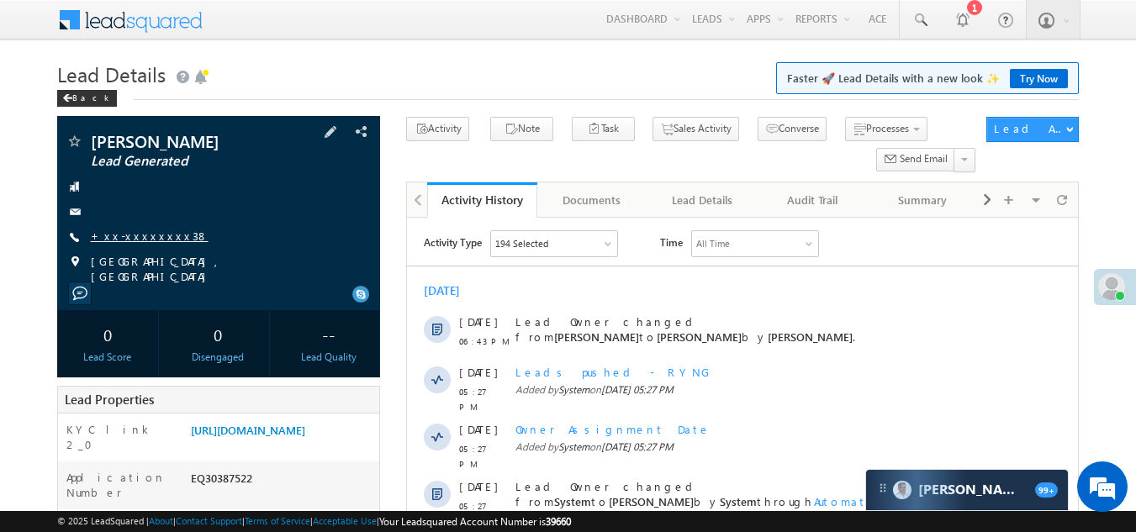
click at [136, 235] on link "+xx-xxxxxxxx38" at bounding box center [150, 236] width 118 height 14
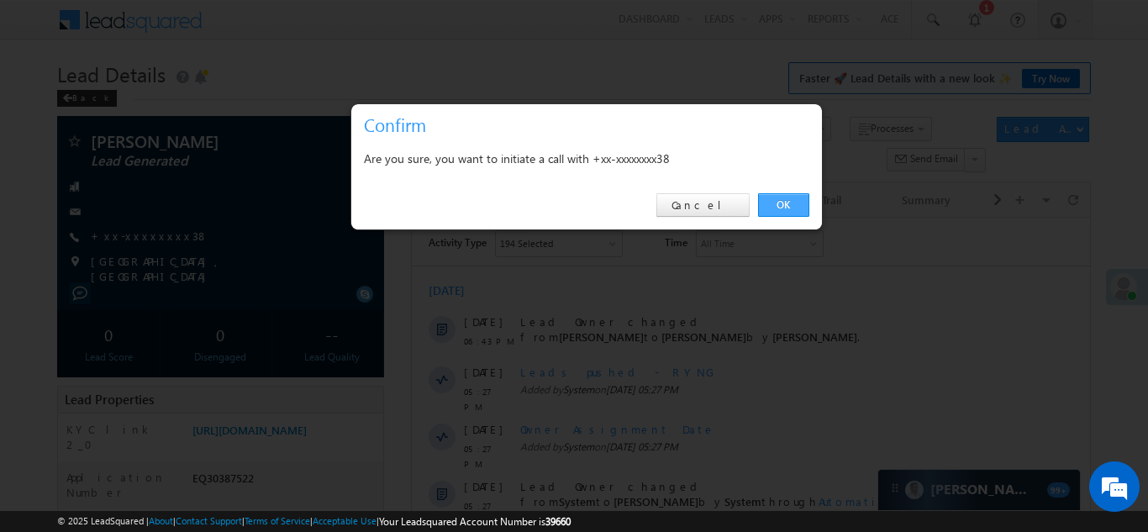
click at [785, 201] on link "OK" at bounding box center [783, 205] width 51 height 24
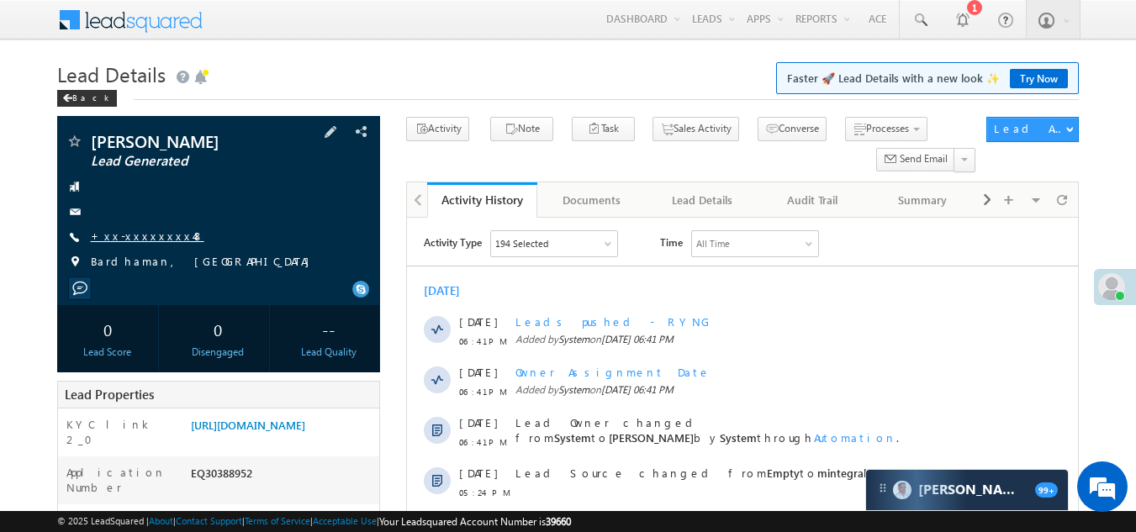
click at [123, 232] on link "+xx-xxxxxxxx48" at bounding box center [147, 236] width 113 height 14
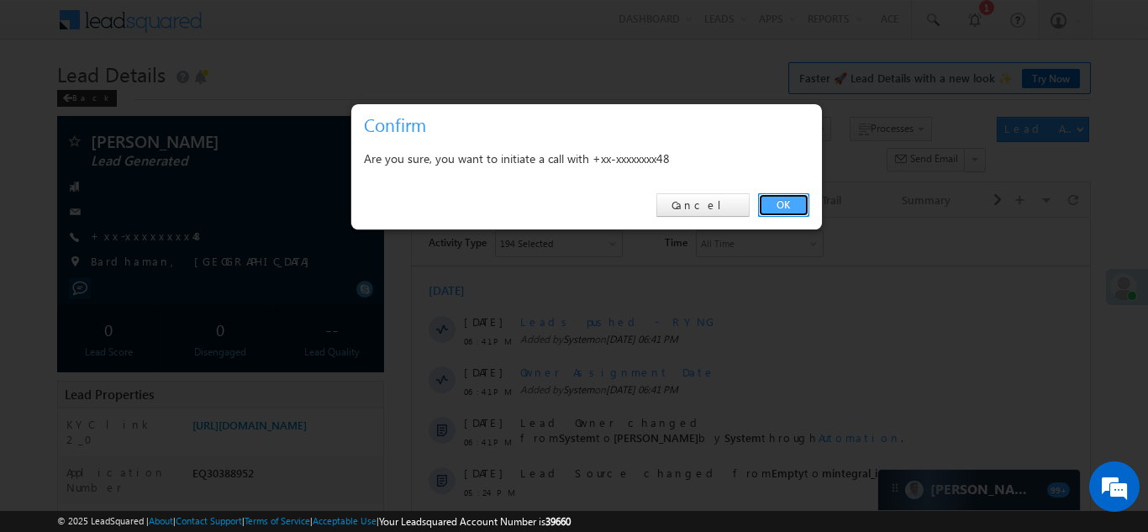
click at [783, 205] on link "OK" at bounding box center [783, 205] width 51 height 24
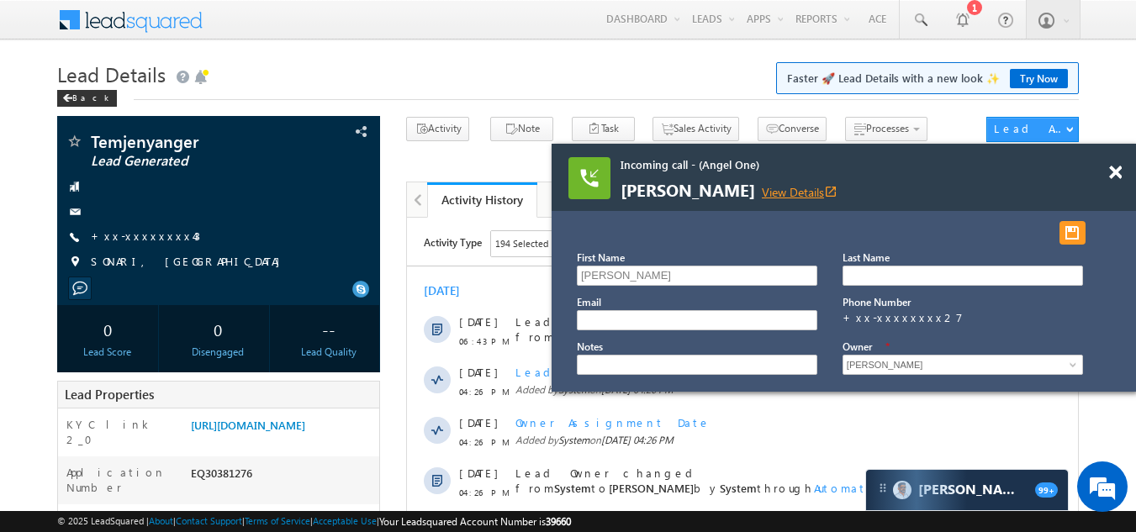
click at [800, 187] on link "View Details open_in_new" at bounding box center [800, 192] width 76 height 16
click at [1117, 172] on span at bounding box center [1115, 173] width 13 height 14
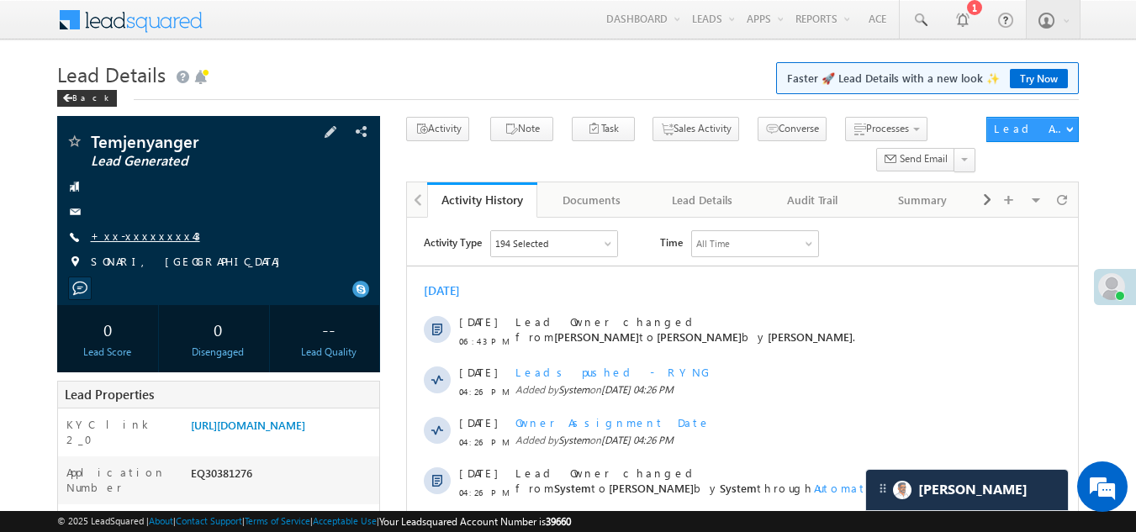
click at [133, 232] on link "+xx-xxxxxxxx43" at bounding box center [145, 236] width 109 height 14
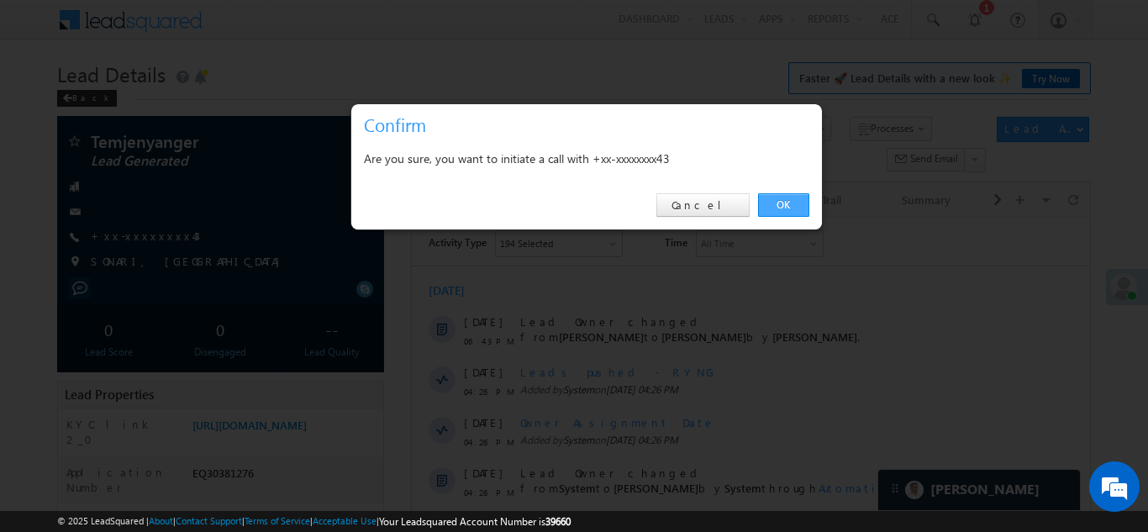
click at [774, 199] on link "OK" at bounding box center [783, 205] width 51 height 24
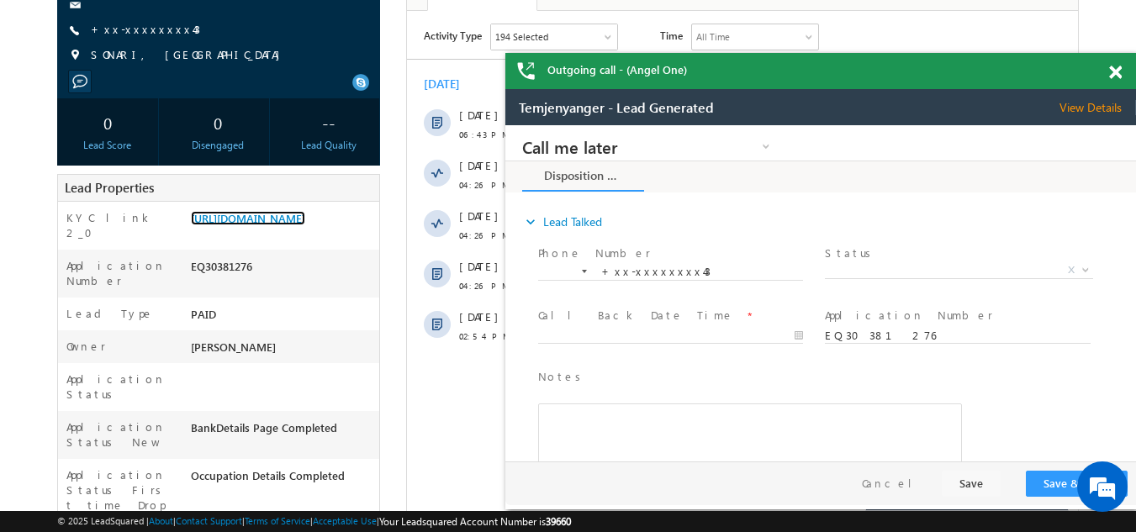
drag, startPoint x: 1106, startPoint y: 70, endPoint x: 1116, endPoint y: 70, distance: 10.1
click at [1115, 70] on div "Outgoing call - (Angel One)" at bounding box center [820, 71] width 631 height 36
click at [1116, 70] on span at bounding box center [1115, 73] width 13 height 14
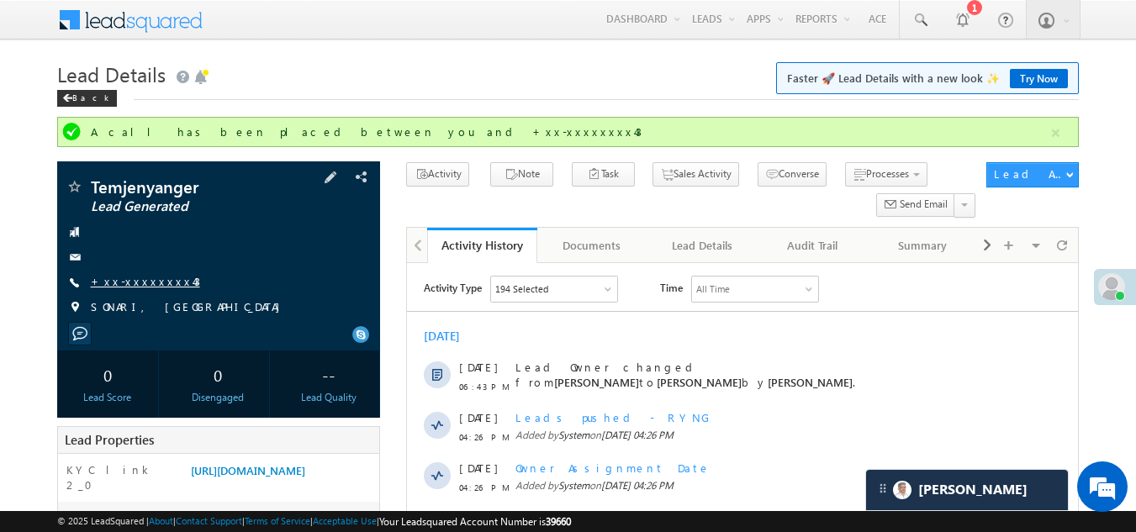
click at [127, 282] on link "+xx-xxxxxxxx43" at bounding box center [145, 281] width 109 height 14
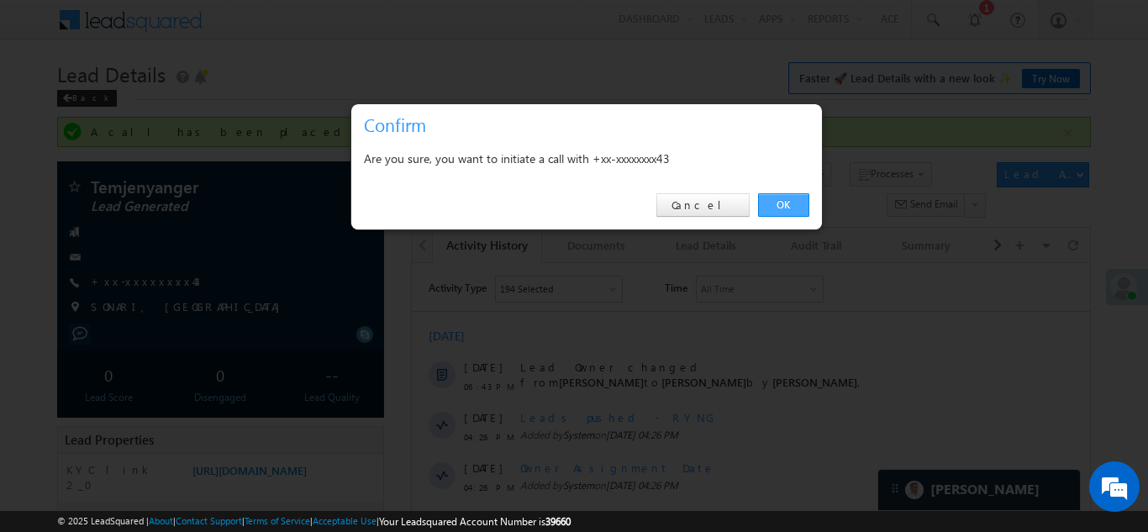
click at [789, 207] on link "OK" at bounding box center [783, 205] width 51 height 24
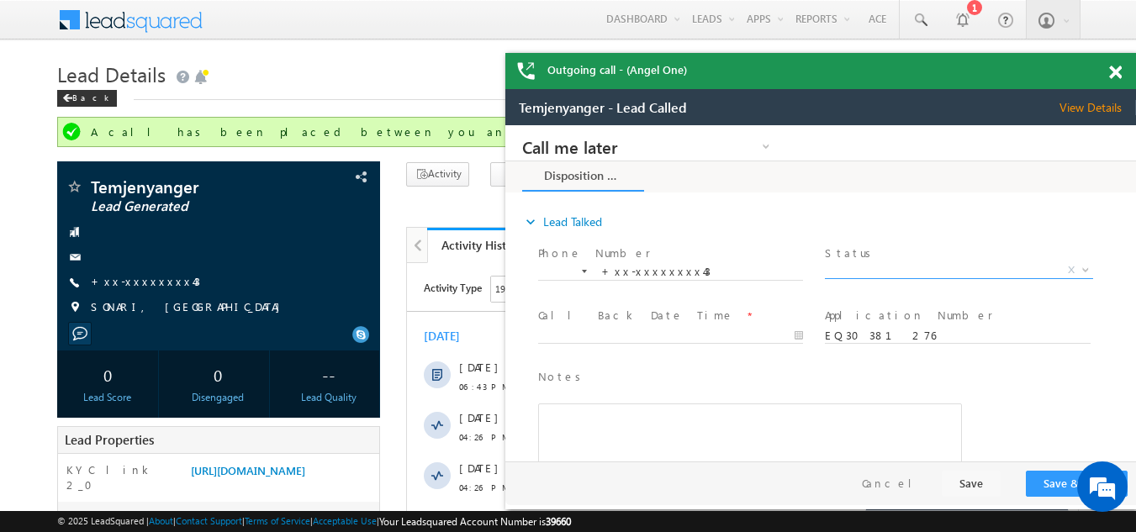
click at [916, 267] on span "X" at bounding box center [958, 270] width 267 height 17
select select "Pitch Not Done"
type input "10/11/25 7:24 PM"
click at [606, 335] on body "Call me later Campaign Success Commitment Cross Sell Customer Drop-off reasons …" at bounding box center [820, 293] width 631 height 336
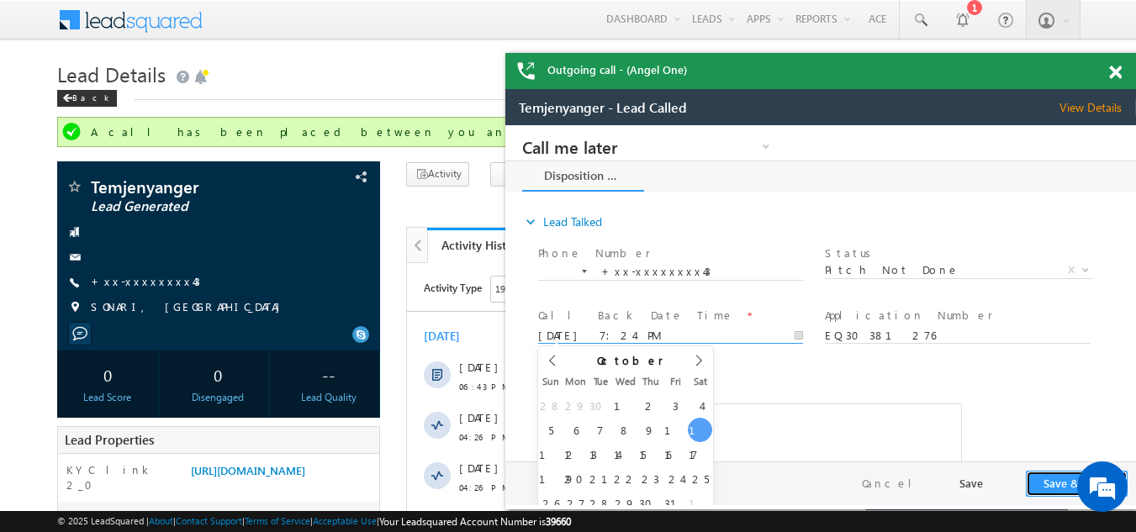
click at [1058, 485] on button "Save & Close" at bounding box center [1077, 484] width 102 height 26
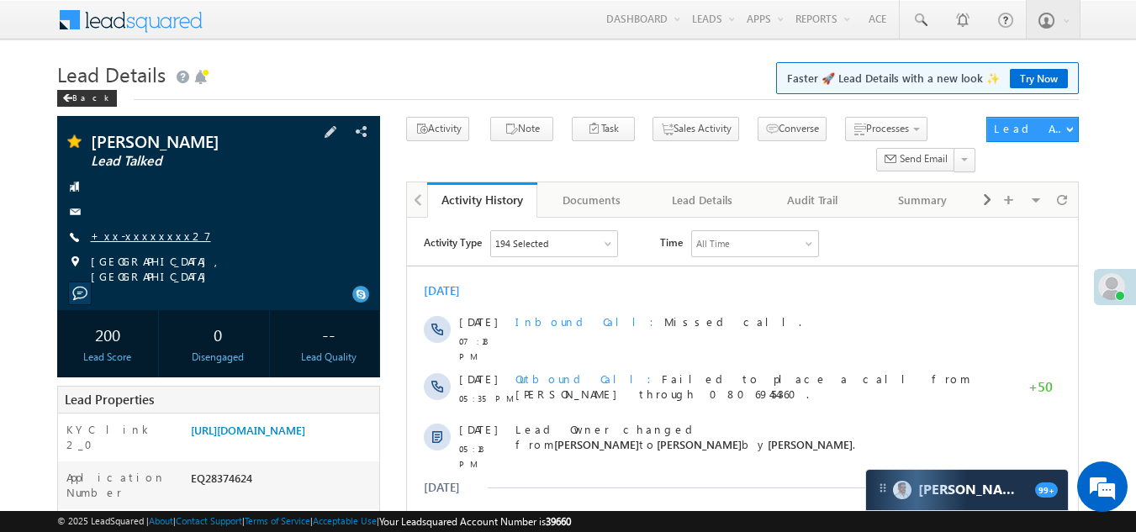
click at [139, 240] on link "+xx-xxxxxxxx27" at bounding box center [151, 236] width 120 height 14
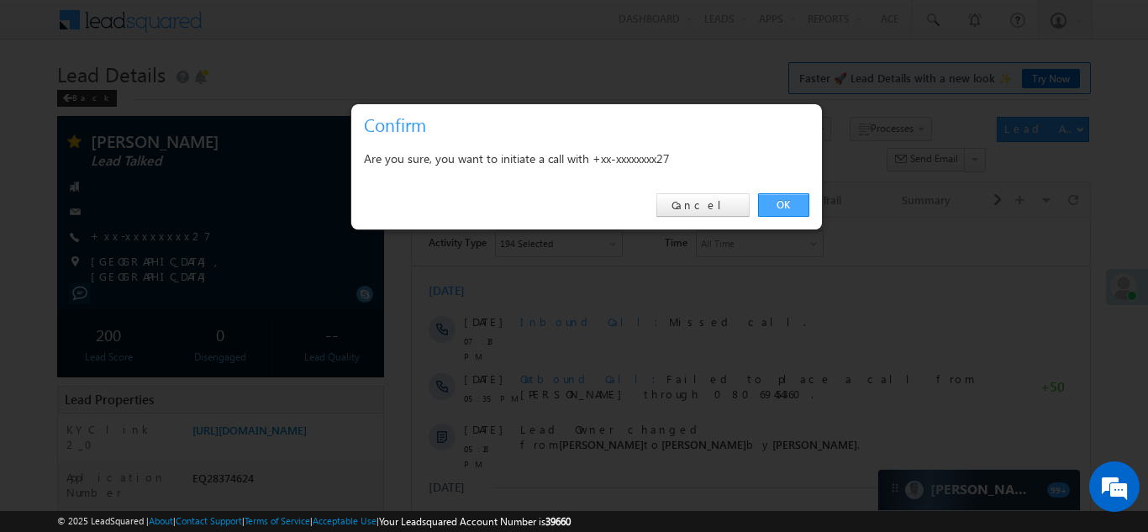
click at [784, 203] on link "OK" at bounding box center [783, 205] width 51 height 24
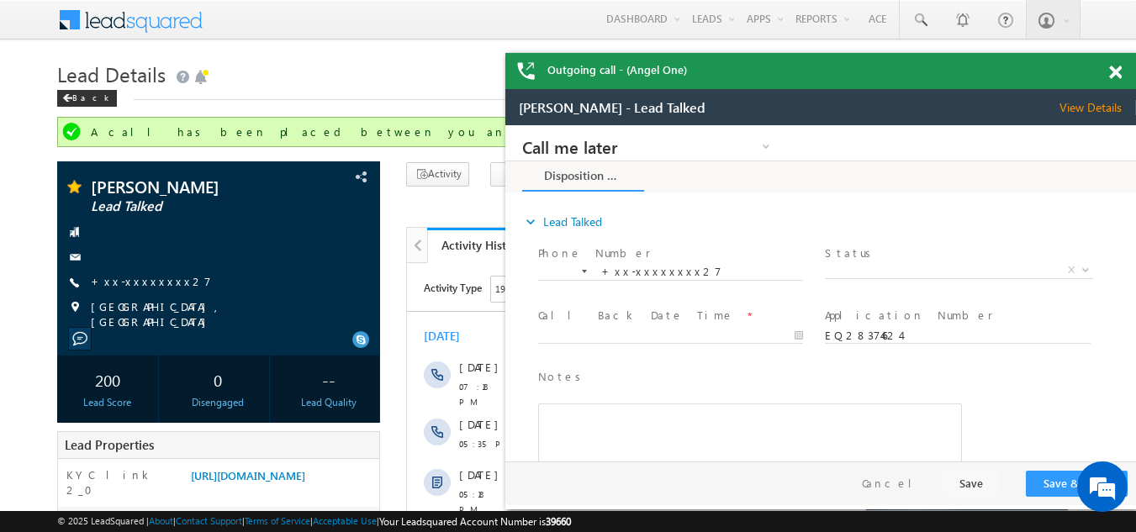
click at [1119, 69] on div "Outgoing call - (Angel One)" at bounding box center [820, 71] width 631 height 36
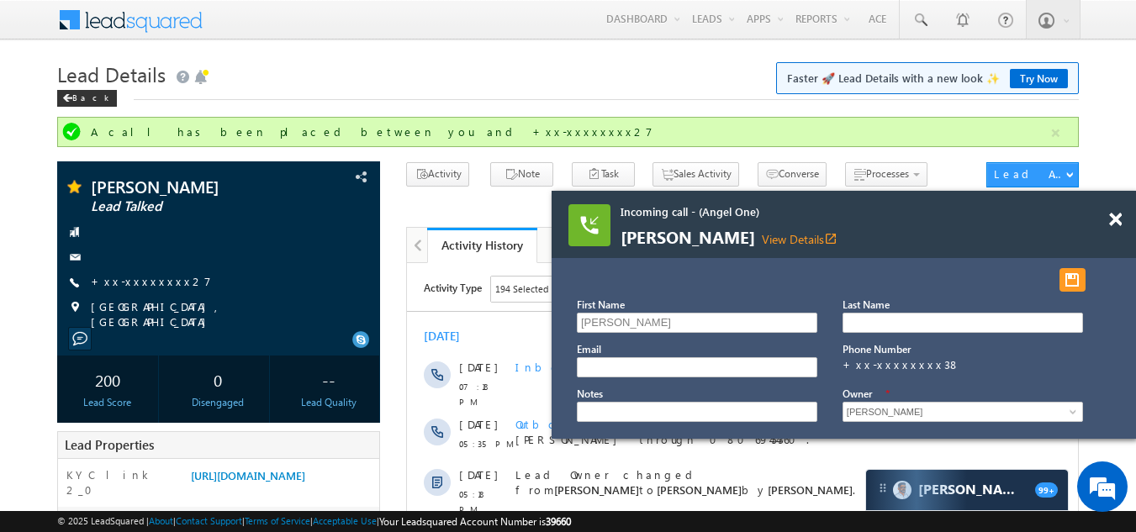
drag, startPoint x: 1041, startPoint y: 215, endPoint x: 848, endPoint y: 195, distance: 193.6
click at [849, 204] on span "Incoming call - (Angel One)" at bounding box center [822, 211] width 404 height 15
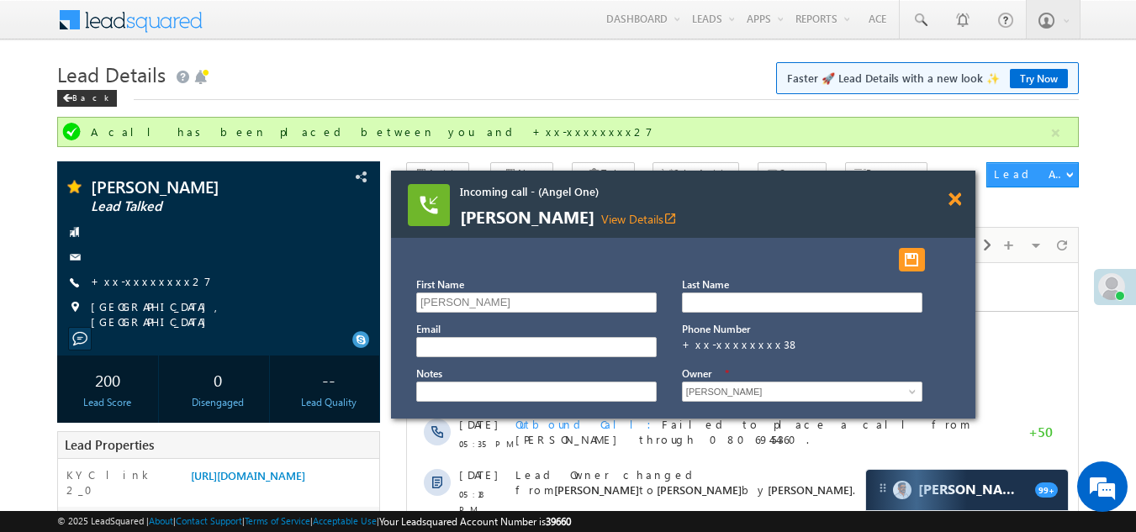
click at [952, 200] on span at bounding box center [954, 200] width 13 height 14
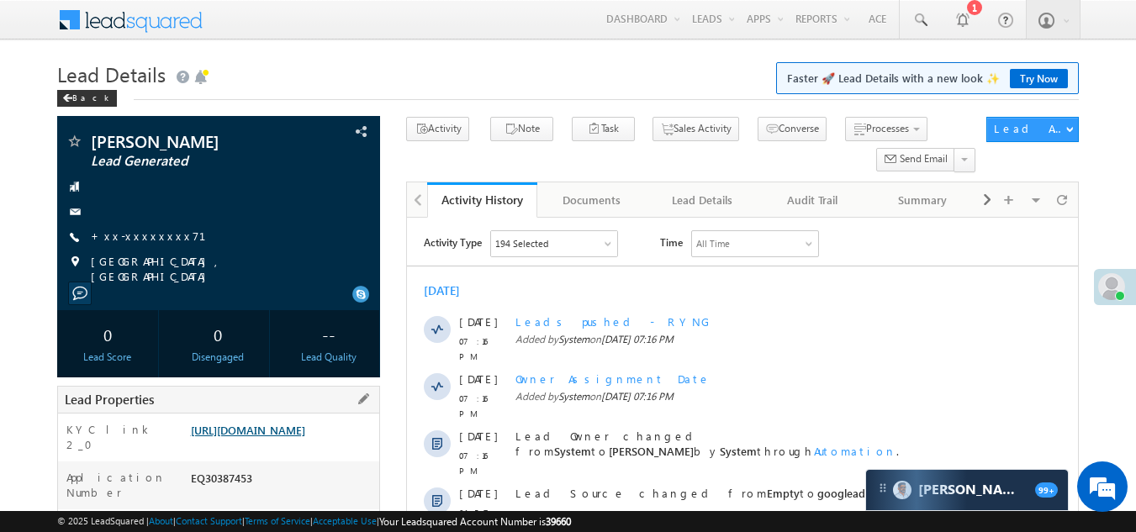
click at [305, 437] on link "[URL][DOMAIN_NAME]" at bounding box center [248, 430] width 114 height 14
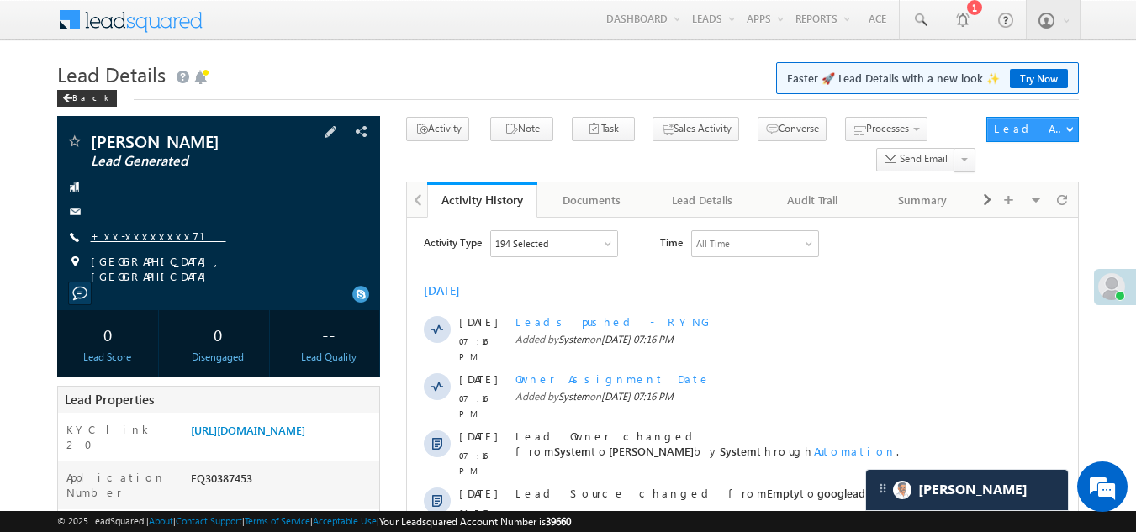
click at [134, 235] on link "+xx-xxxxxxxx71" at bounding box center [158, 236] width 135 height 14
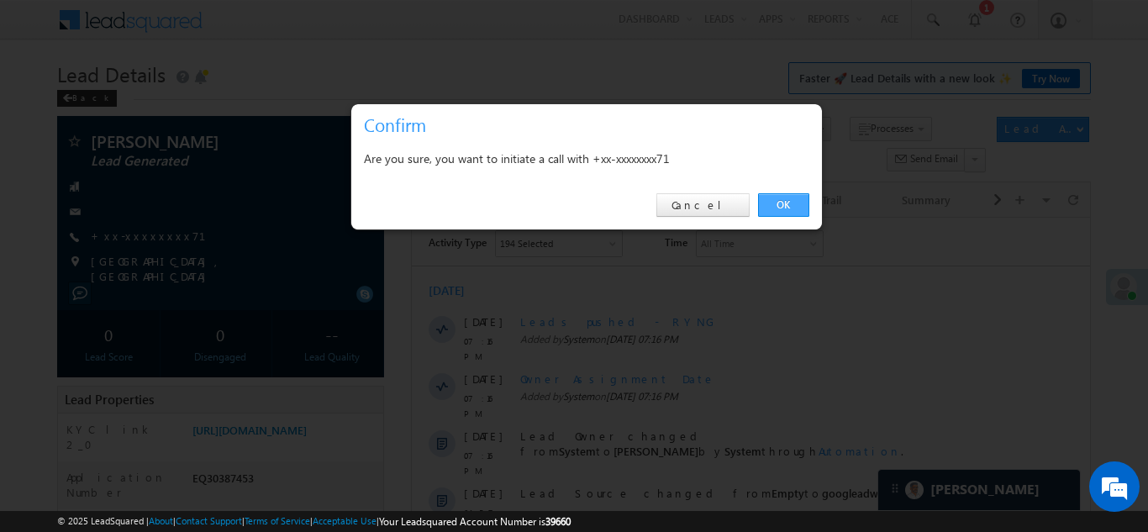
click at [805, 204] on link "OK" at bounding box center [783, 205] width 51 height 24
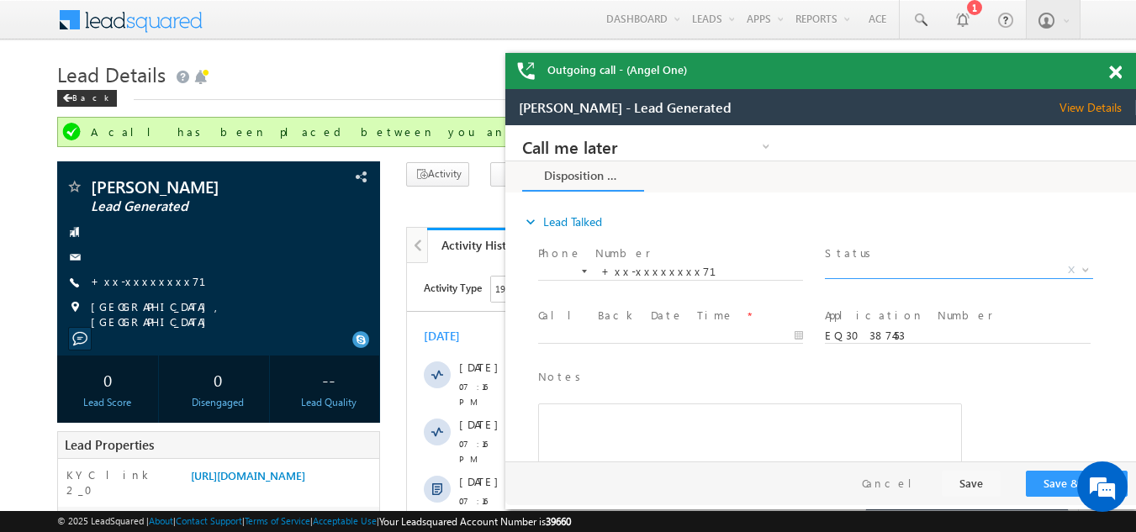
click at [879, 267] on span "X" at bounding box center [958, 270] width 267 height 17
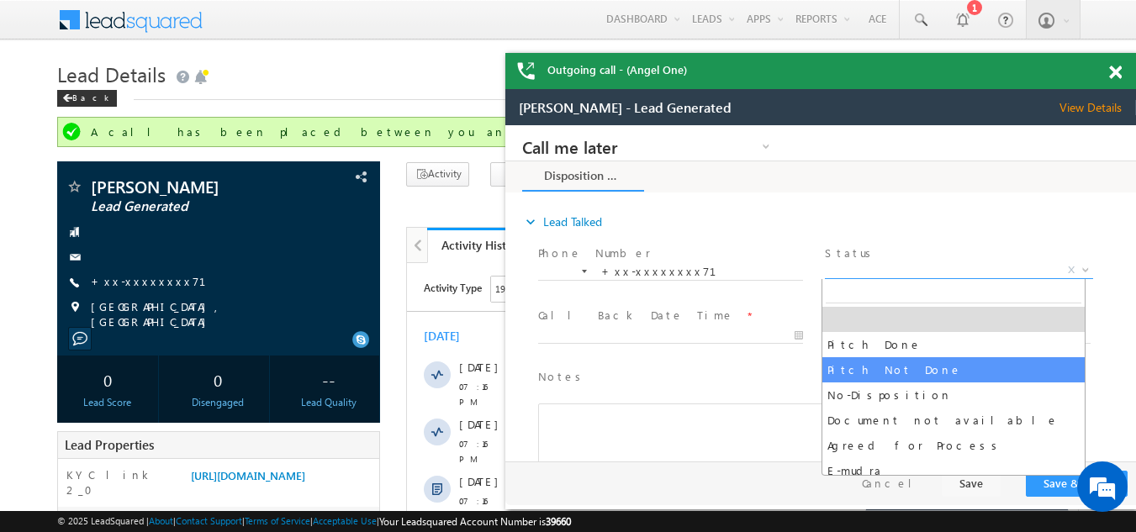
select select "Pitch Not Done"
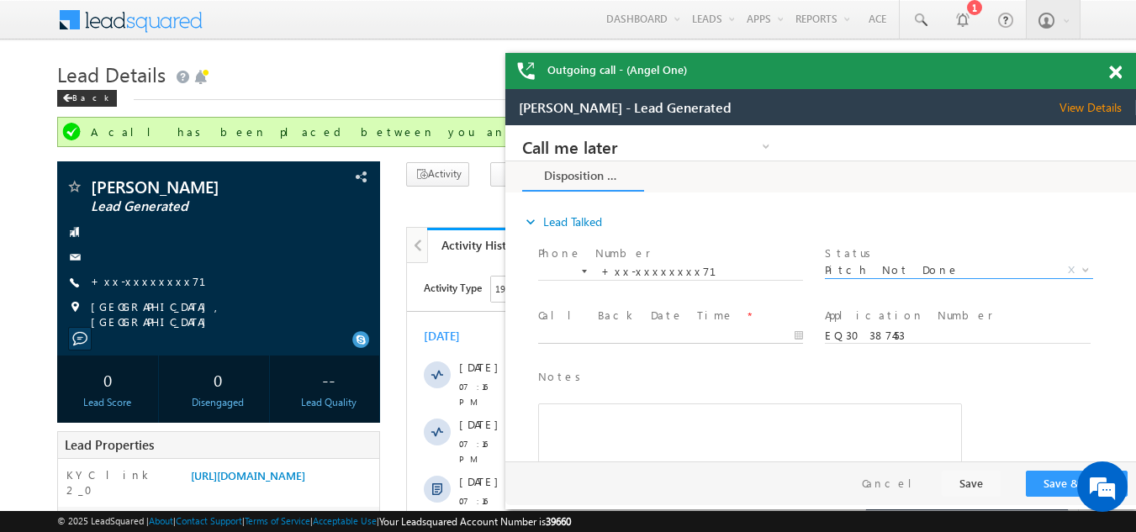
type input "10/11/25 7:26 PM"
click at [662, 330] on input "10/11/25 7:26 PM" at bounding box center [670, 336] width 265 height 17
click at [1046, 483] on button "Save & Close" at bounding box center [1077, 484] width 102 height 26
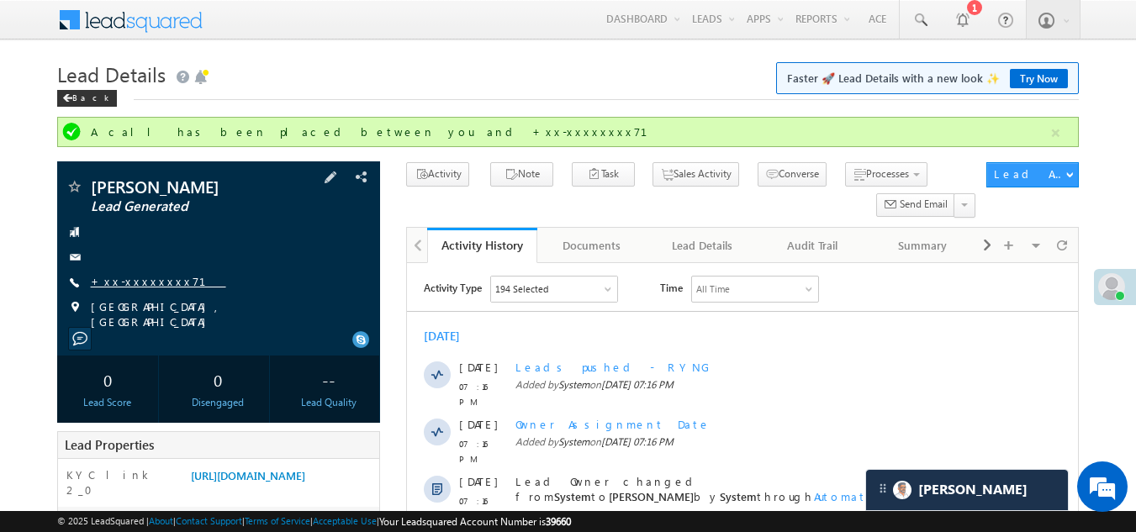
click at [152, 278] on link "+xx-xxxxxxxx71" at bounding box center [158, 281] width 135 height 14
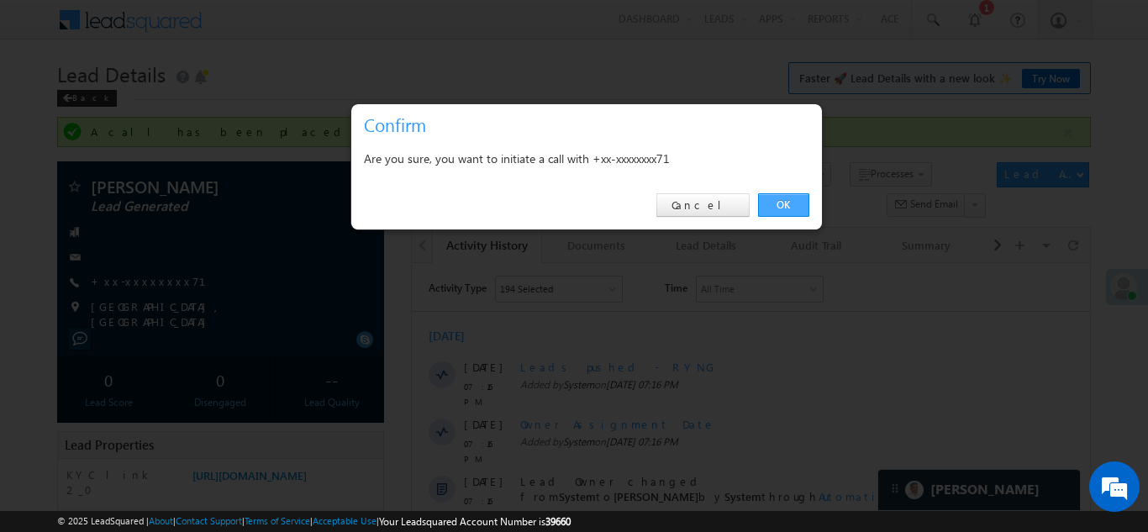
click at [784, 201] on link "OK" at bounding box center [783, 205] width 51 height 24
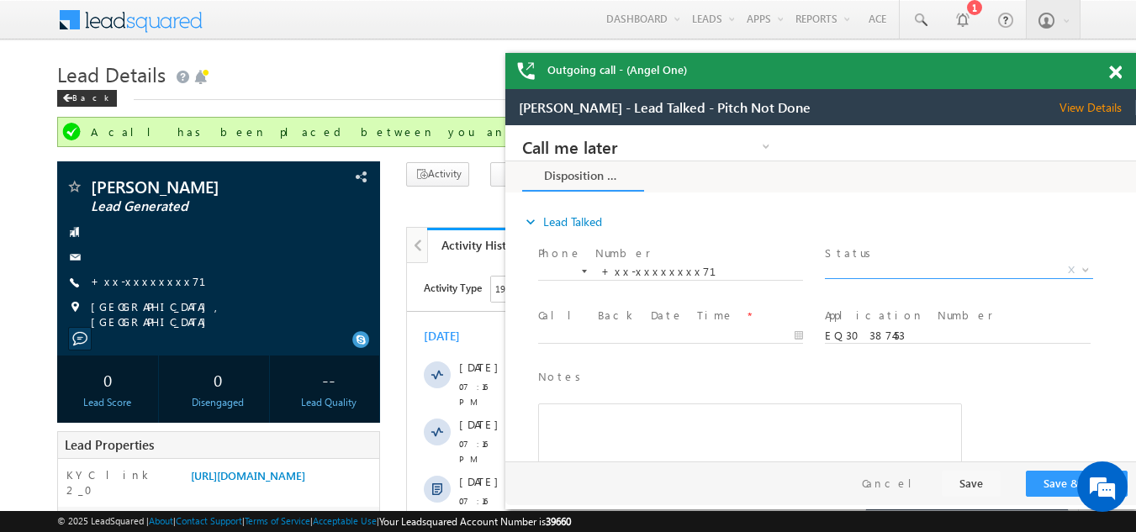
click at [883, 265] on span "X" at bounding box center [958, 270] width 267 height 17
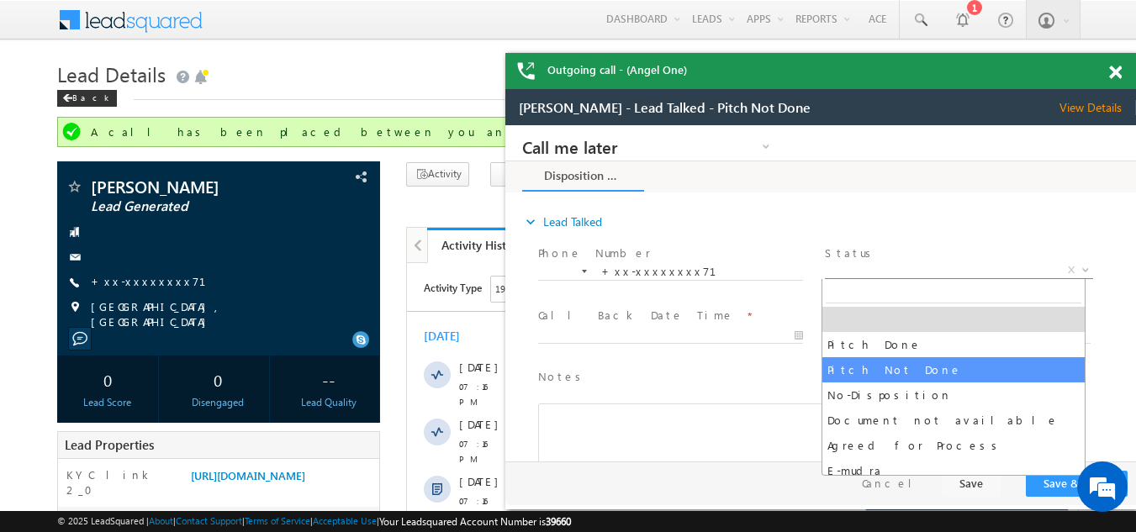
select select "Pitch Not Done"
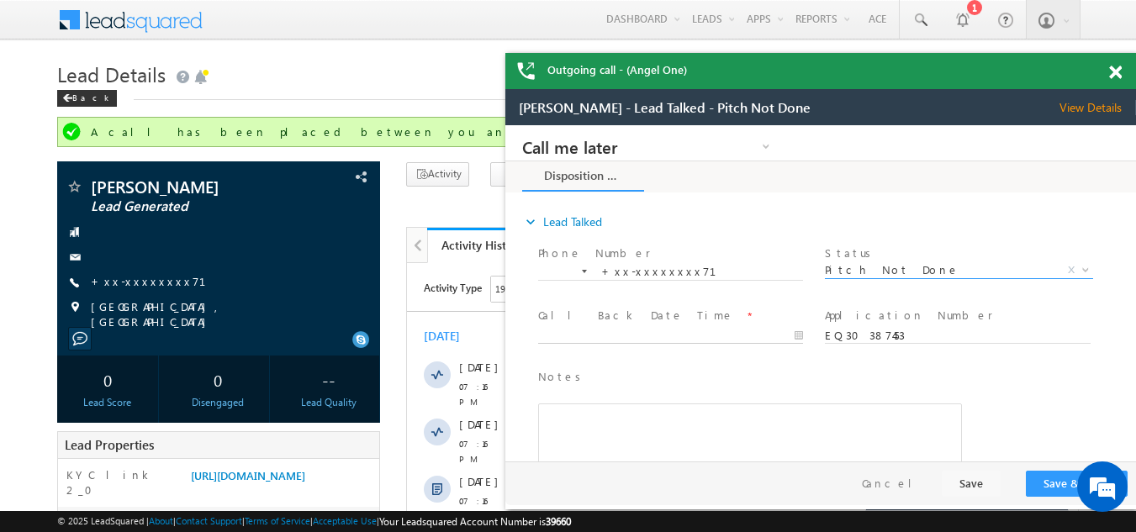
type input "10/11/25 7:27 PM"
click at [576, 332] on input "10/11/25 7:27 PM" at bounding box center [670, 336] width 265 height 17
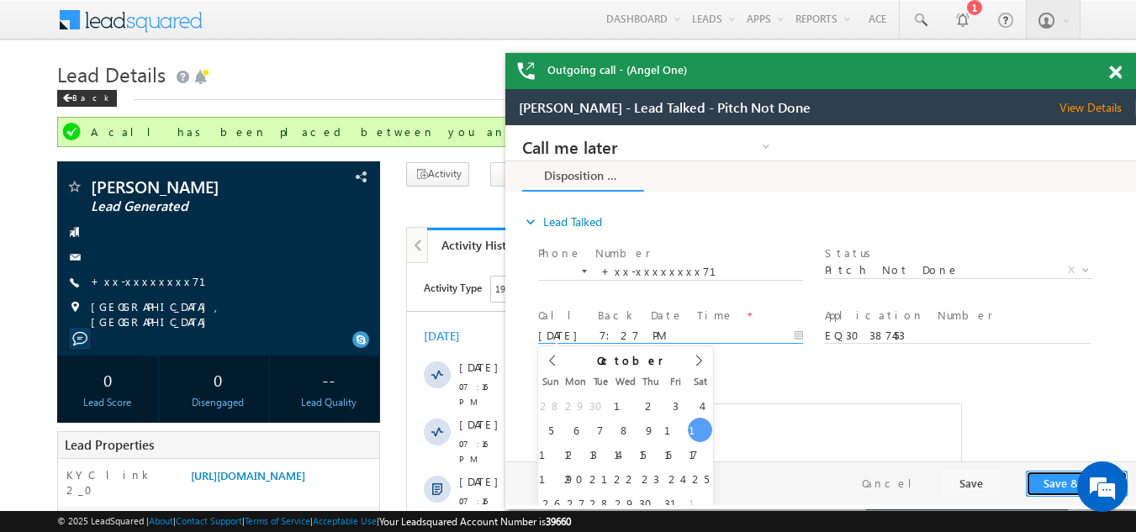
click at [1046, 486] on button "Save & Close" at bounding box center [1077, 484] width 102 height 26
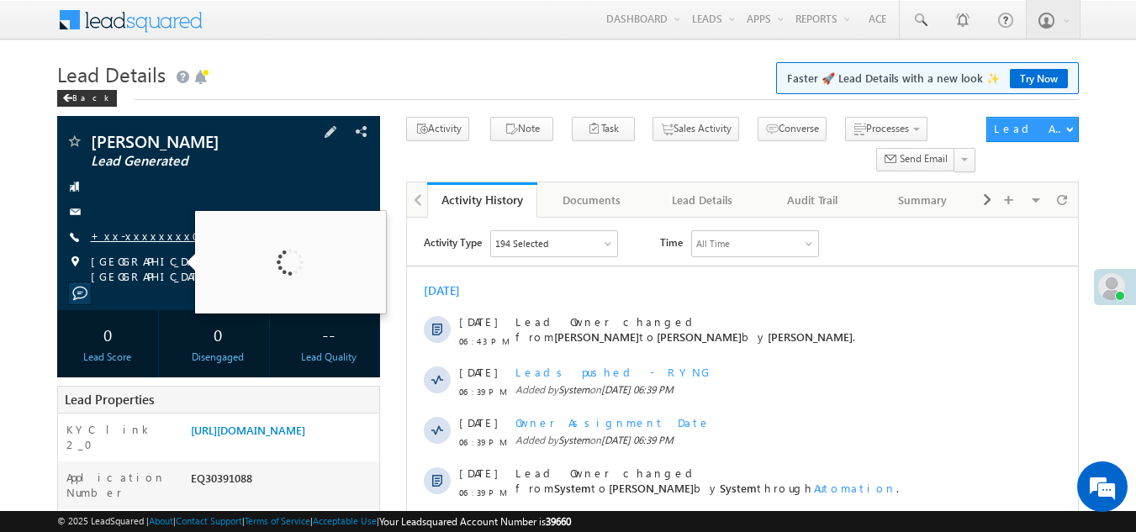
click at [129, 234] on link "+xx-xxxxxxxx00" at bounding box center [159, 236] width 137 height 14
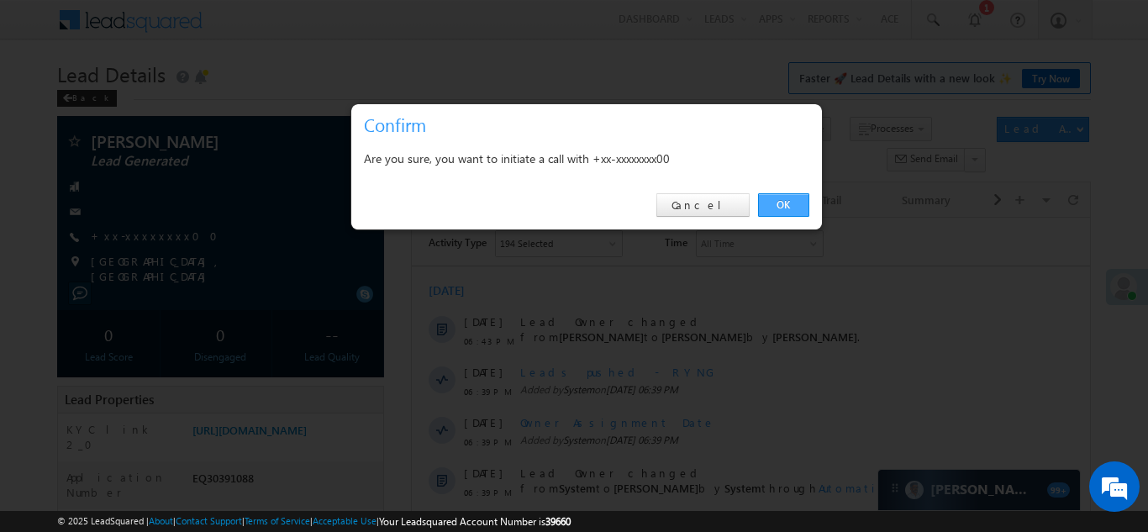
click at [784, 199] on link "OK" at bounding box center [783, 205] width 51 height 24
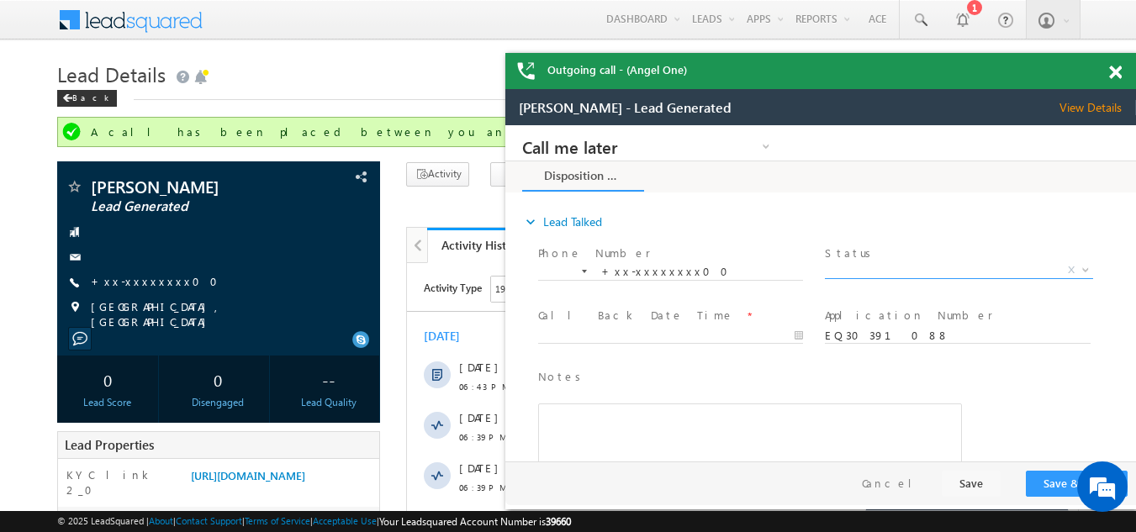
click at [900, 267] on span "X" at bounding box center [958, 270] width 267 height 17
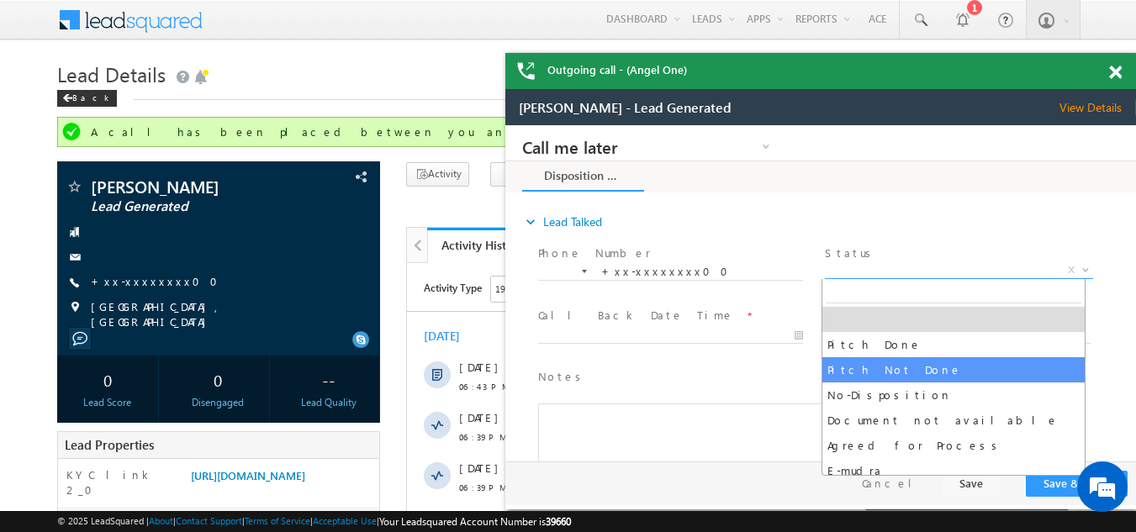
select select "Pitch Not Done"
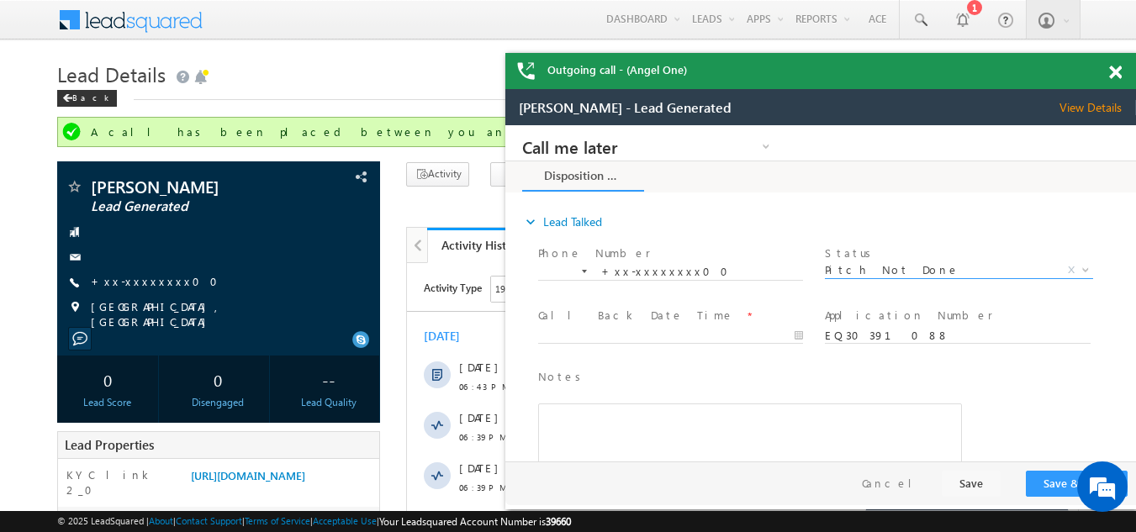
click at [661, 327] on span at bounding box center [678, 336] width 280 height 18
type input "10/11/25 7:38 PM"
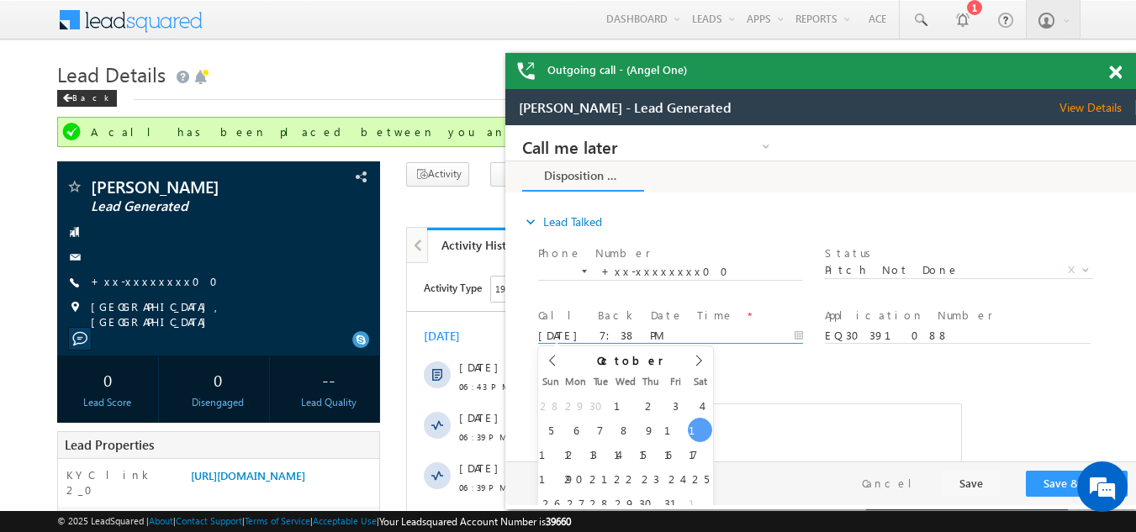
click at [643, 334] on input "10/11/25 7:38 PM" at bounding box center [670, 336] width 265 height 17
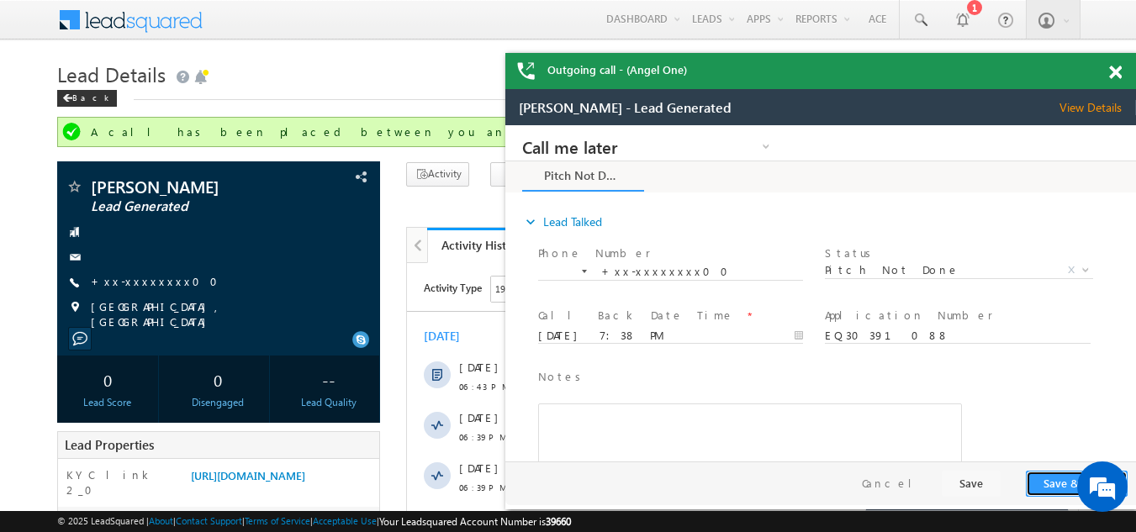
click at [1048, 478] on button "Save & Close" at bounding box center [1077, 484] width 102 height 26
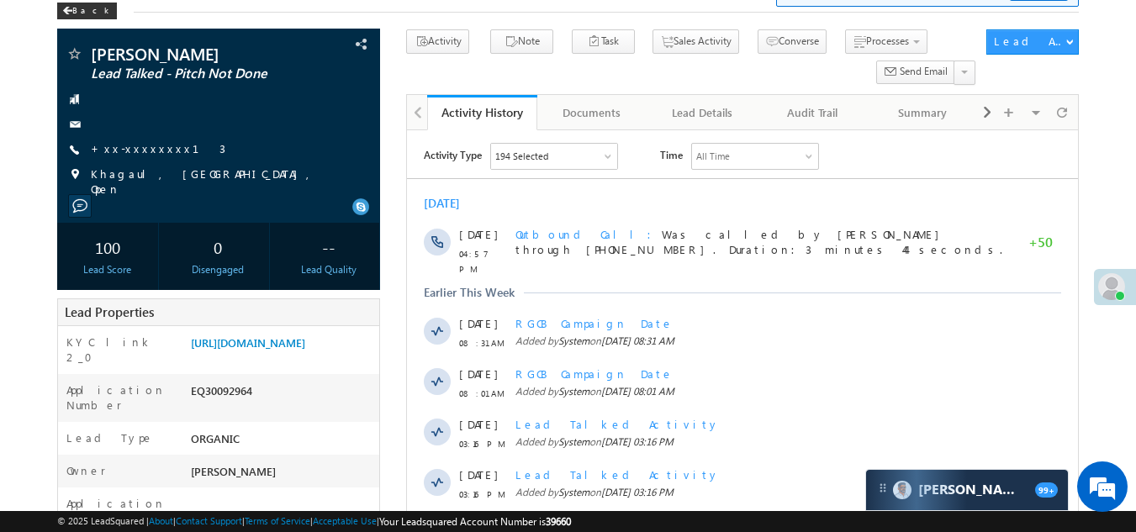
scroll to position [84, 0]
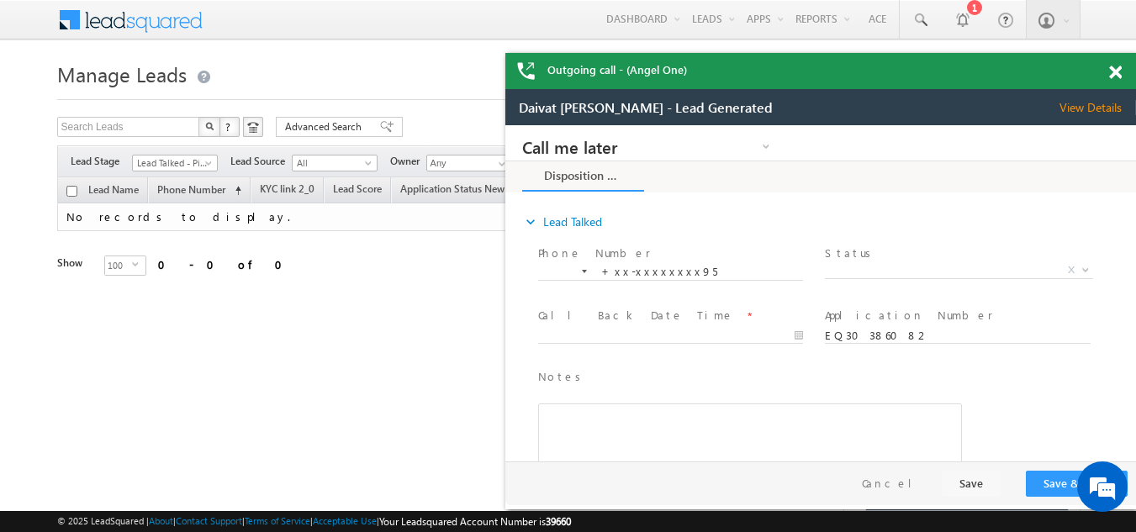
click at [1116, 71] on span at bounding box center [1115, 73] width 13 height 14
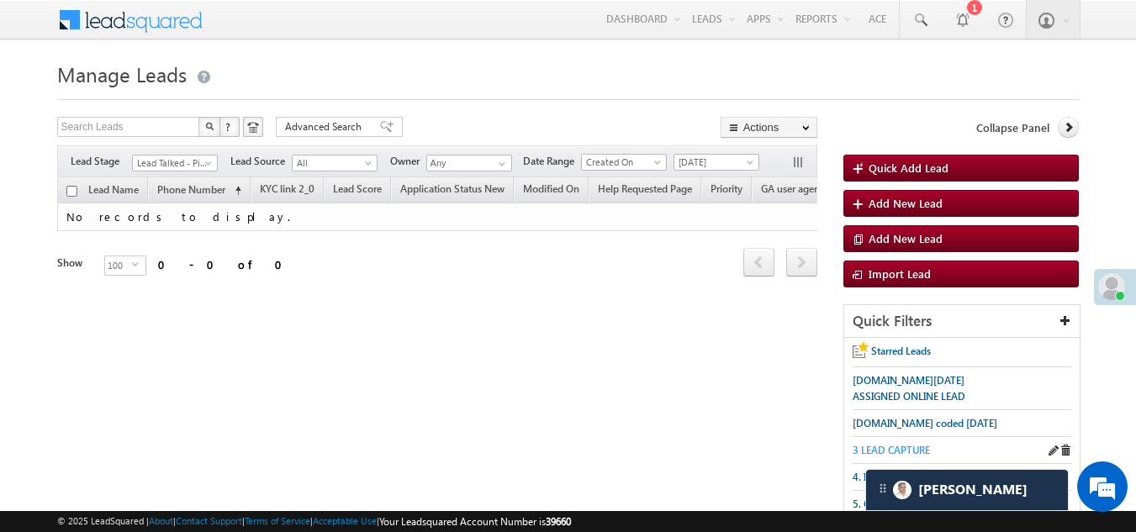
click at [892, 447] on span "3 LEAD CAPTURE" at bounding box center [890, 450] width 77 height 13
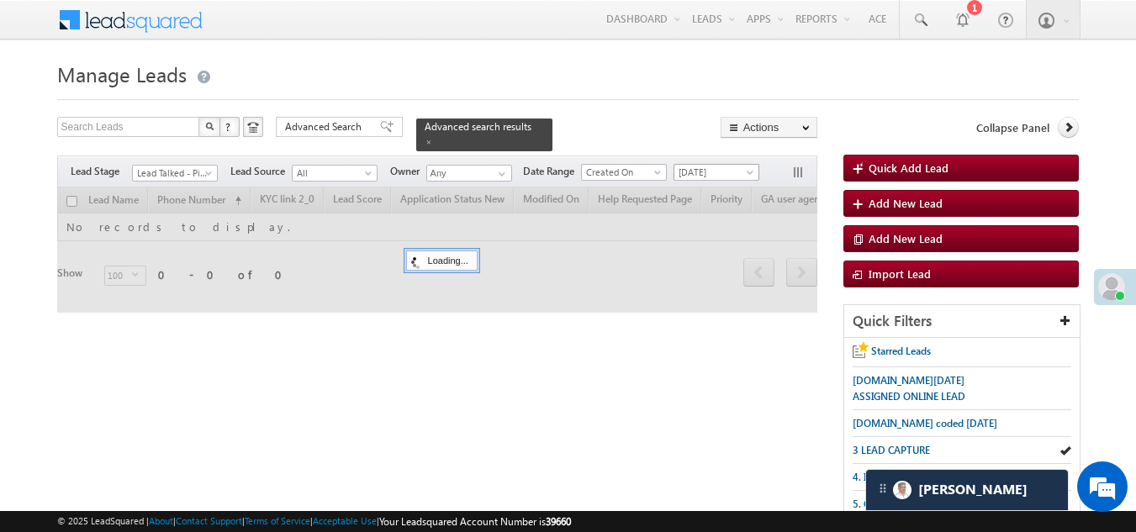
click at [712, 165] on span "[DATE]" at bounding box center [714, 172] width 80 height 15
click at [164, 166] on span "Lead Talked - Pitch Done" at bounding box center [173, 173] width 80 height 15
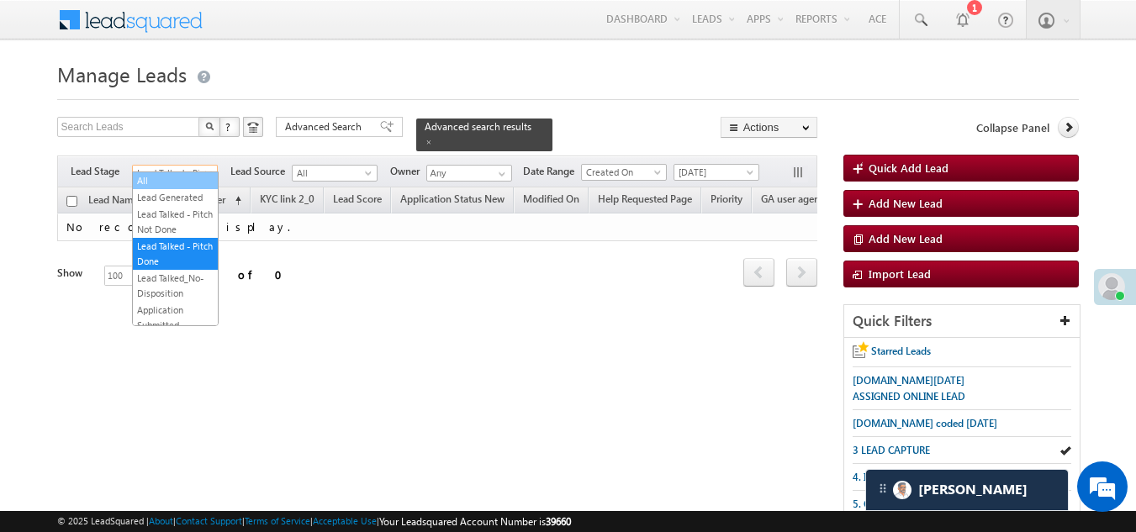
click at [165, 184] on link "All" at bounding box center [175, 180] width 85 height 15
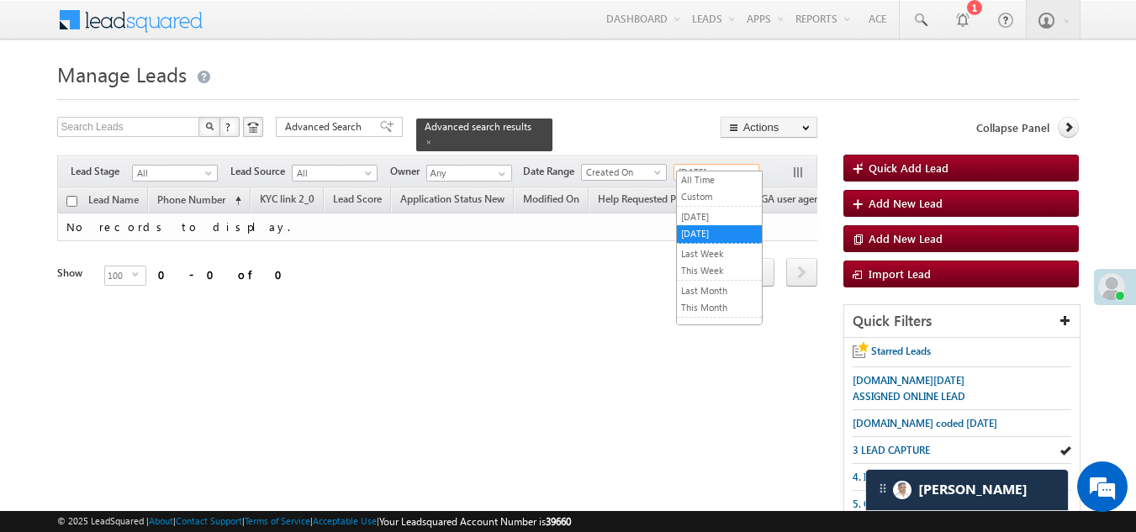
click at [706, 165] on span "[DATE]" at bounding box center [714, 172] width 80 height 15
click at [710, 176] on link "All Time" at bounding box center [719, 179] width 85 height 15
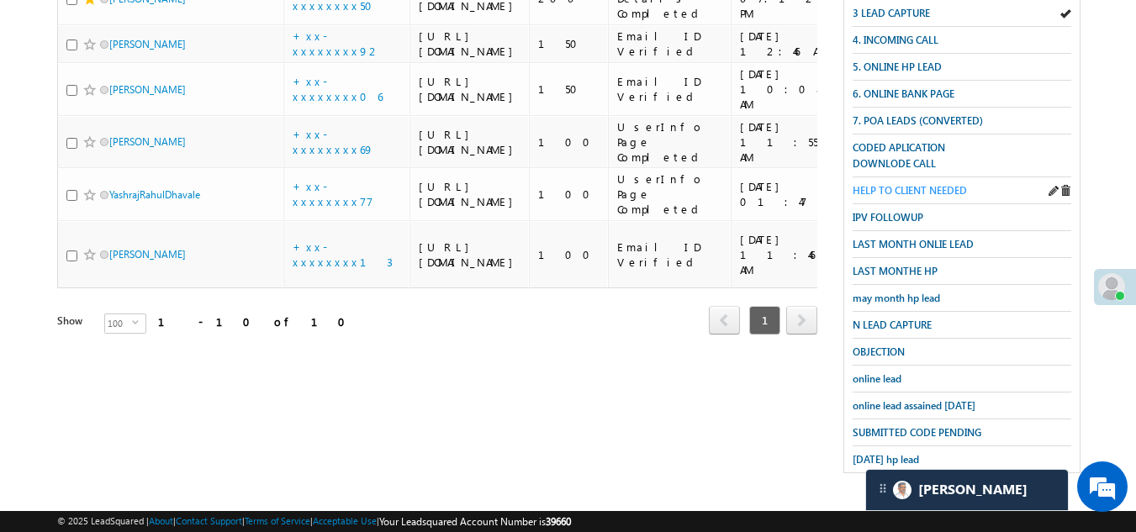
scroll to position [504, 0]
click at [895, 292] on span "may month hp lead" at bounding box center [895, 298] width 87 height 13
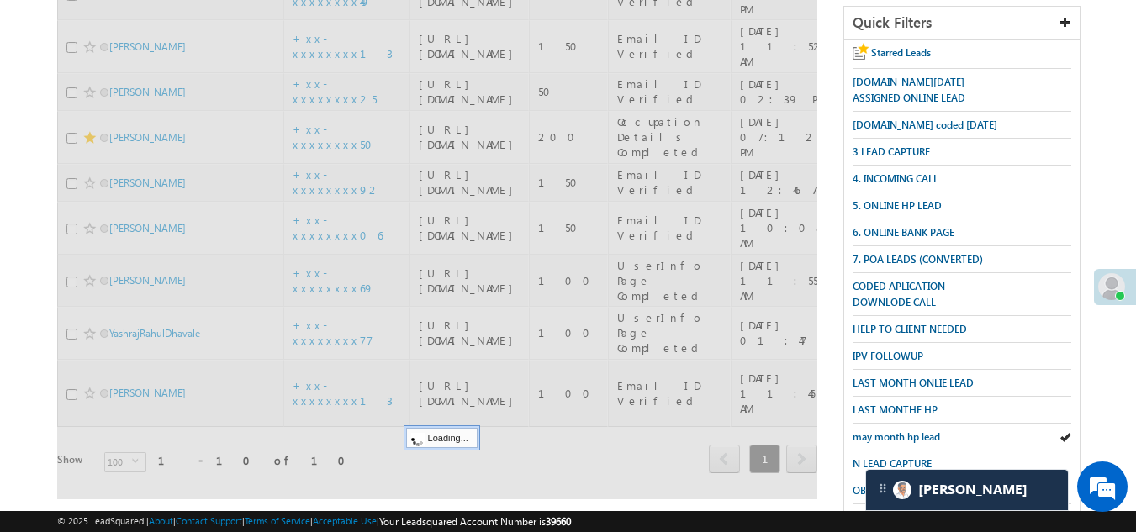
scroll to position [84, 0]
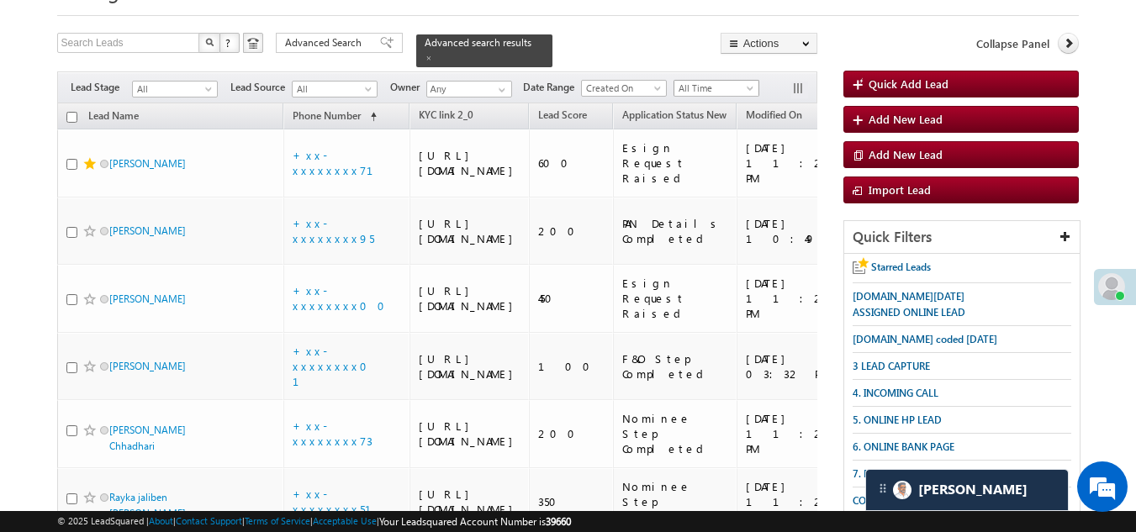
click at [700, 81] on span "All Time" at bounding box center [714, 88] width 80 height 15
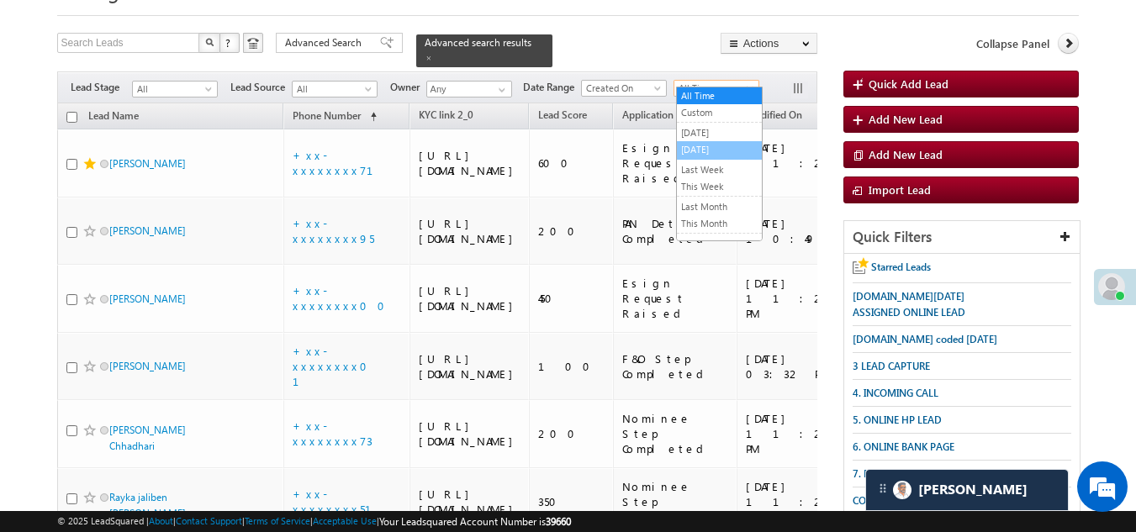
click at [699, 146] on link "[DATE]" at bounding box center [719, 149] width 85 height 15
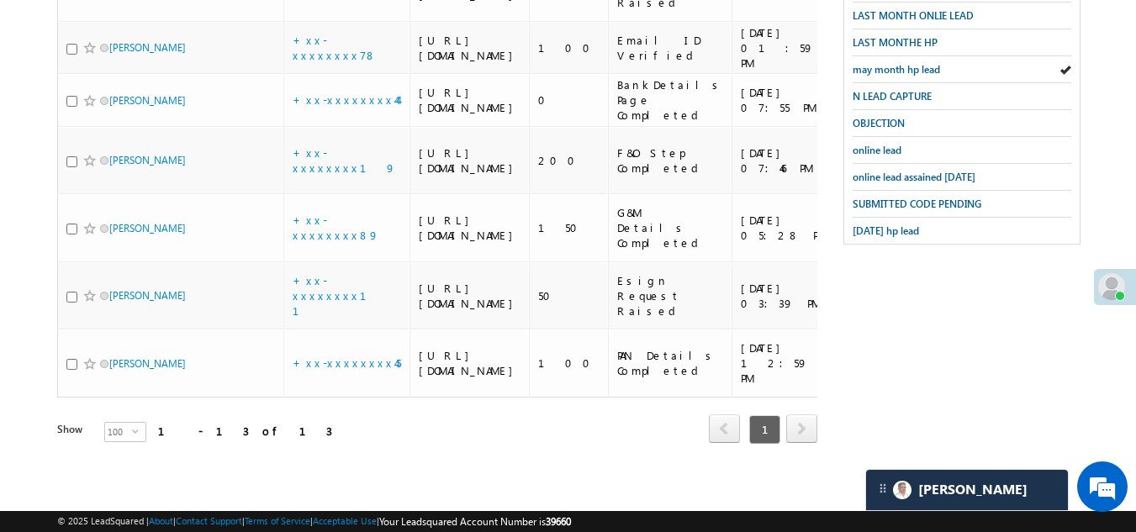
scroll to position [757, 0]
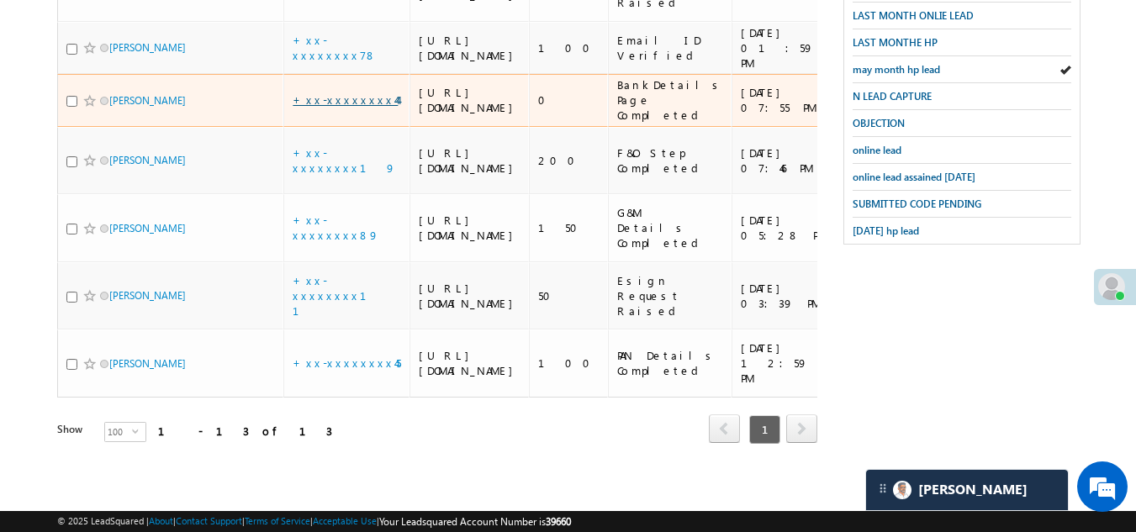
click at [318, 107] on link "+xx-xxxxxxxx44" at bounding box center [345, 99] width 105 height 14
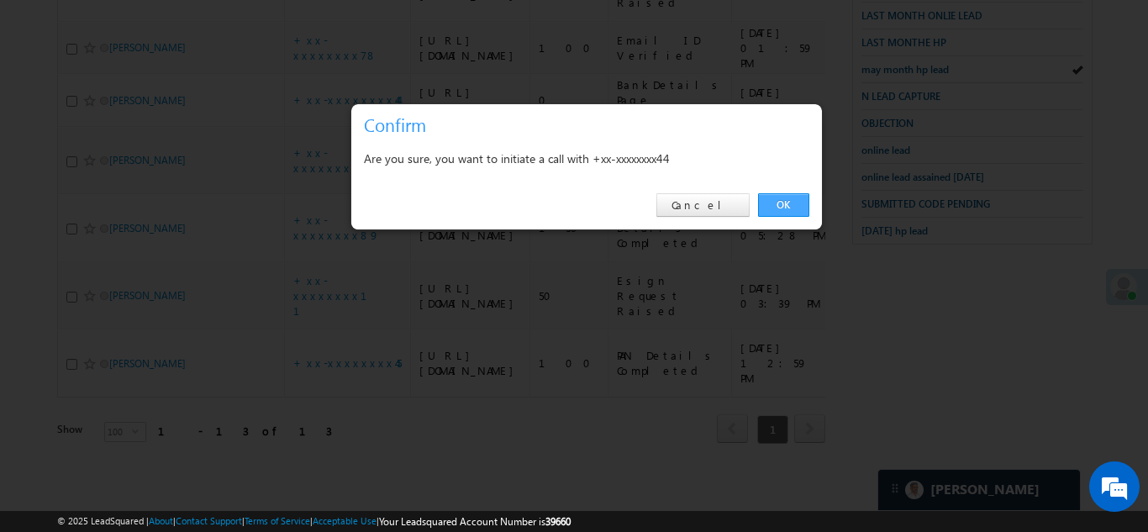
click at [784, 205] on link "OK" at bounding box center [783, 205] width 51 height 24
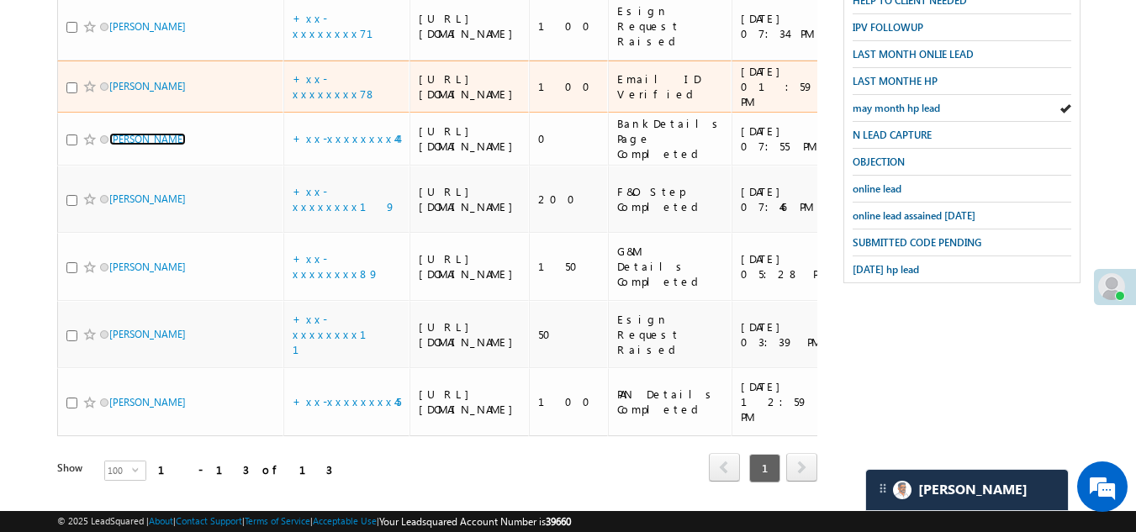
scroll to position [588, 0]
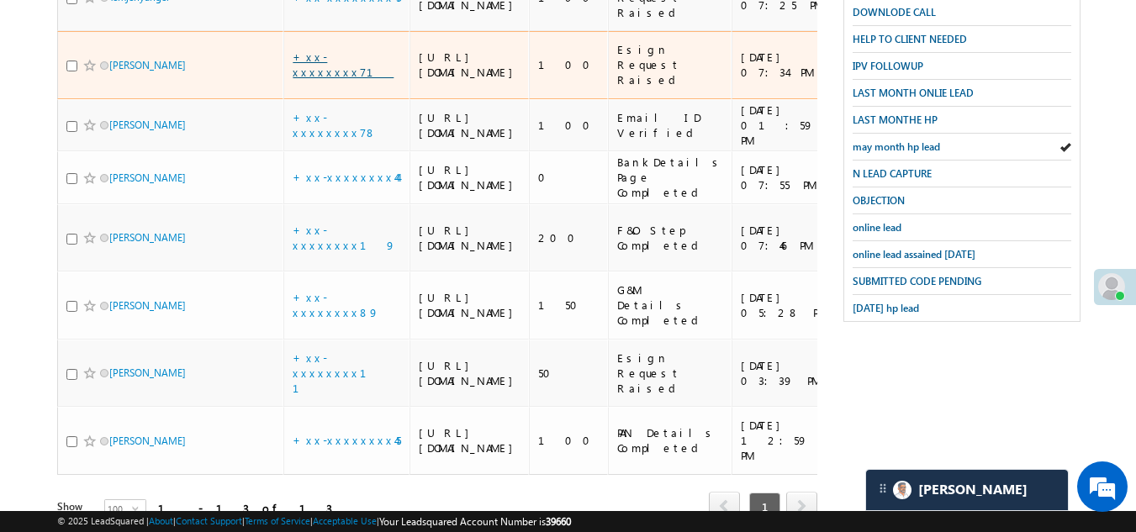
click at [326, 79] on link "+xx-xxxxxxxx71" at bounding box center [343, 64] width 101 height 29
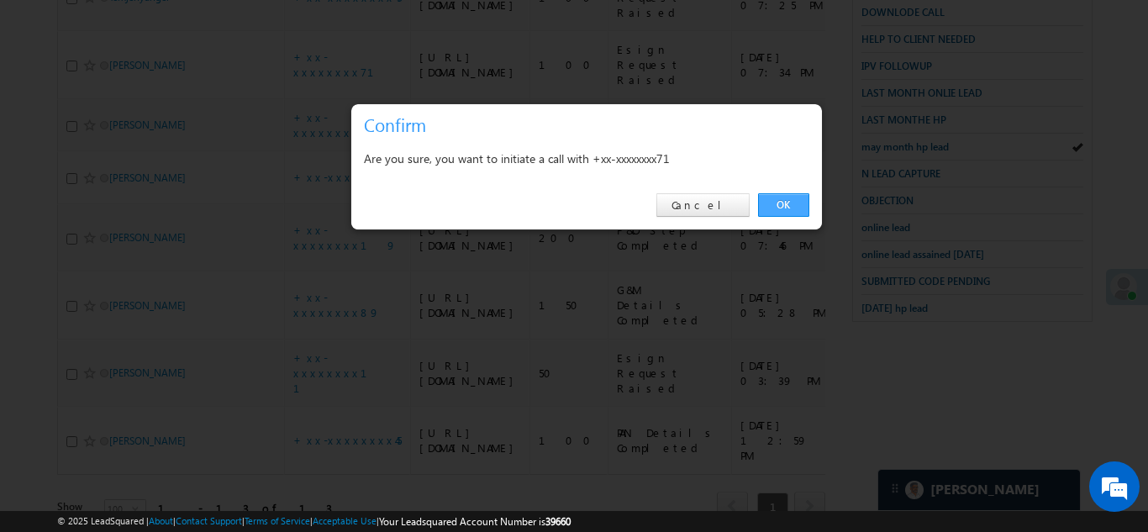
click at [778, 204] on link "OK" at bounding box center [783, 205] width 51 height 24
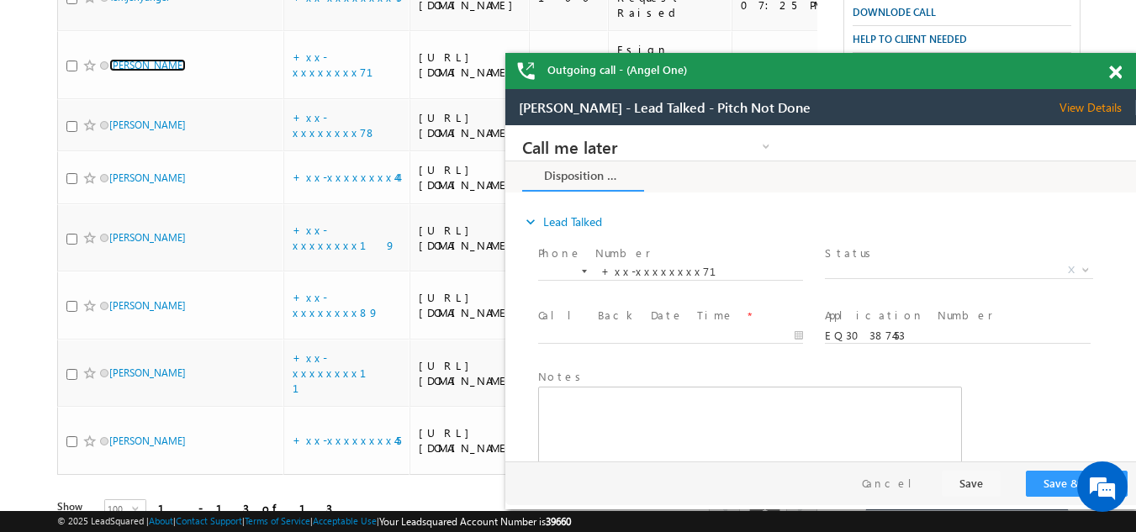
scroll to position [0, 0]
click at [1119, 67] on span at bounding box center [1115, 73] width 13 height 14
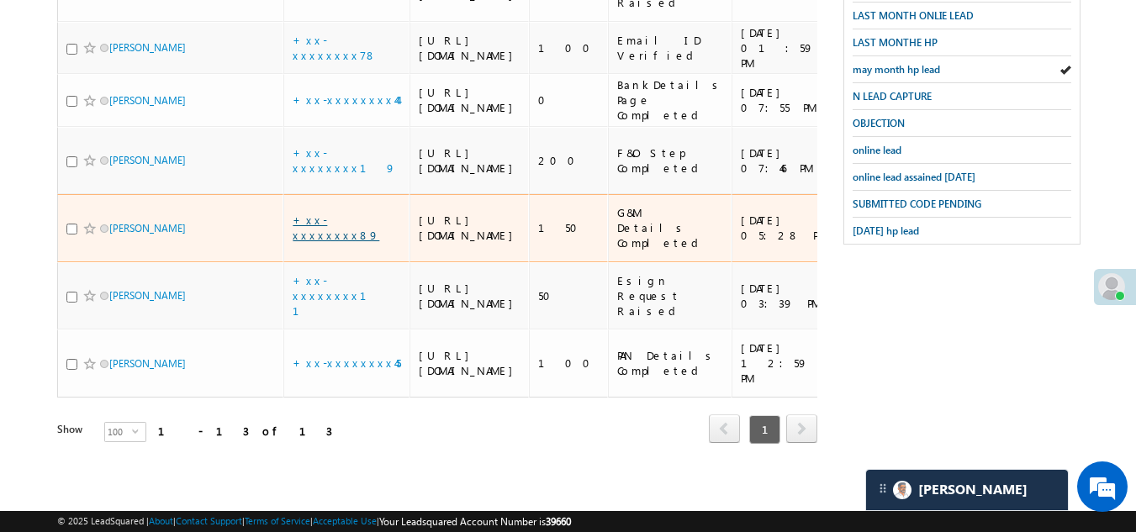
scroll to position [1137, 0]
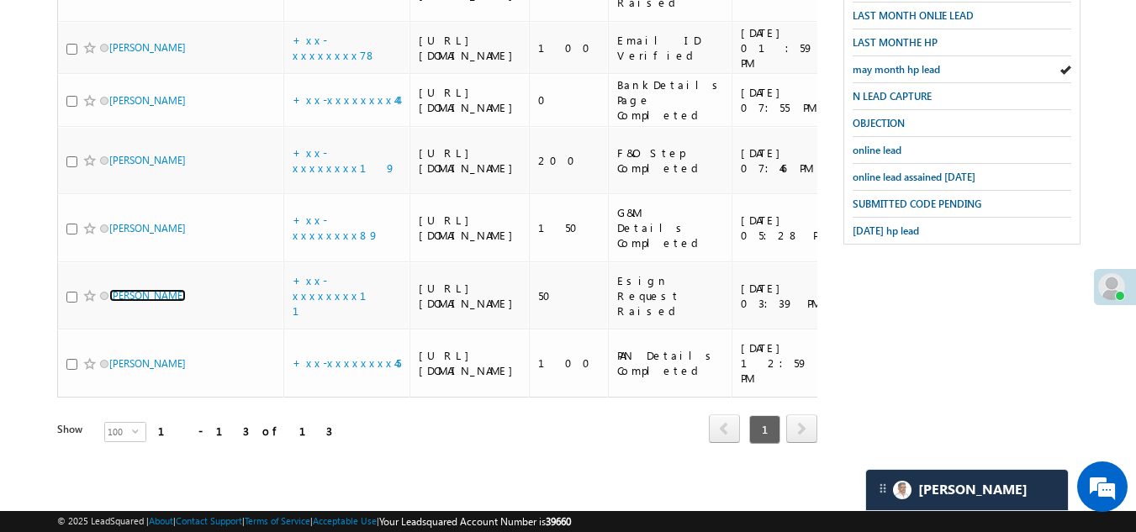
click at [1116, 283] on span at bounding box center [1111, 286] width 27 height 27
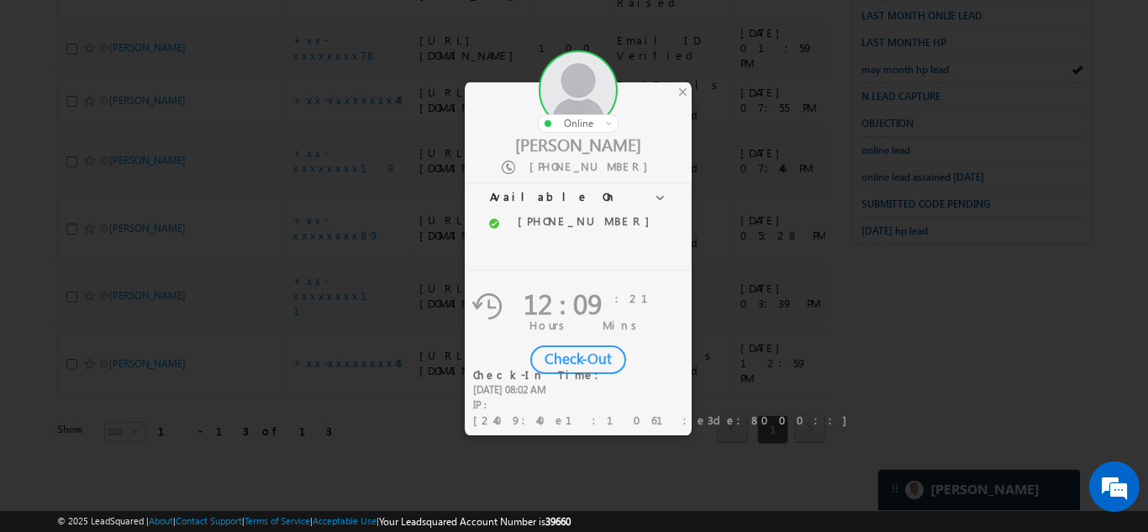
click at [559, 357] on div "Check-Out" at bounding box center [578, 360] width 96 height 29
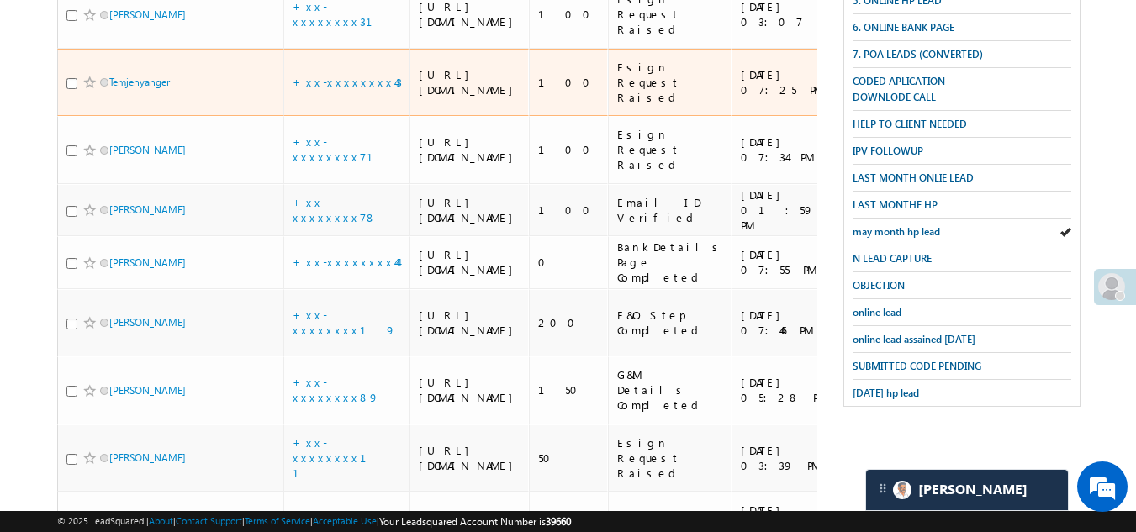
scroll to position [633, 0]
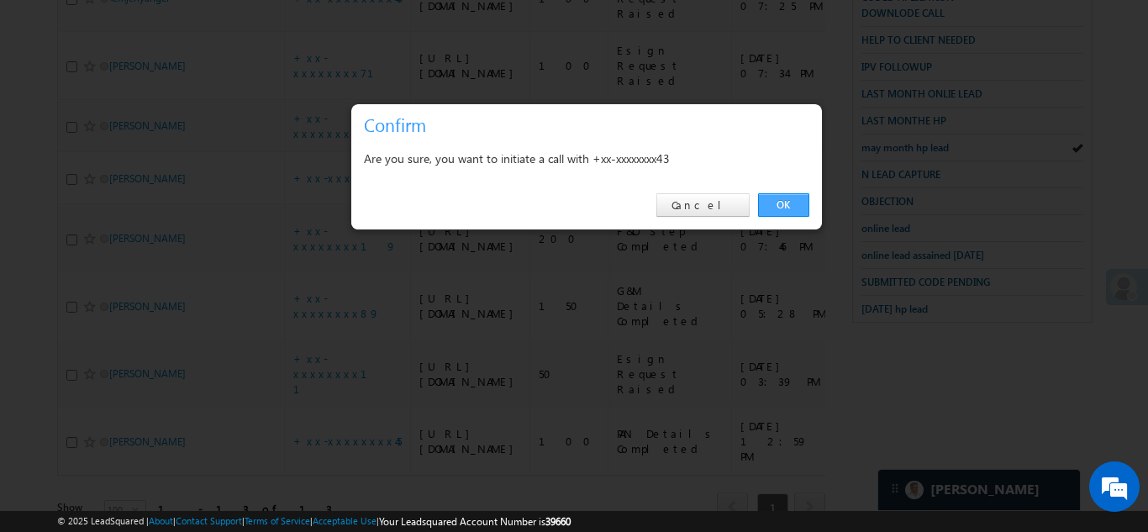
click at [788, 199] on link "OK" at bounding box center [783, 205] width 51 height 24
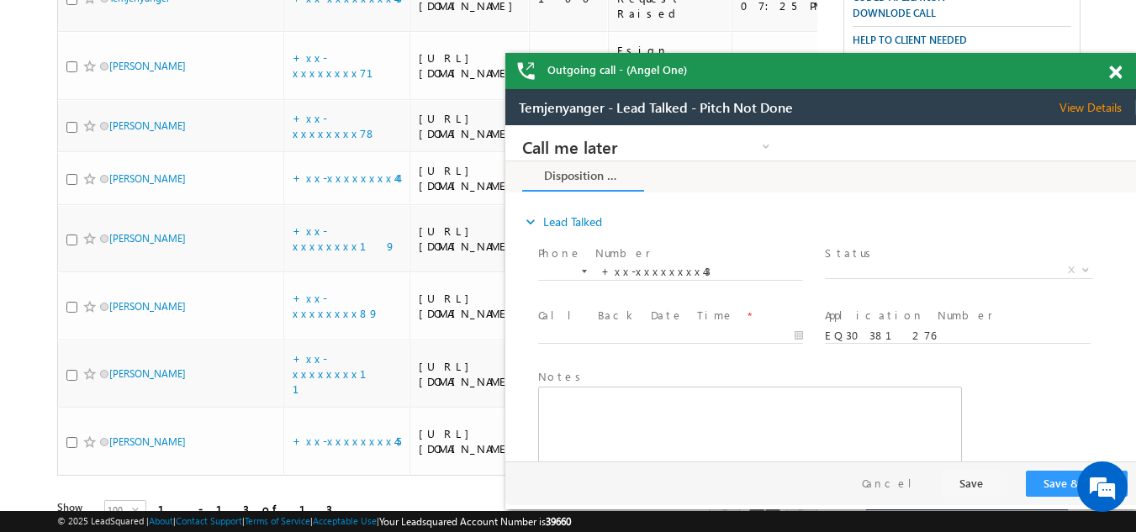
scroll to position [0, 0]
click at [1113, 69] on span at bounding box center [1115, 73] width 13 height 14
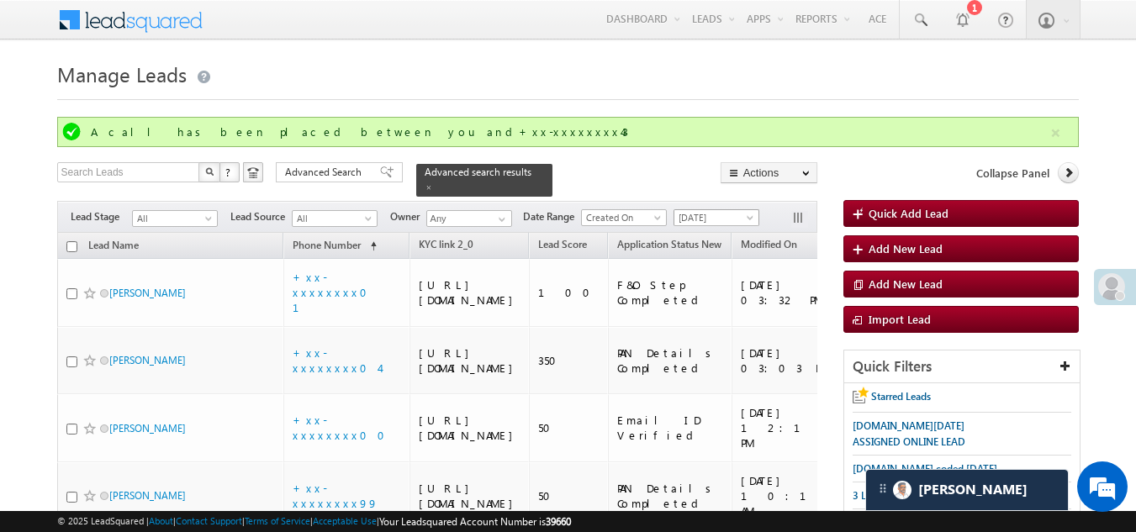
click at [716, 210] on span "[DATE]" at bounding box center [714, 217] width 80 height 15
click at [698, 261] on link "[DATE]" at bounding box center [719, 262] width 85 height 15
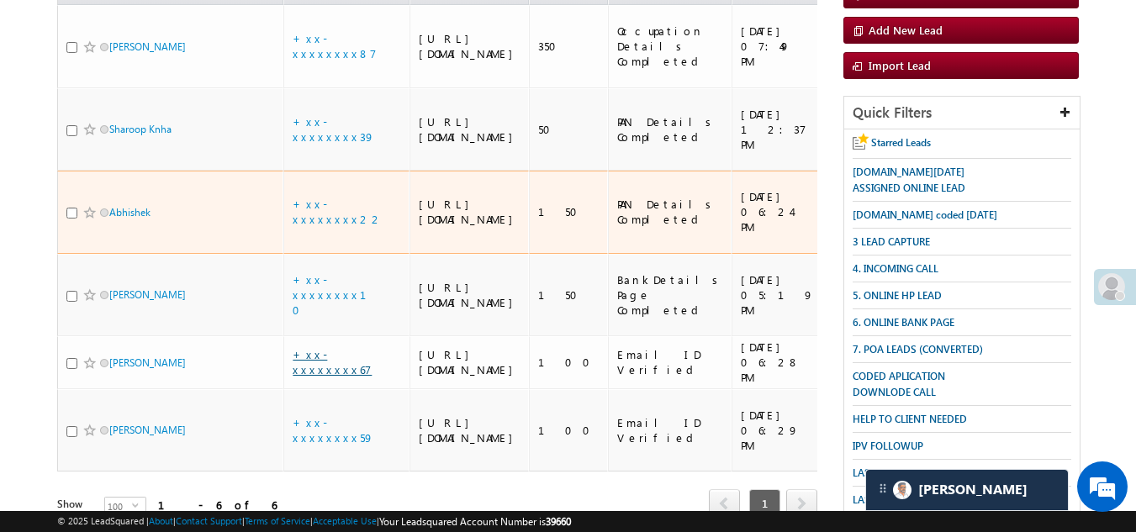
scroll to position [167, 0]
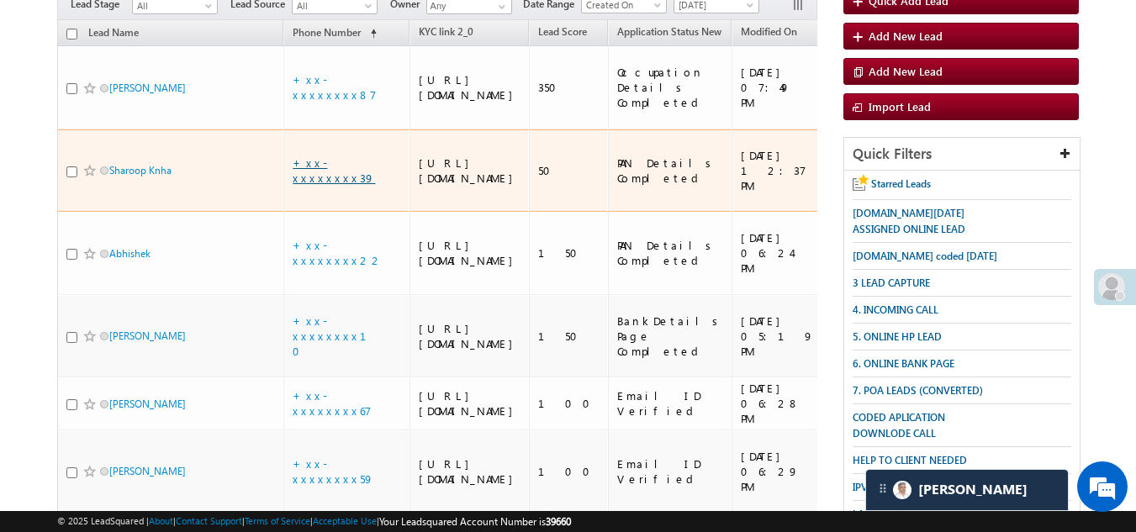
click at [314, 180] on link "+xx-xxxxxxxx39" at bounding box center [334, 170] width 82 height 29
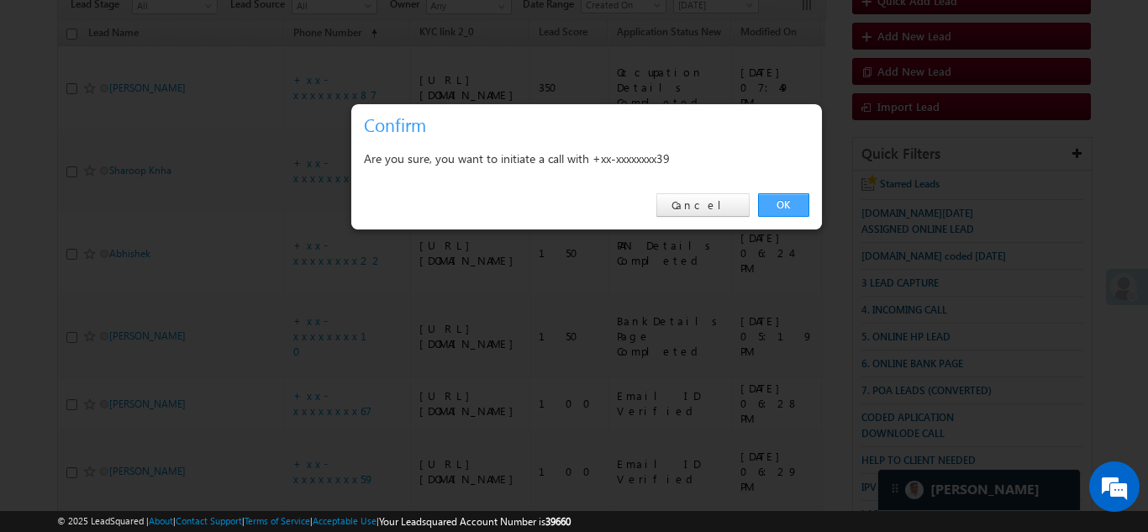
click at [775, 199] on link "OK" at bounding box center [783, 205] width 51 height 24
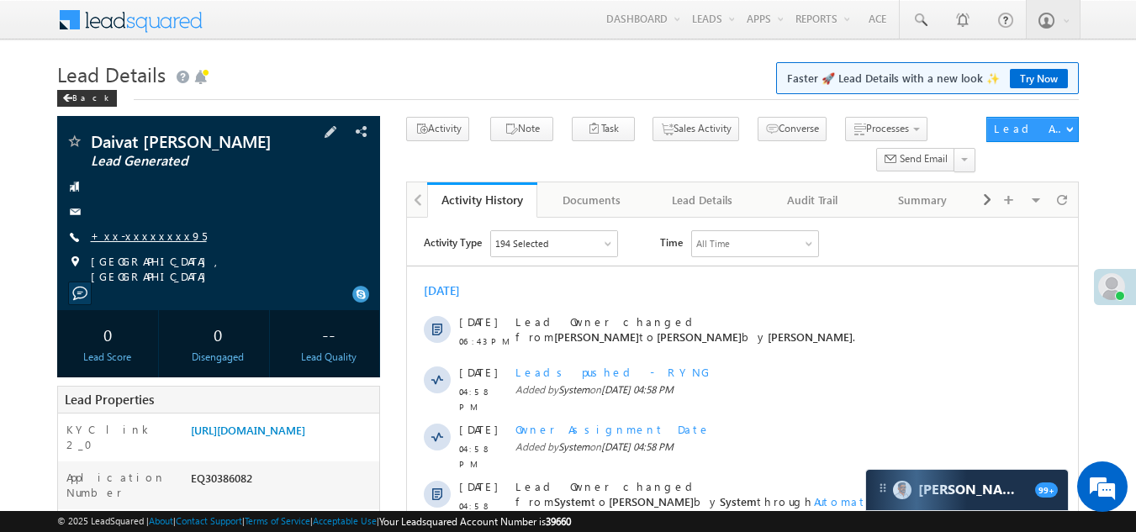
click at [122, 235] on link "+xx-xxxxxxxx95" at bounding box center [149, 236] width 116 height 14
click at [128, 238] on link "+xx-xxxxxxxx95" at bounding box center [149, 236] width 116 height 14
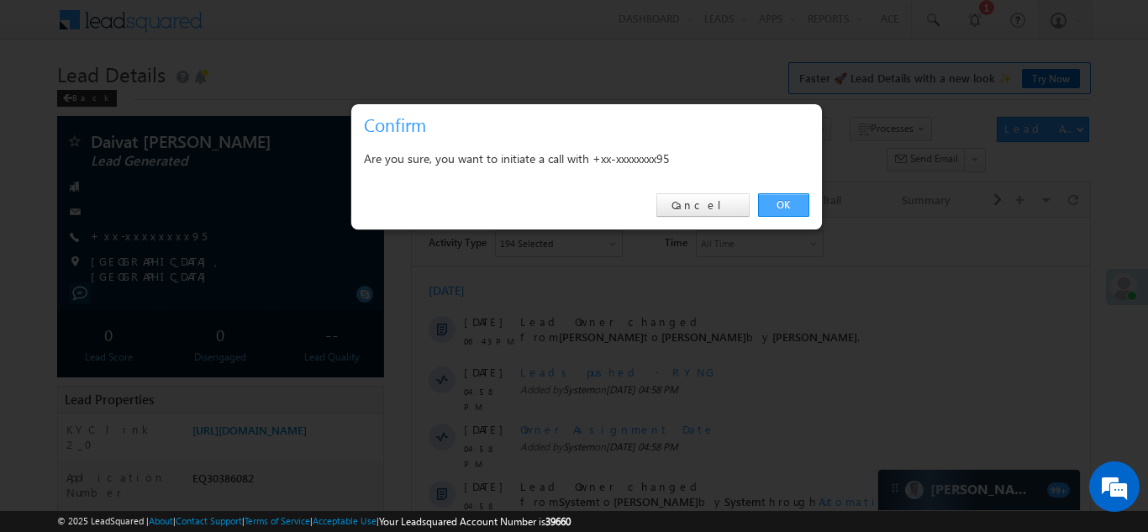
click at [785, 197] on link "OK" at bounding box center [783, 205] width 51 height 24
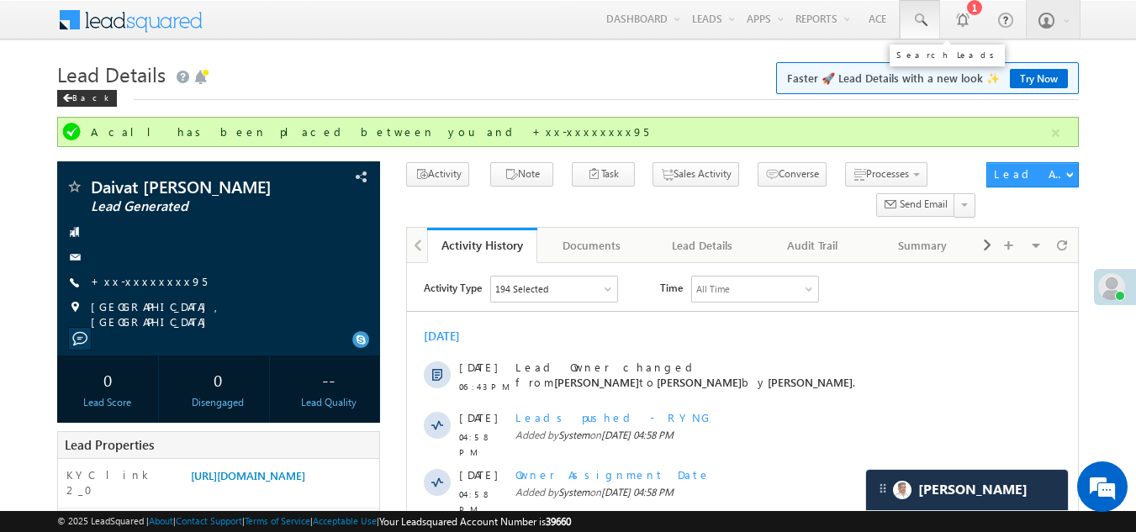
click at [920, 15] on span at bounding box center [919, 20] width 17 height 17
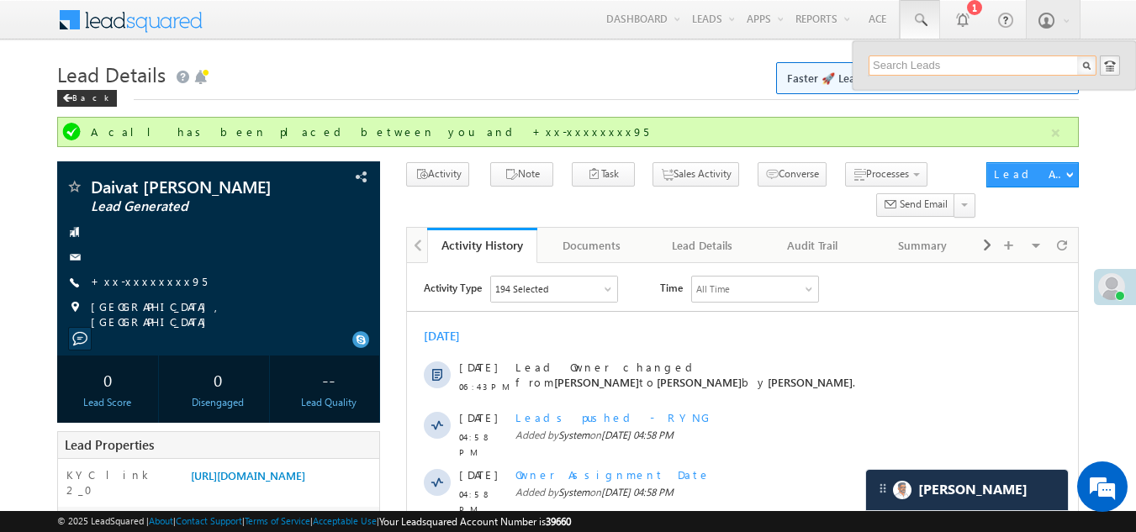
paste input "EQ30386273"
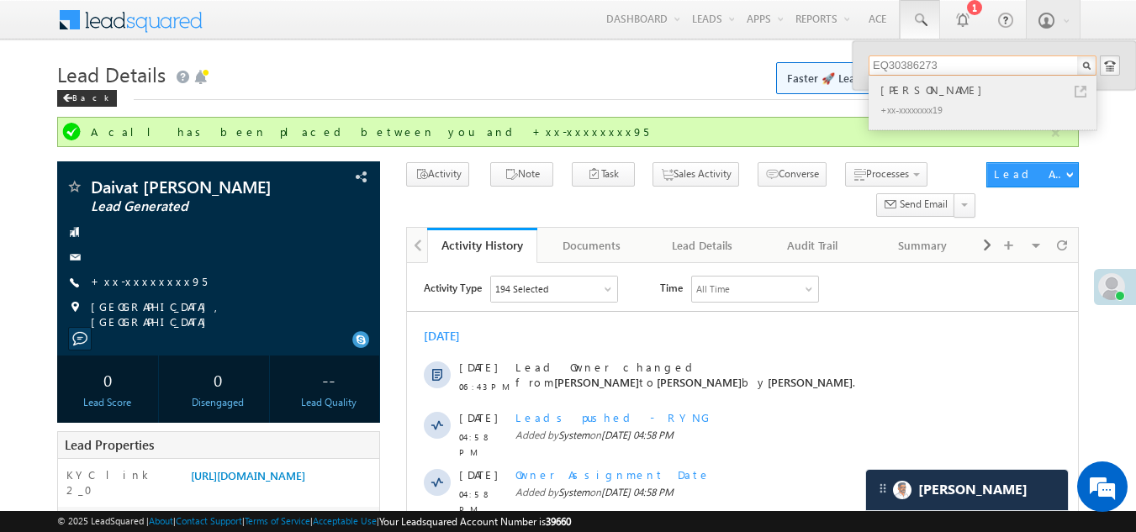
type input "EQ30386273"
click at [904, 101] on div "+xx-xxxxxxxx19" at bounding box center [989, 109] width 225 height 20
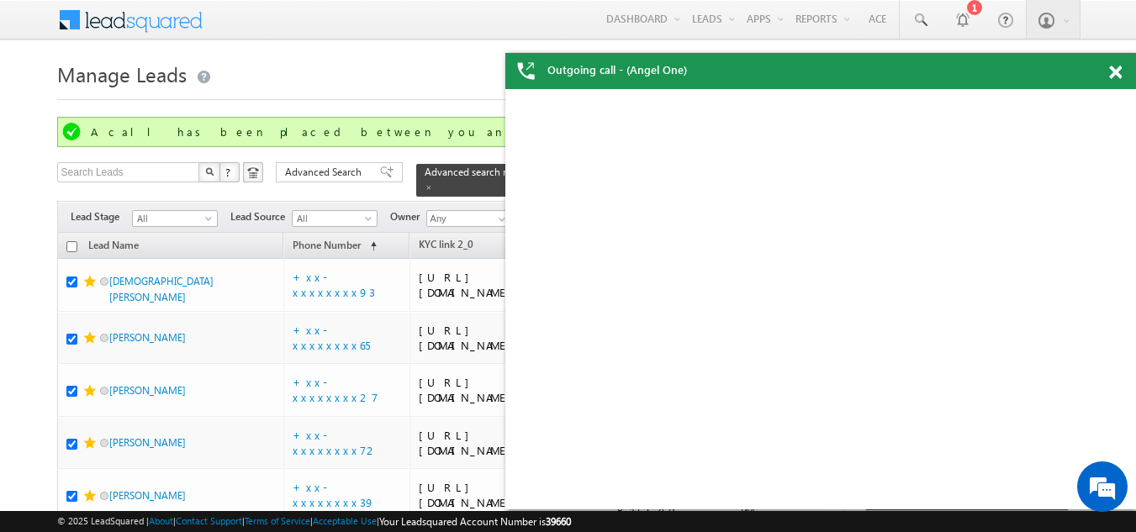
click at [1114, 73] on span at bounding box center [1115, 73] width 13 height 14
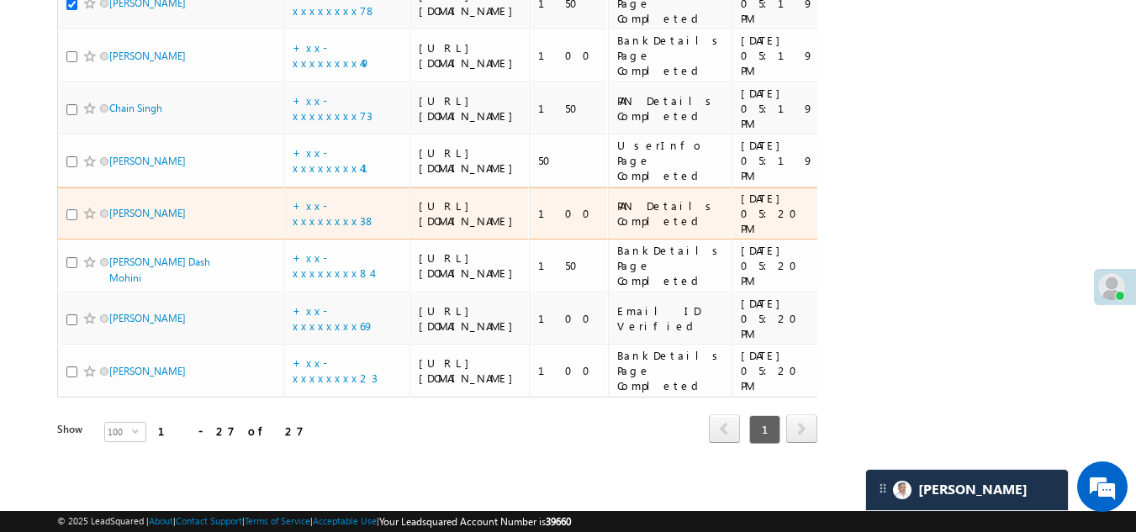
scroll to position [2509, 0]
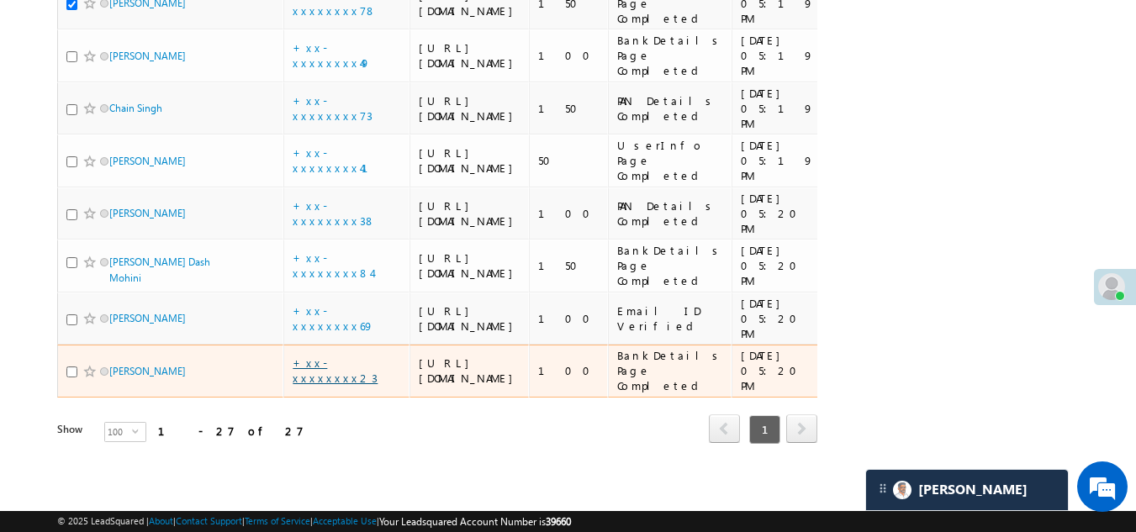
click at [345, 356] on link "+xx-xxxxxxxx23" at bounding box center [335, 370] width 85 height 29
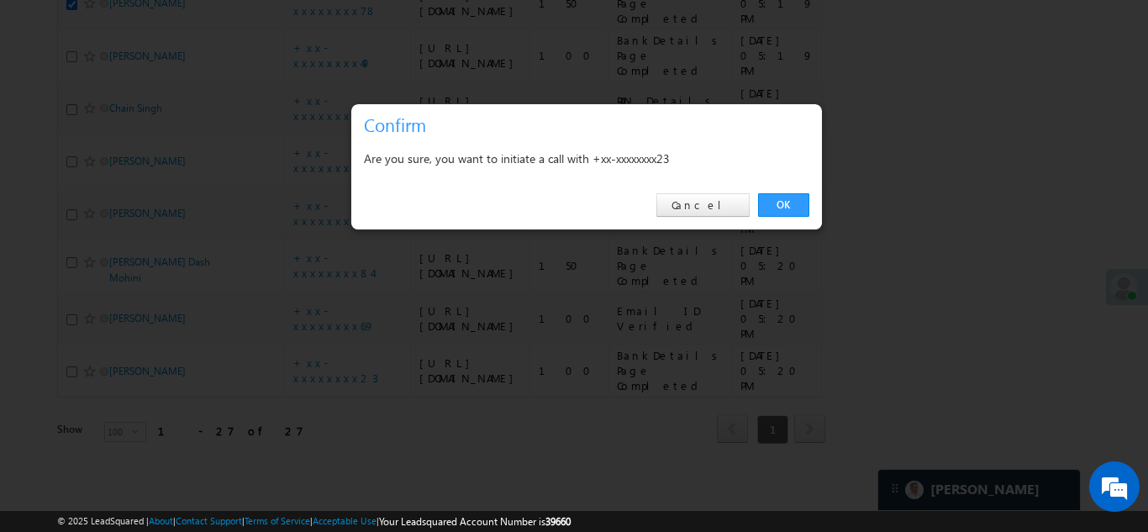
click at [780, 205] on link "OK" at bounding box center [783, 205] width 51 height 24
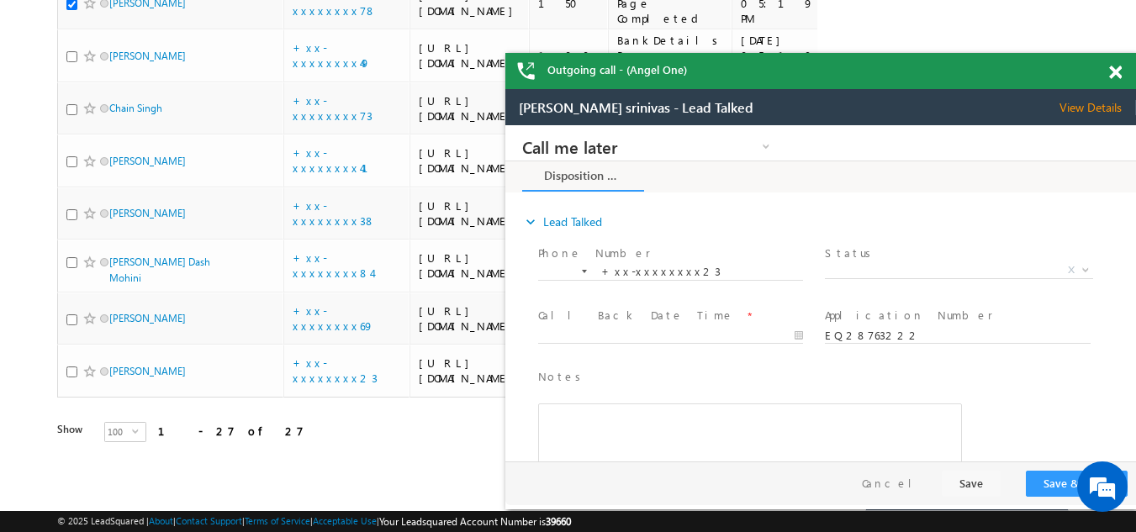
scroll to position [0, 0]
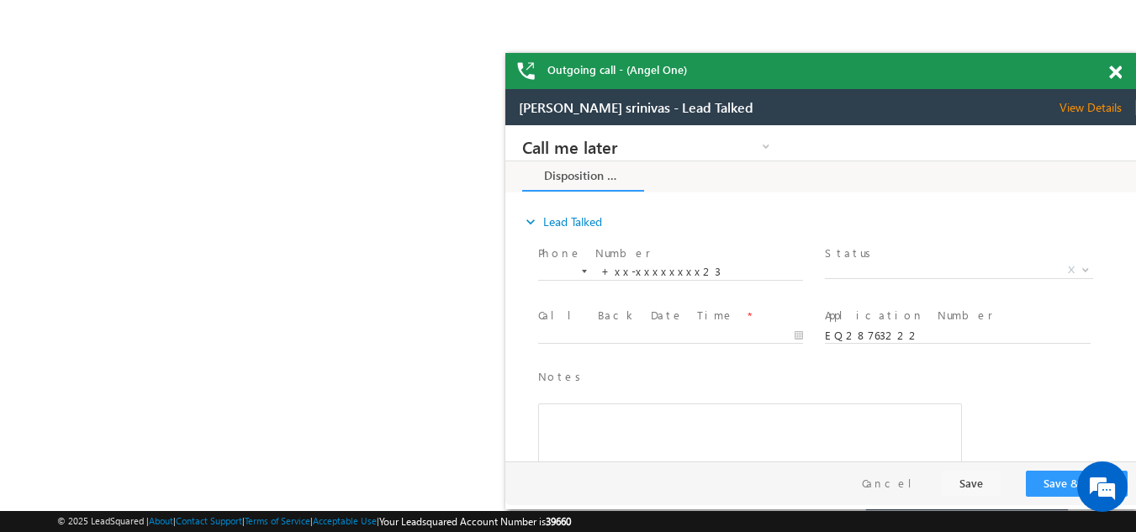
click at [1116, 70] on span at bounding box center [1115, 73] width 13 height 14
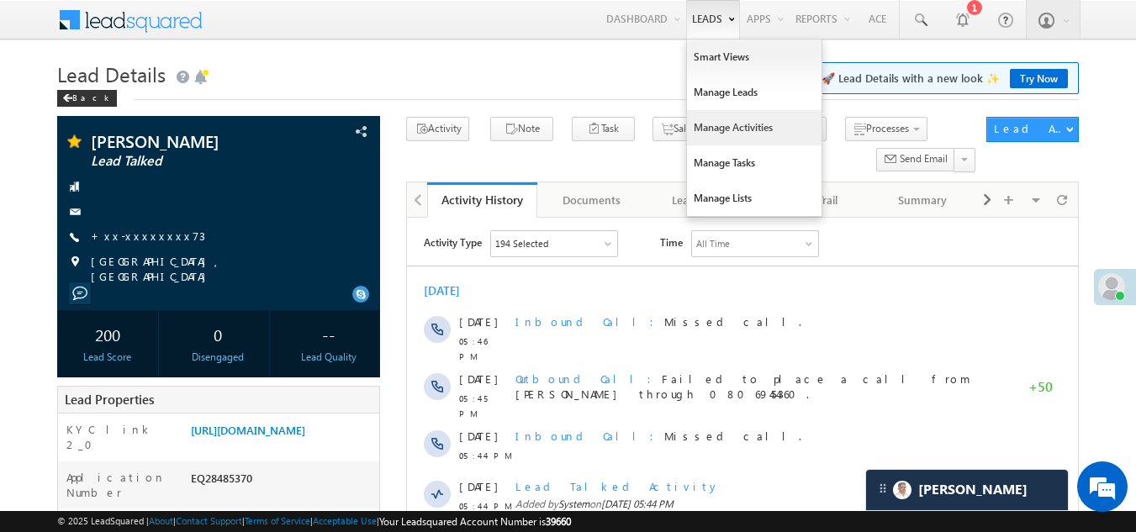
click at [725, 124] on link "Manage Activities" at bounding box center [754, 127] width 135 height 35
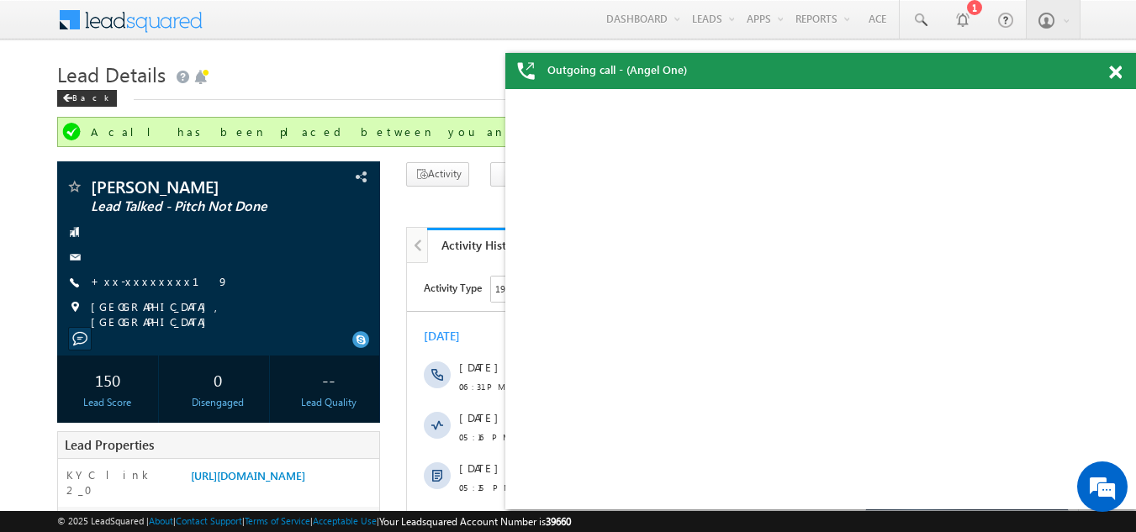
click at [1116, 71] on span at bounding box center [1115, 73] width 13 height 14
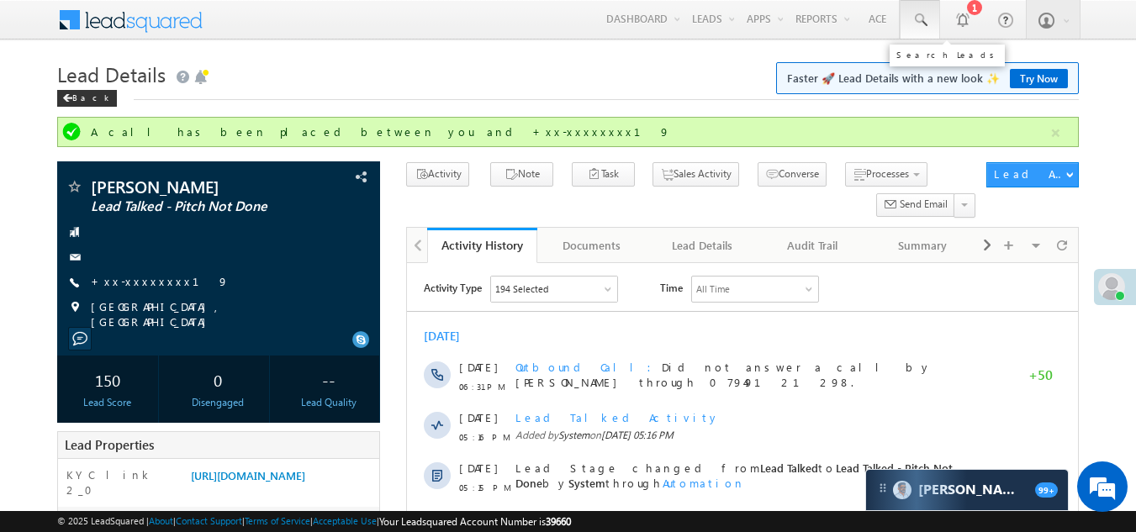
click at [923, 17] on span at bounding box center [919, 20] width 17 height 17
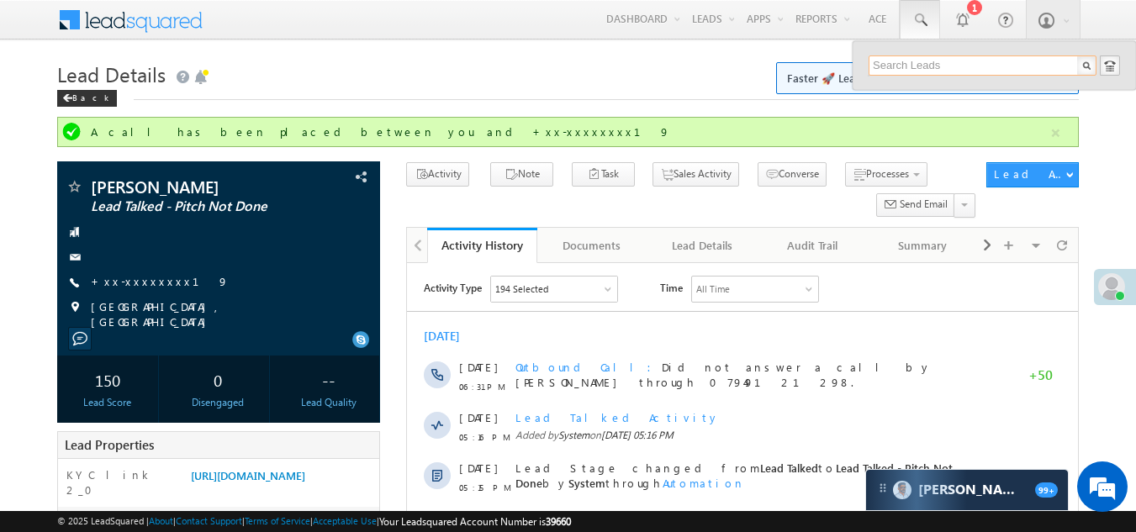
paste input "EQ30178536"
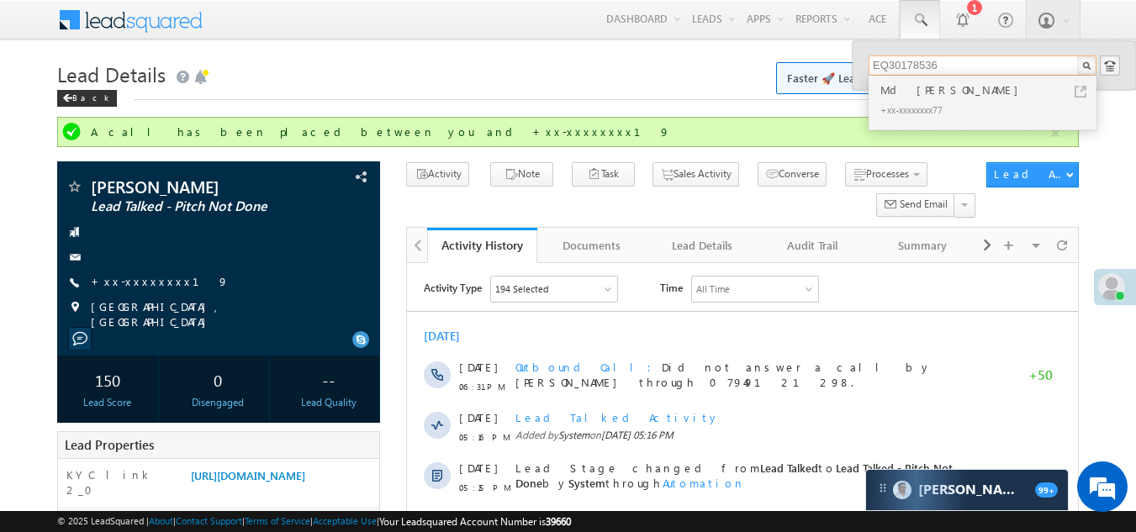
type input "EQ30178536"
click at [901, 93] on div "Md [PERSON_NAME]" at bounding box center [989, 90] width 225 height 18
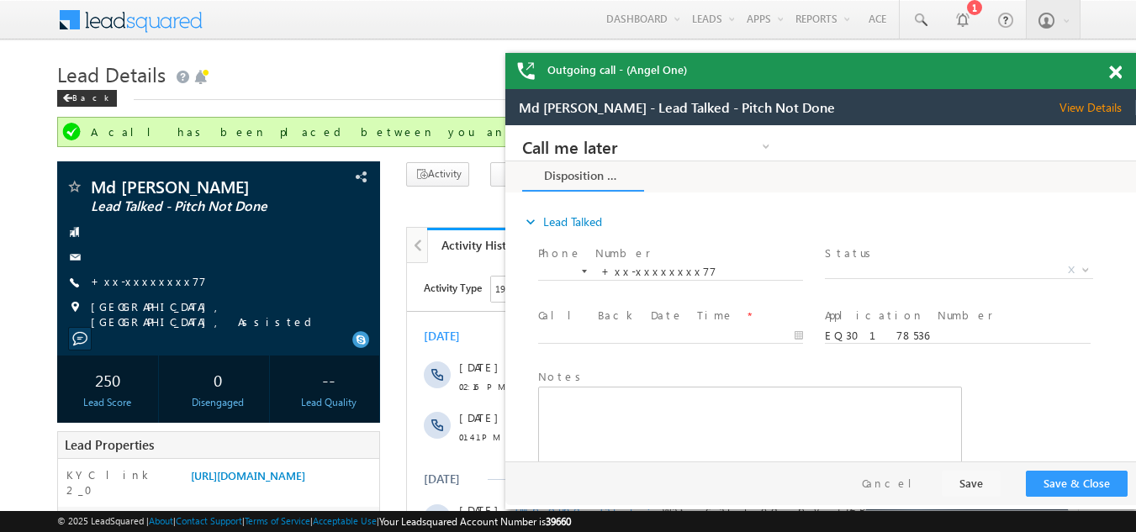
click at [1112, 67] on span at bounding box center [1115, 73] width 13 height 14
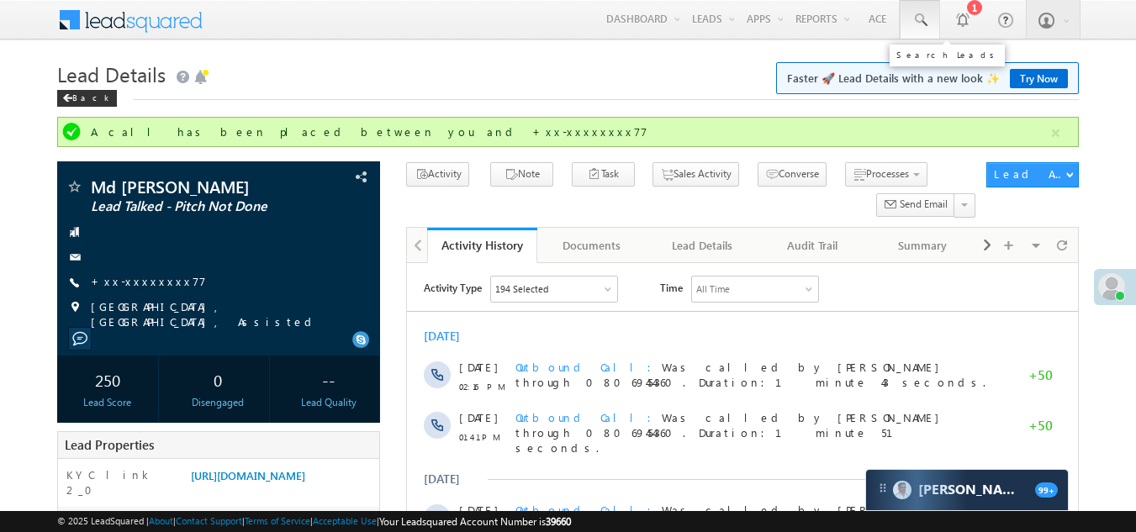
click at [916, 18] on span at bounding box center [919, 20] width 17 height 17
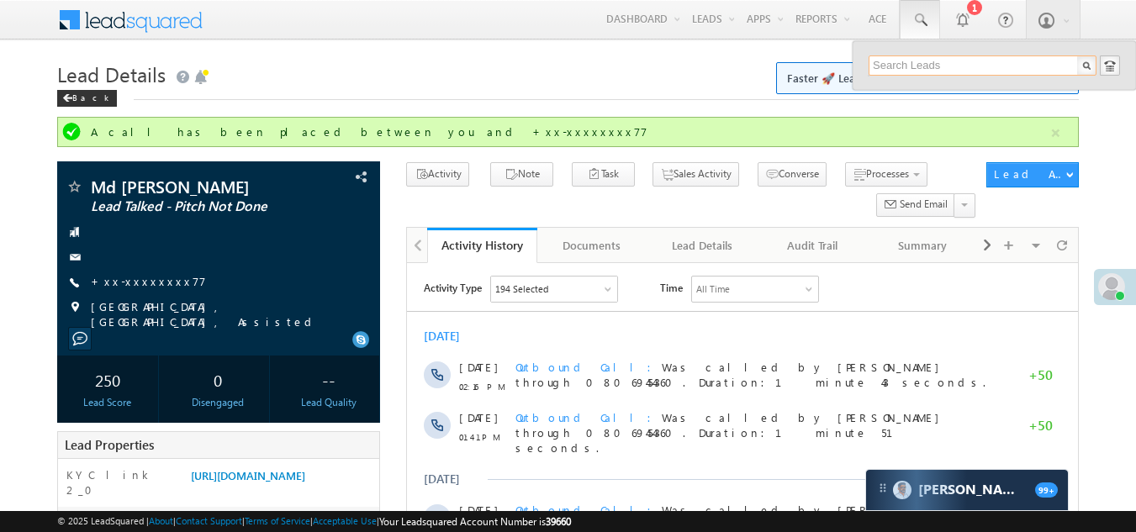
paste input "EQ30318649"
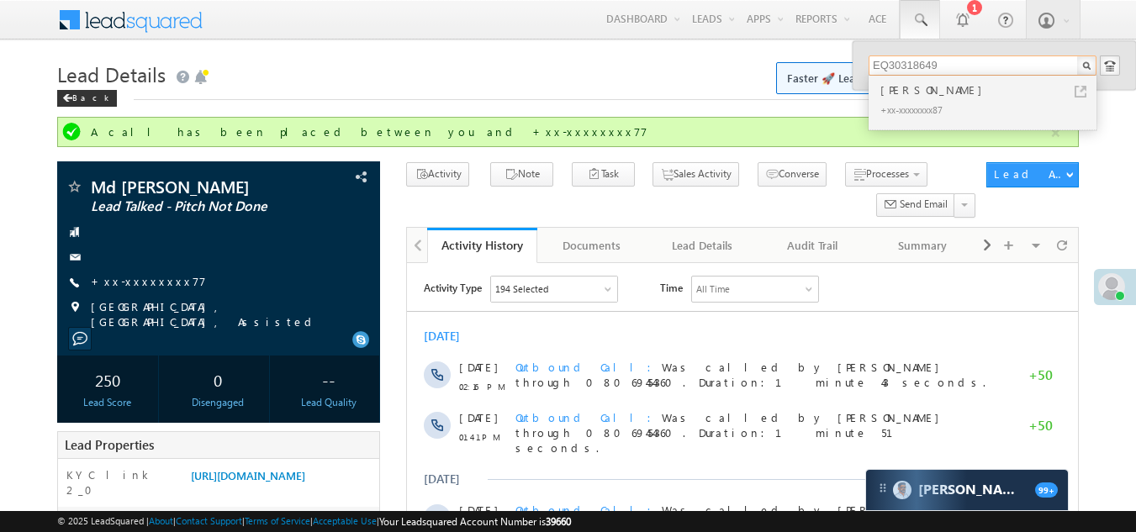
type input "EQ30318649"
click at [889, 98] on div "Sanjit Das" at bounding box center [989, 90] width 225 height 18
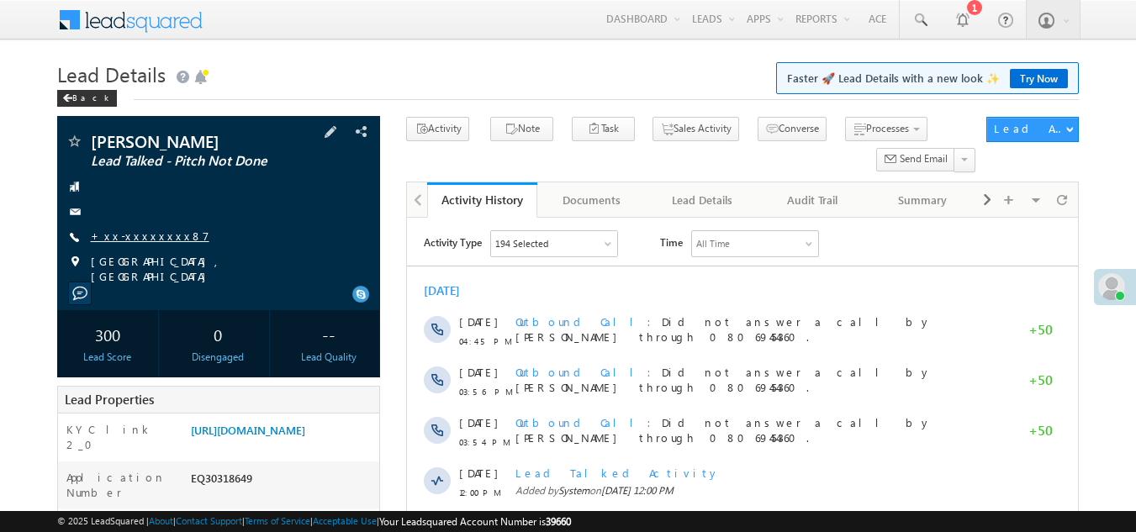
click at [135, 238] on link "+xx-xxxxxxxx87" at bounding box center [150, 236] width 119 height 14
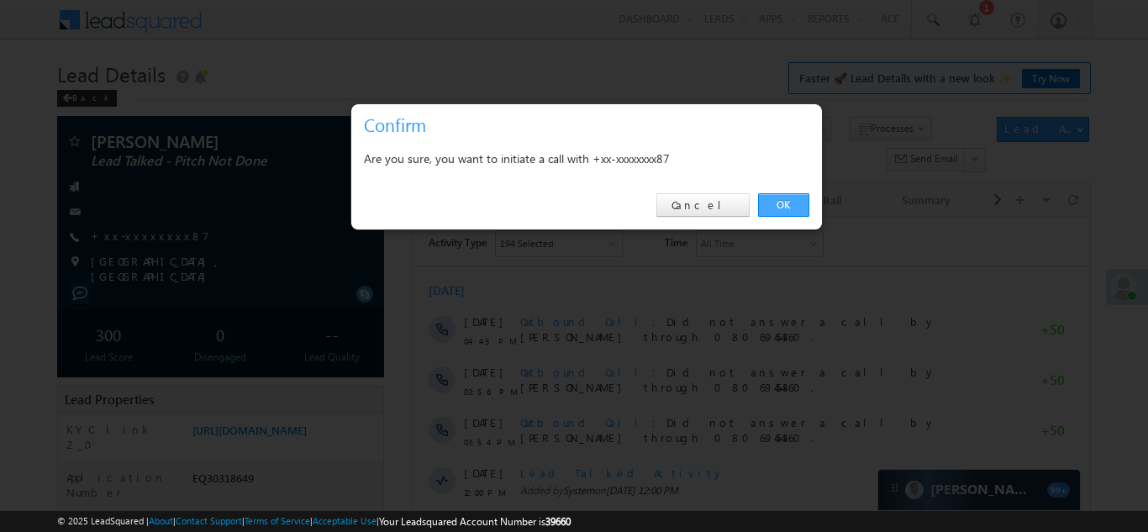
click at [785, 206] on link "OK" at bounding box center [783, 205] width 51 height 24
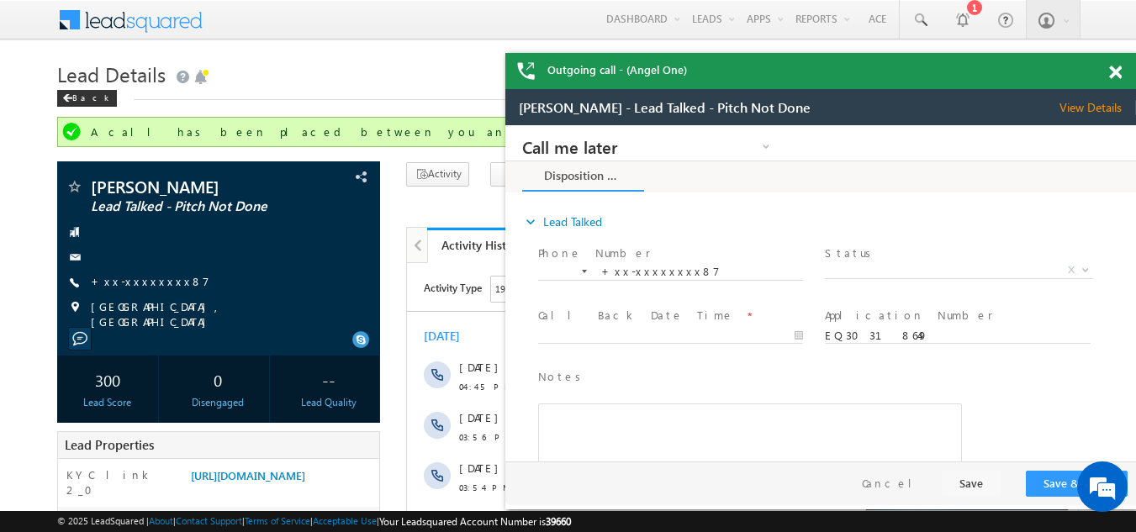
click at [1112, 73] on span at bounding box center [1115, 73] width 13 height 14
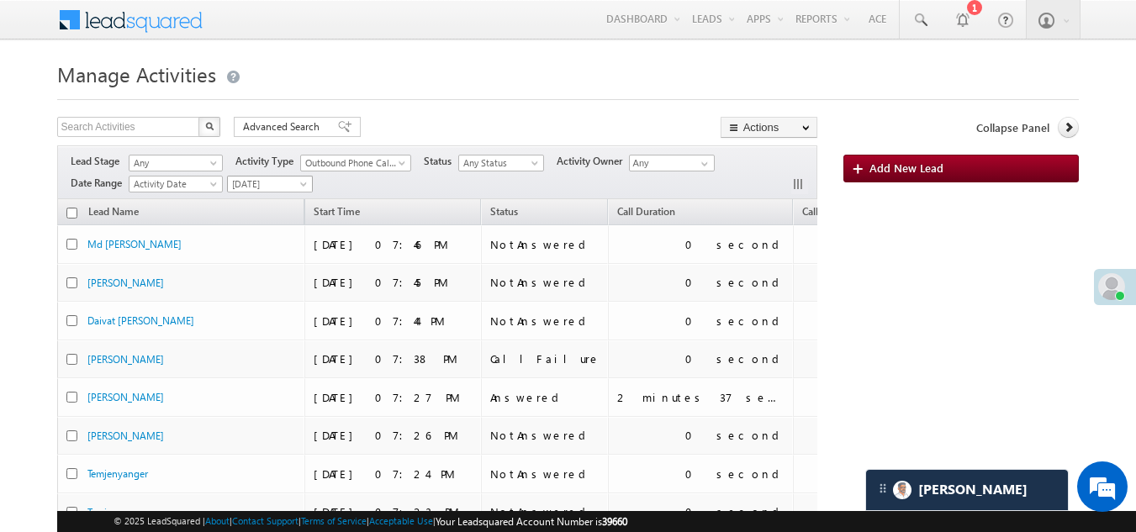
click at [256, 185] on span "[DATE]" at bounding box center [268, 184] width 80 height 15
click at [256, 242] on link "Yesterday" at bounding box center [272, 238] width 85 height 15
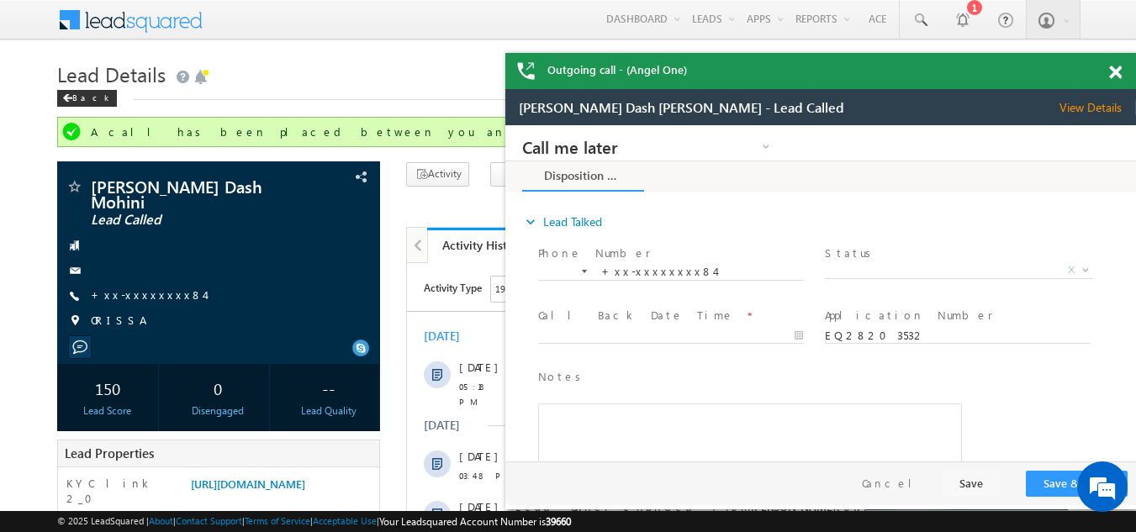
click at [1111, 71] on span at bounding box center [1115, 73] width 13 height 14
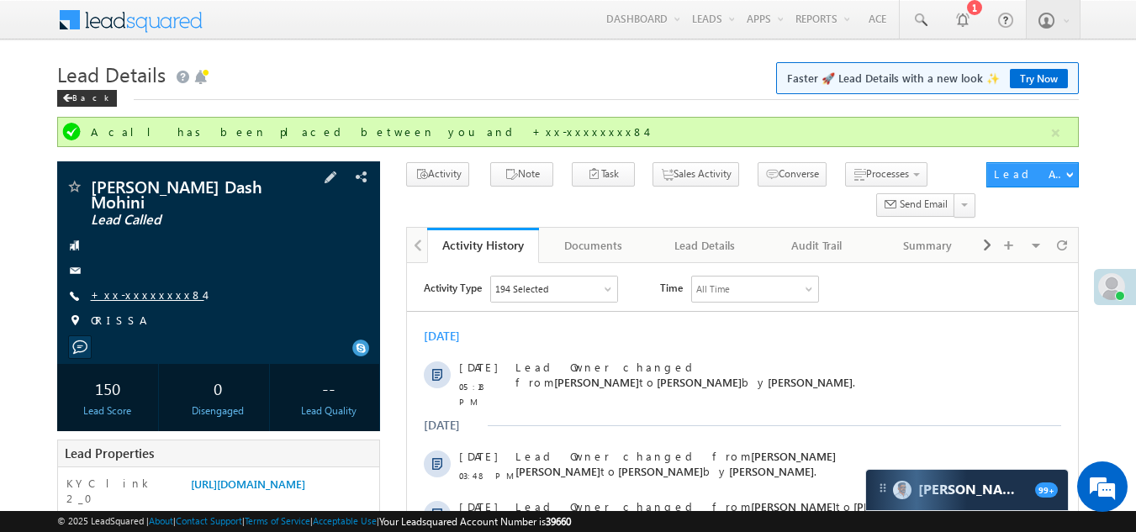
click at [157, 288] on link "+xx-xxxxxxxx84" at bounding box center [147, 295] width 113 height 14
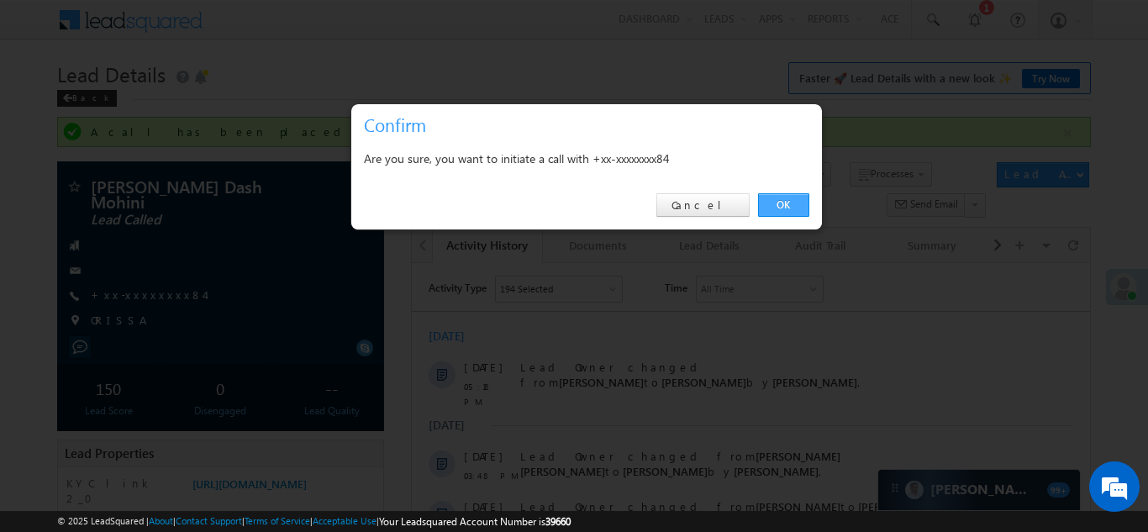
click at [780, 207] on link "OK" at bounding box center [783, 205] width 51 height 24
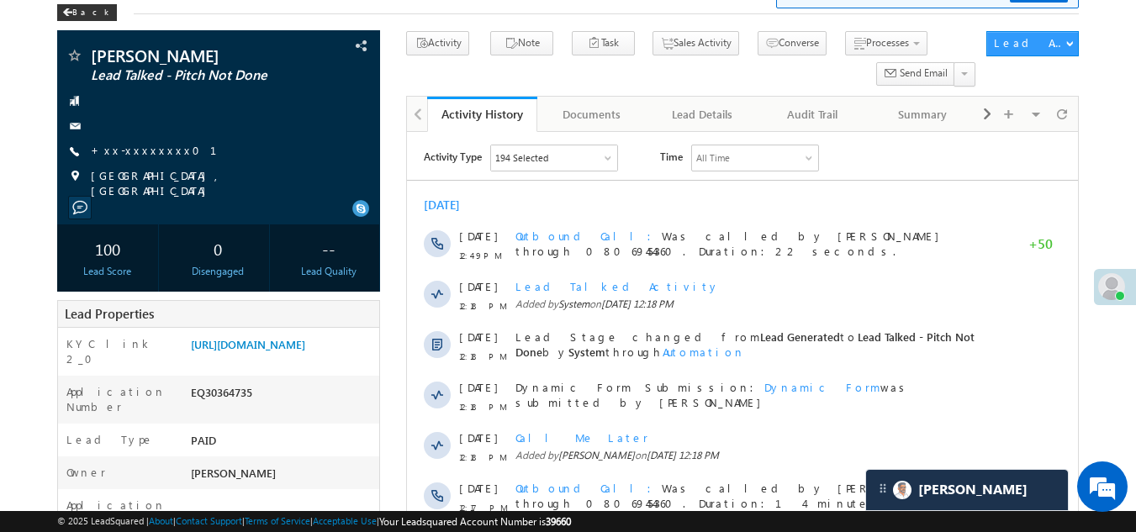
scroll to position [84, 0]
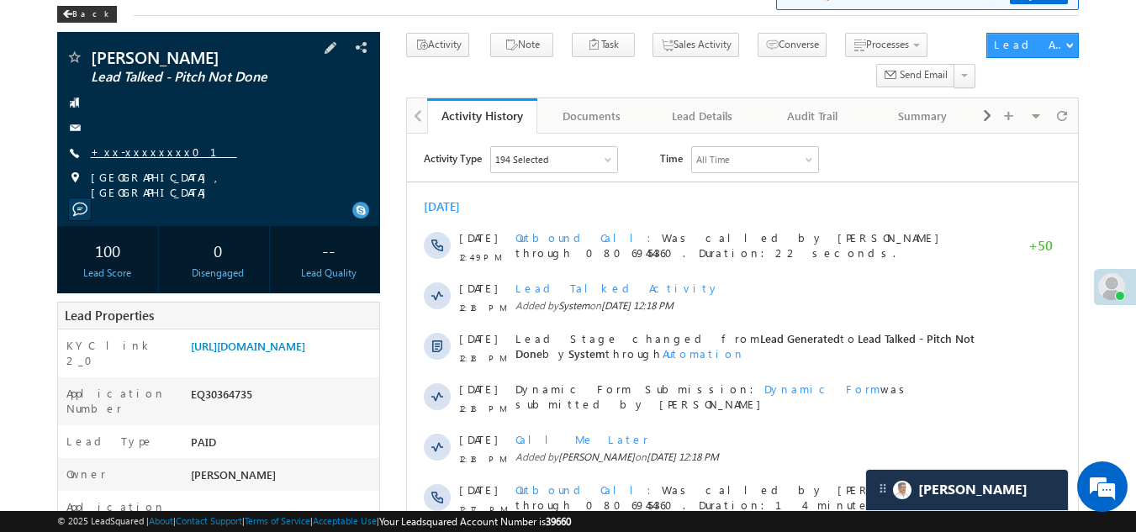
click at [135, 151] on link "+xx-xxxxxxxx01" at bounding box center [164, 152] width 146 height 14
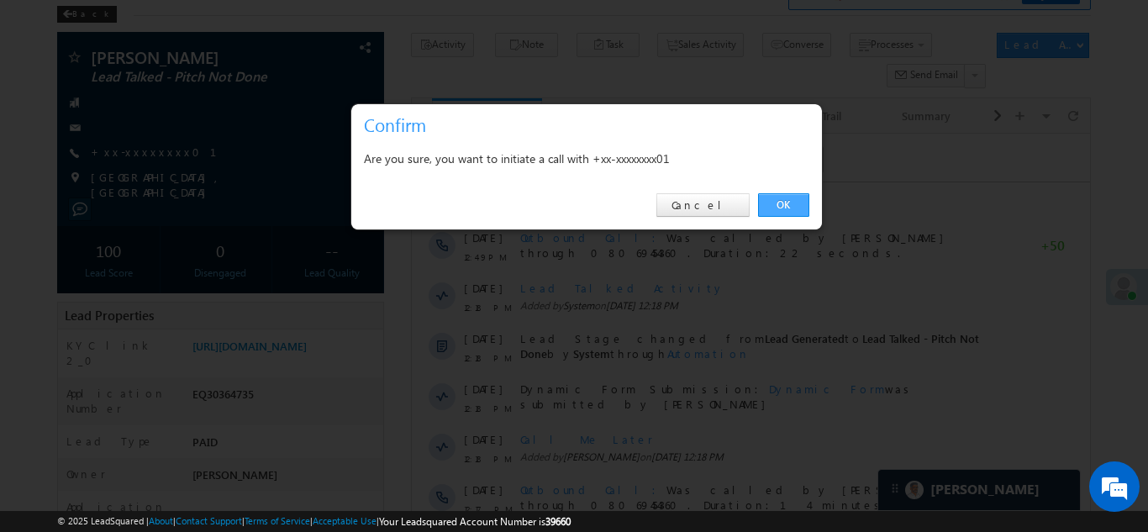
click at [785, 204] on link "OK" at bounding box center [783, 205] width 51 height 24
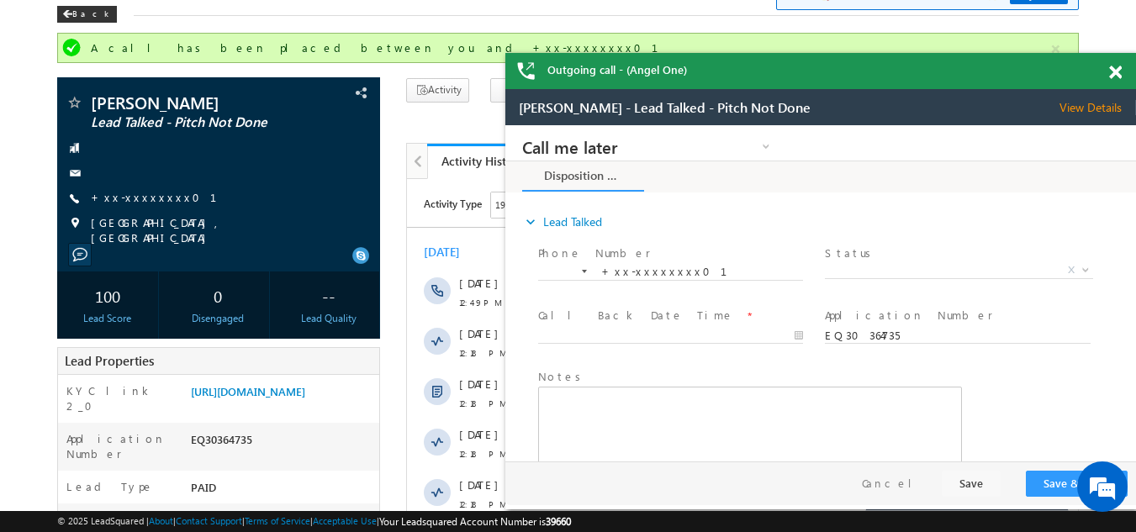
scroll to position [0, 0]
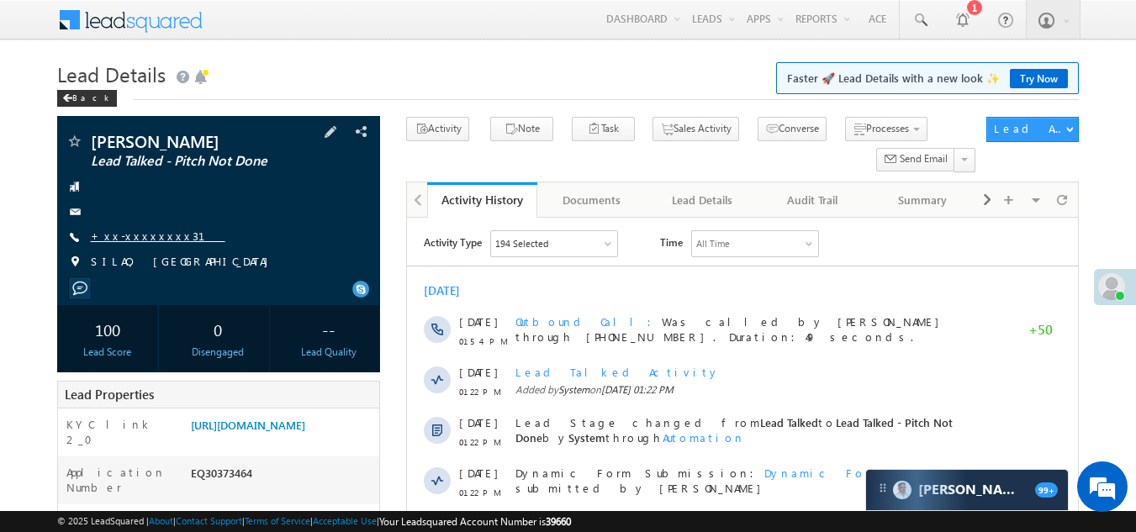
click at [140, 240] on link "+xx-xxxxxxxx31" at bounding box center [158, 236] width 135 height 14
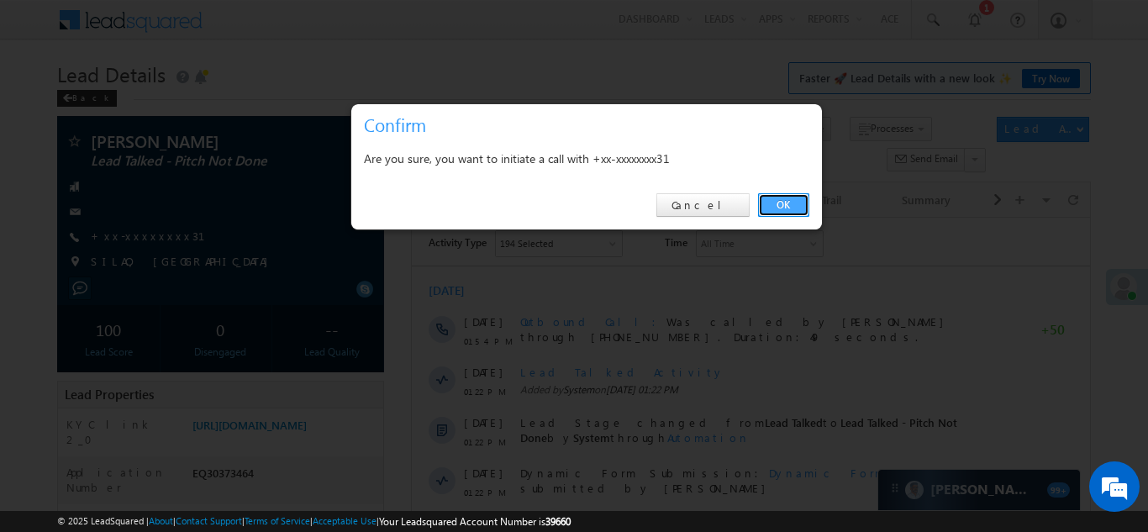
click at [787, 202] on link "OK" at bounding box center [783, 205] width 51 height 24
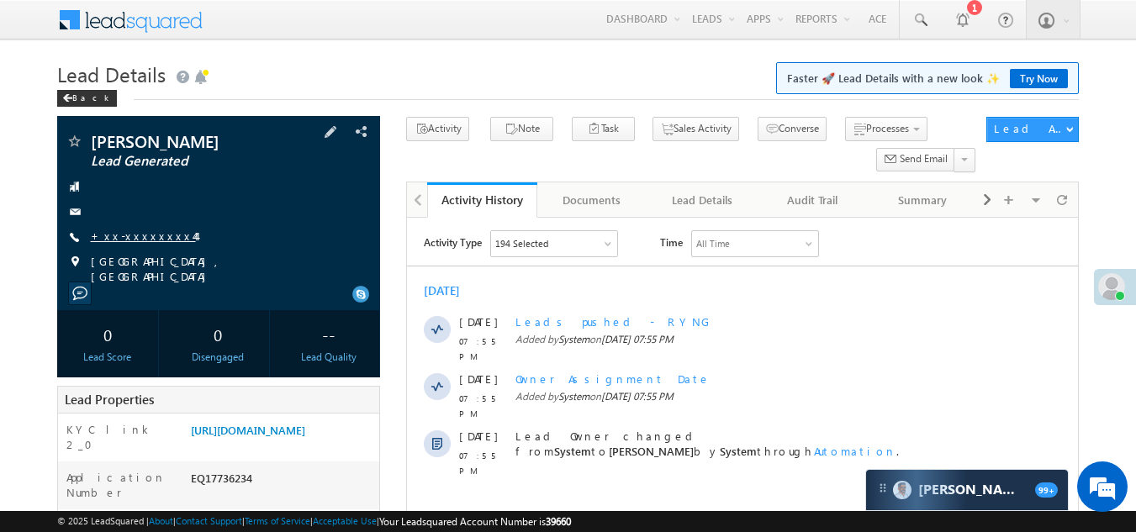
click at [122, 233] on link "+xx-xxxxxxxx44" at bounding box center [143, 236] width 105 height 14
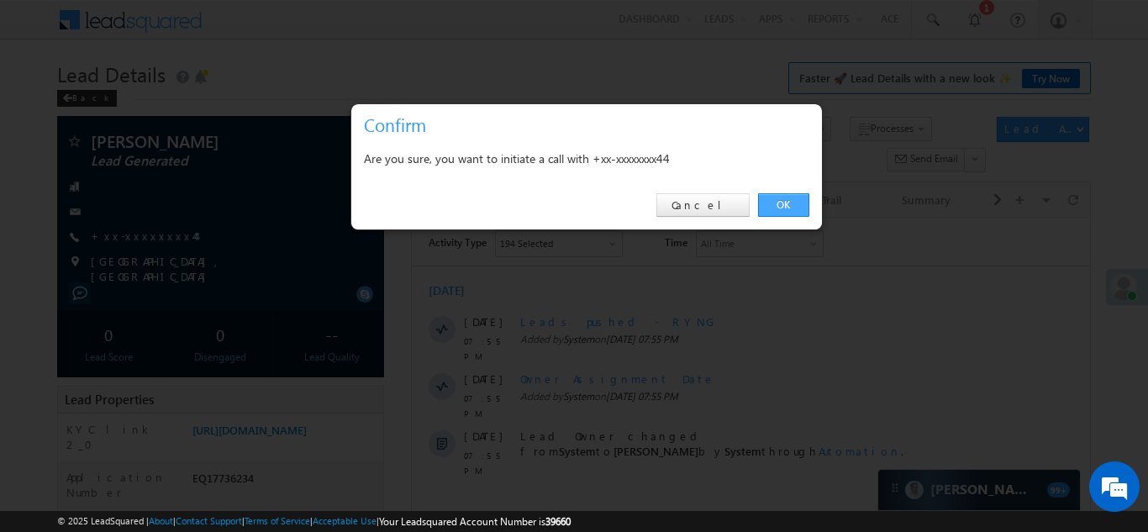
click at [773, 205] on link "OK" at bounding box center [783, 205] width 51 height 24
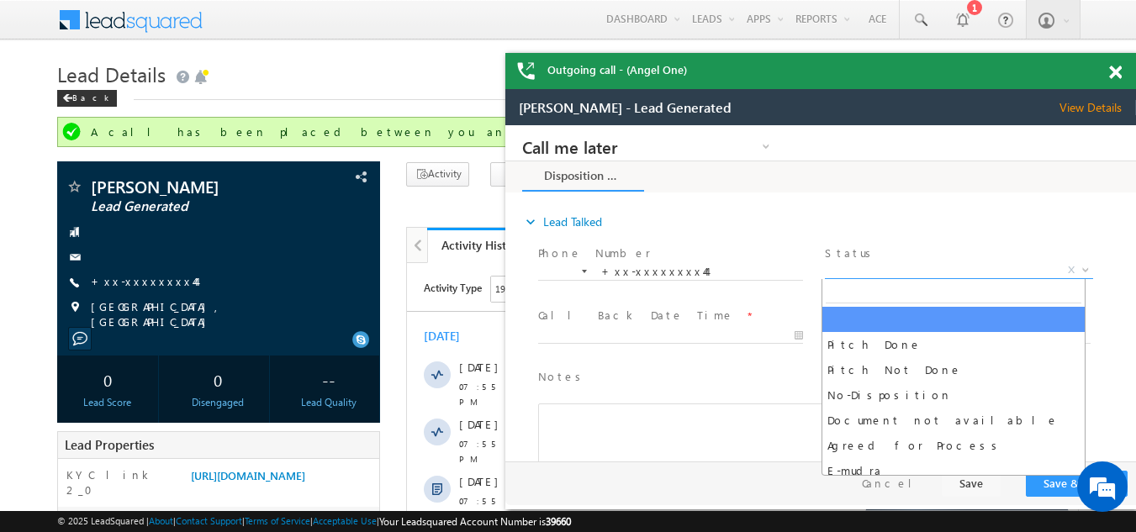
click at [905, 265] on span "X" at bounding box center [958, 270] width 267 height 17
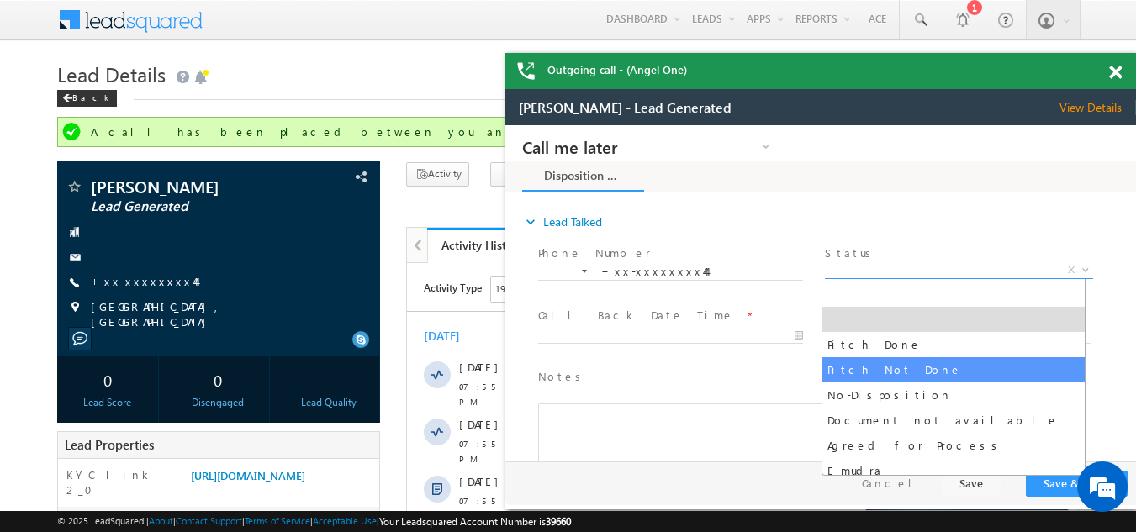
select select "Pitch Not Done"
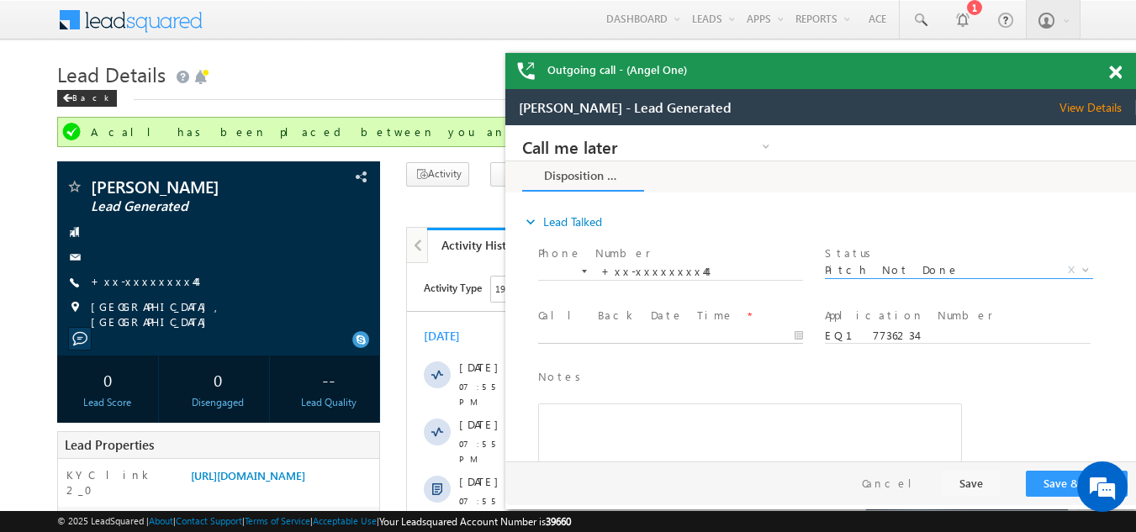
type input "10/11/25 8:02 PM"
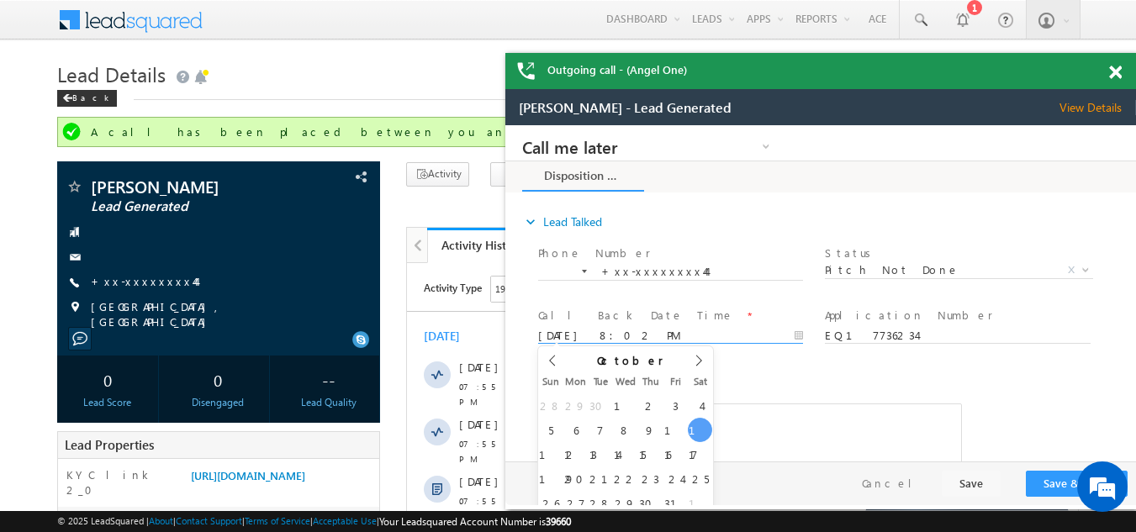
click at [610, 330] on input "10/11/25 8:02 PM" at bounding box center [670, 336] width 265 height 17
click at [1048, 477] on button "Save & Close" at bounding box center [1077, 484] width 102 height 26
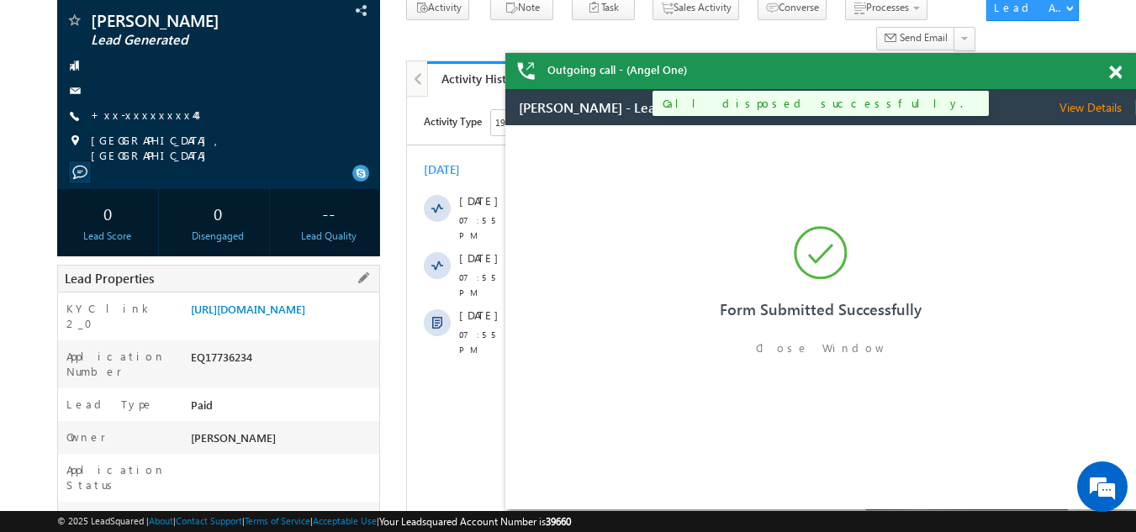
scroll to position [168, 0]
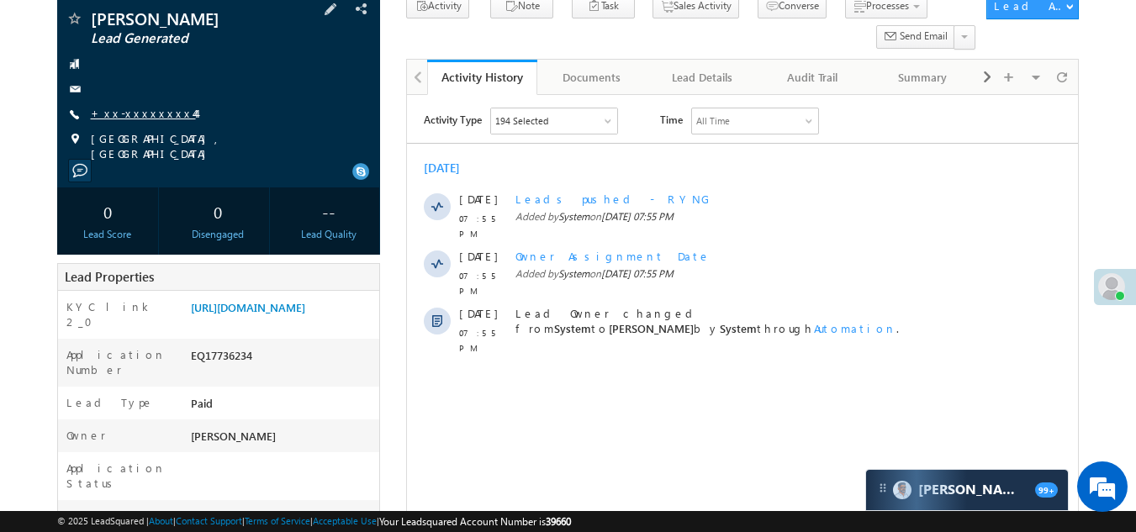
click at [128, 112] on link "+xx-xxxxxxxx44" at bounding box center [143, 113] width 105 height 14
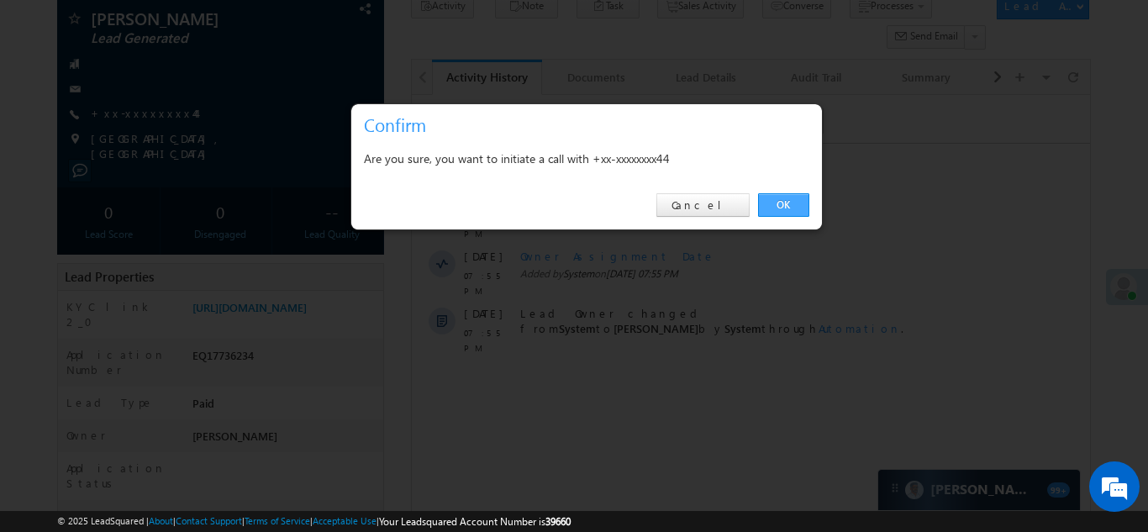
click at [784, 199] on link "OK" at bounding box center [783, 205] width 51 height 24
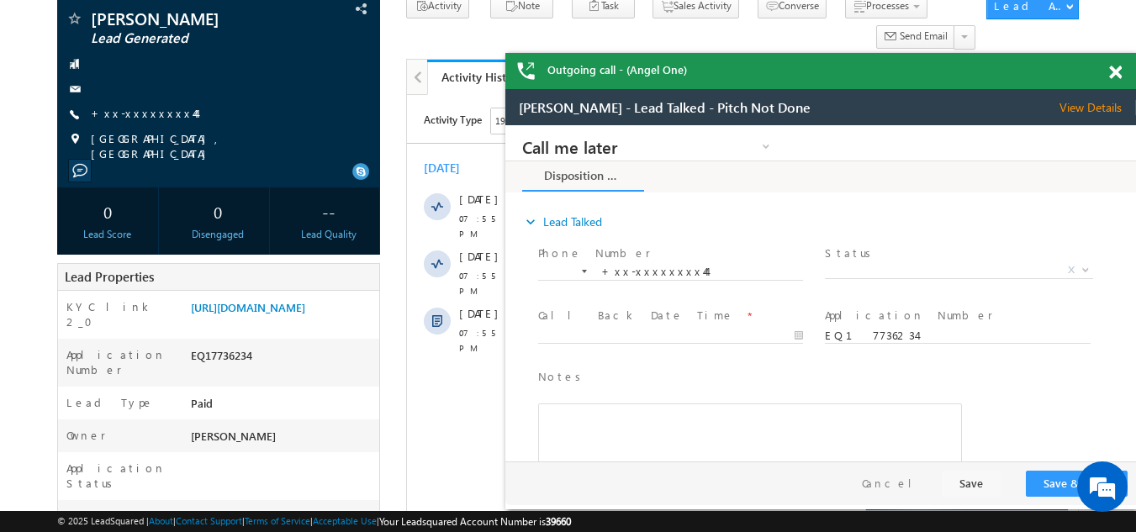
scroll to position [0, 0]
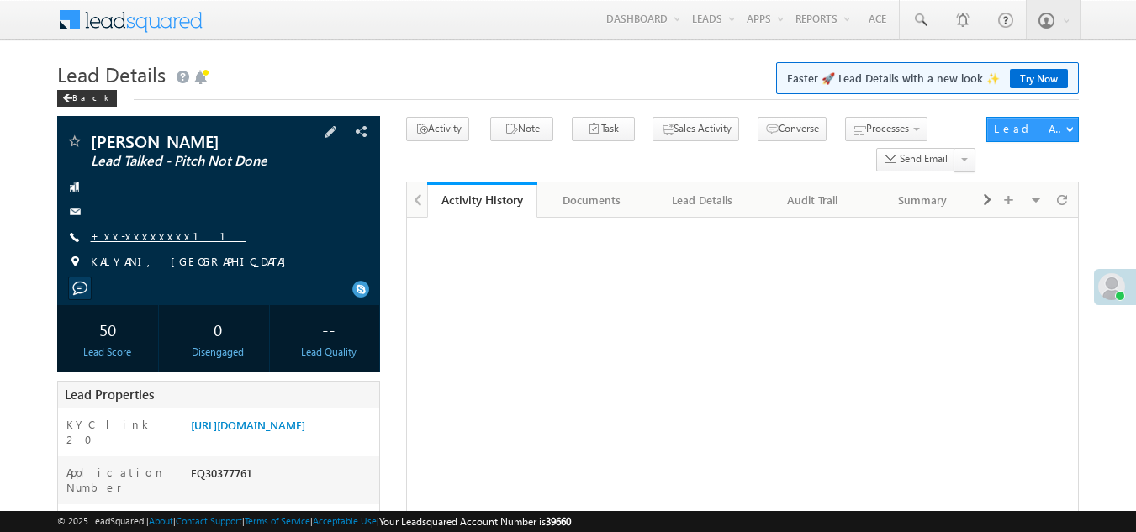
click at [134, 236] on link "+xx-xxxxxxxx11" at bounding box center [169, 236] width 156 height 14
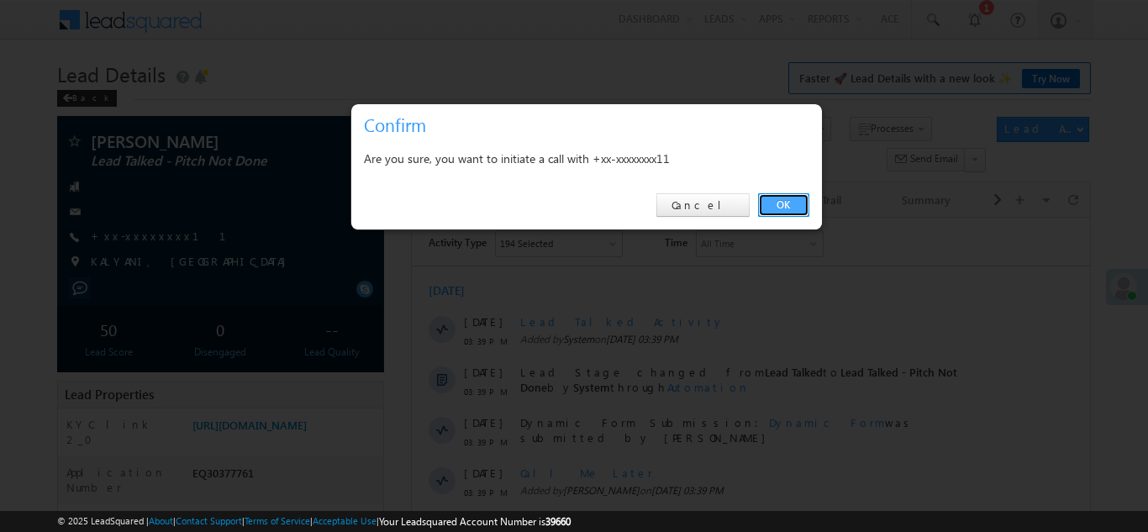
click at [786, 202] on link "OK" at bounding box center [783, 205] width 51 height 24
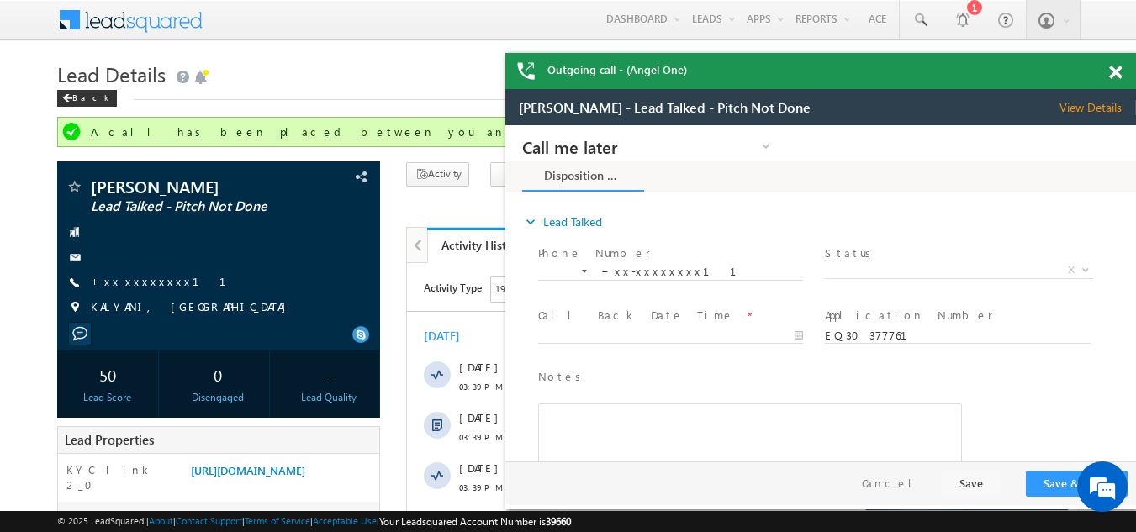
click at [1111, 69] on span at bounding box center [1115, 73] width 13 height 14
